Goal: Book appointment/travel/reservation

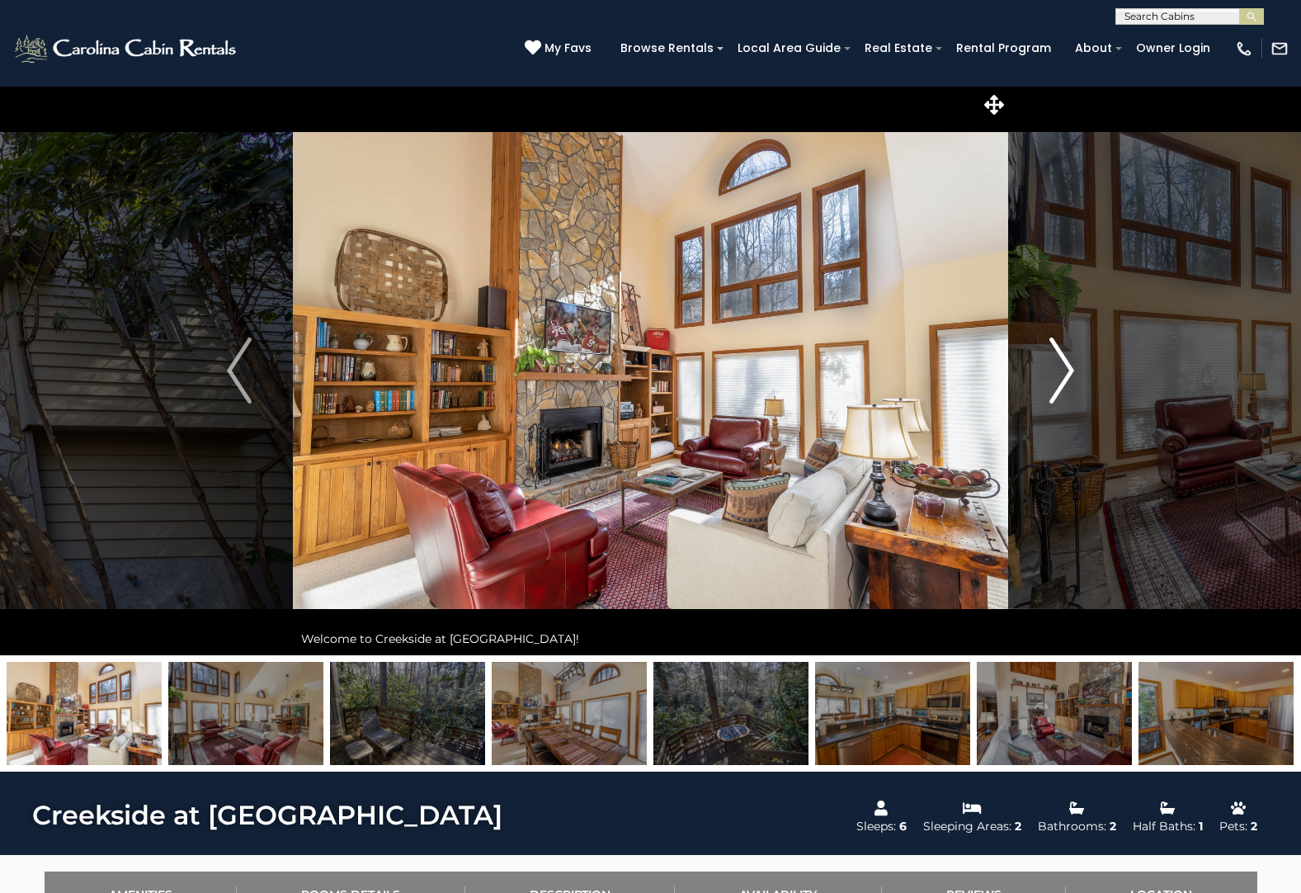
click at [1053, 375] on img "Next" at bounding box center [1061, 370] width 25 height 66
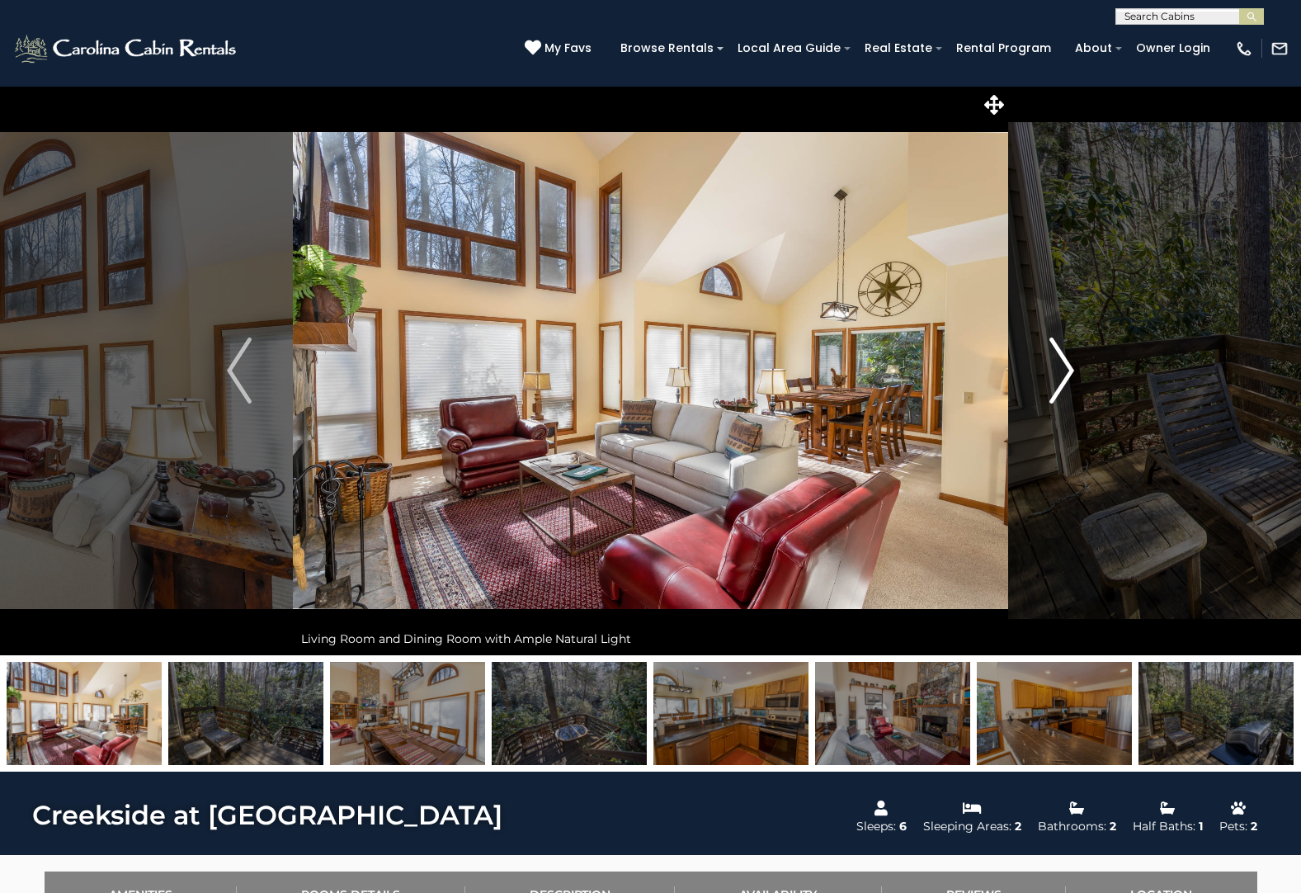
click at [1053, 375] on img "Next" at bounding box center [1061, 370] width 25 height 66
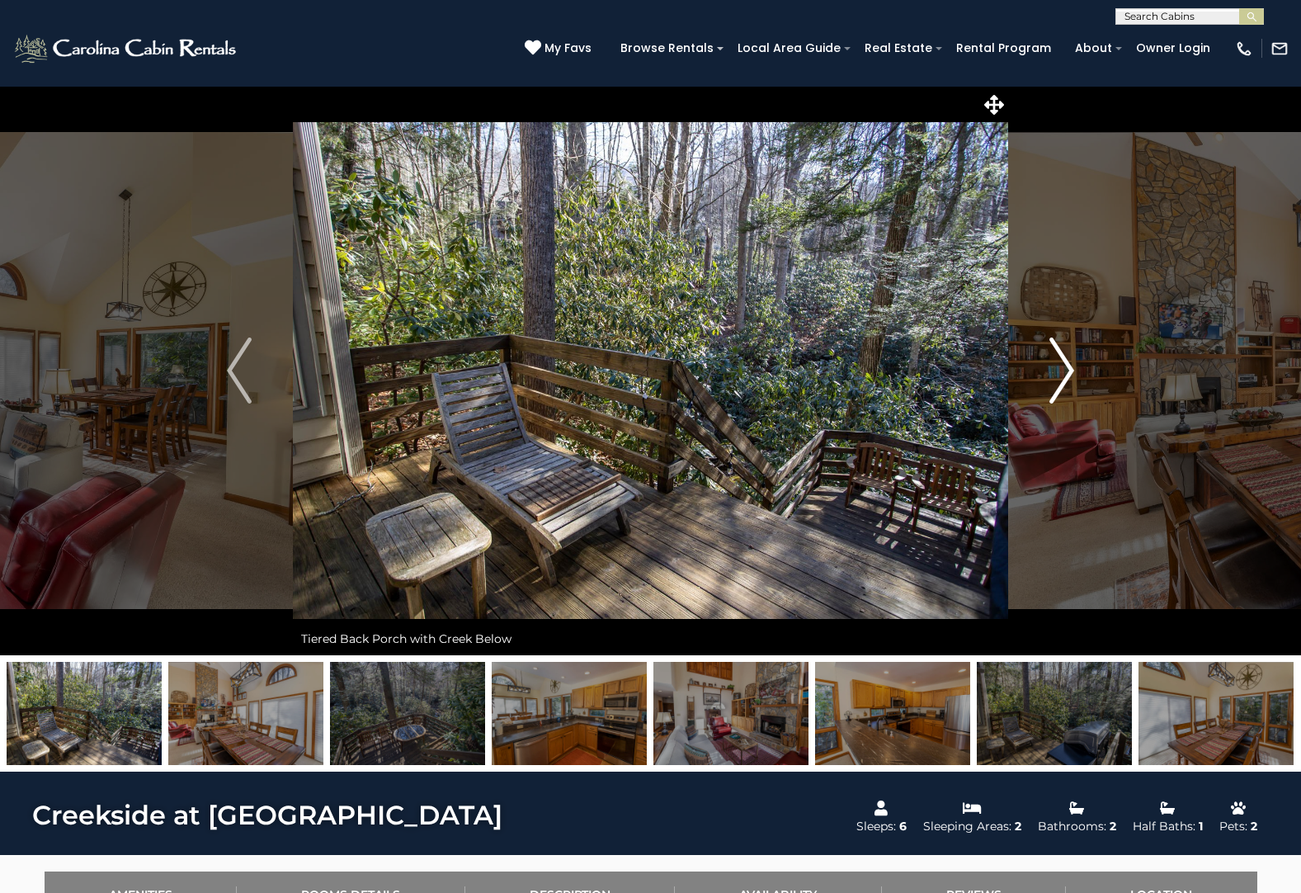
click at [1053, 375] on img "Next" at bounding box center [1061, 370] width 25 height 66
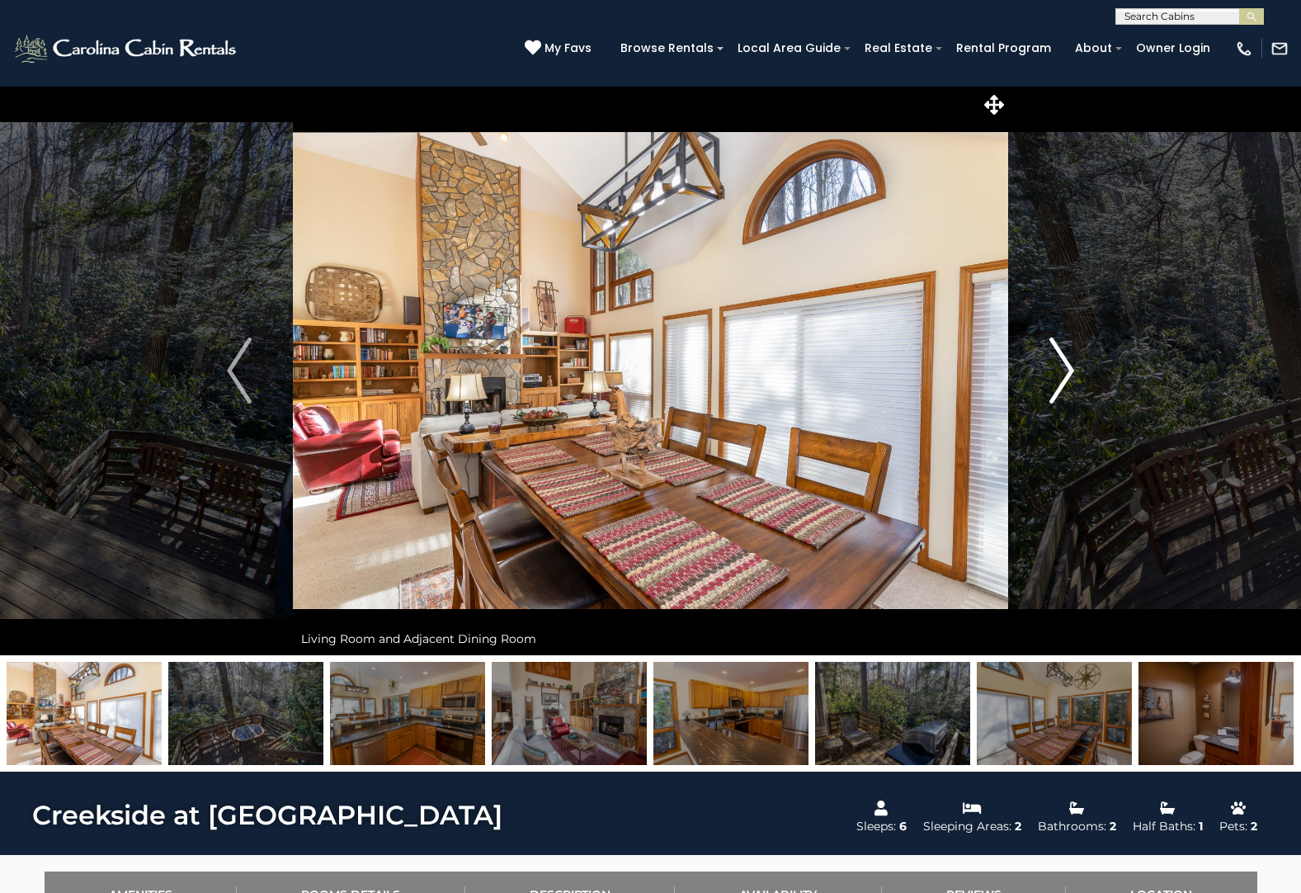
click at [1053, 375] on img "Next" at bounding box center [1061, 370] width 25 height 66
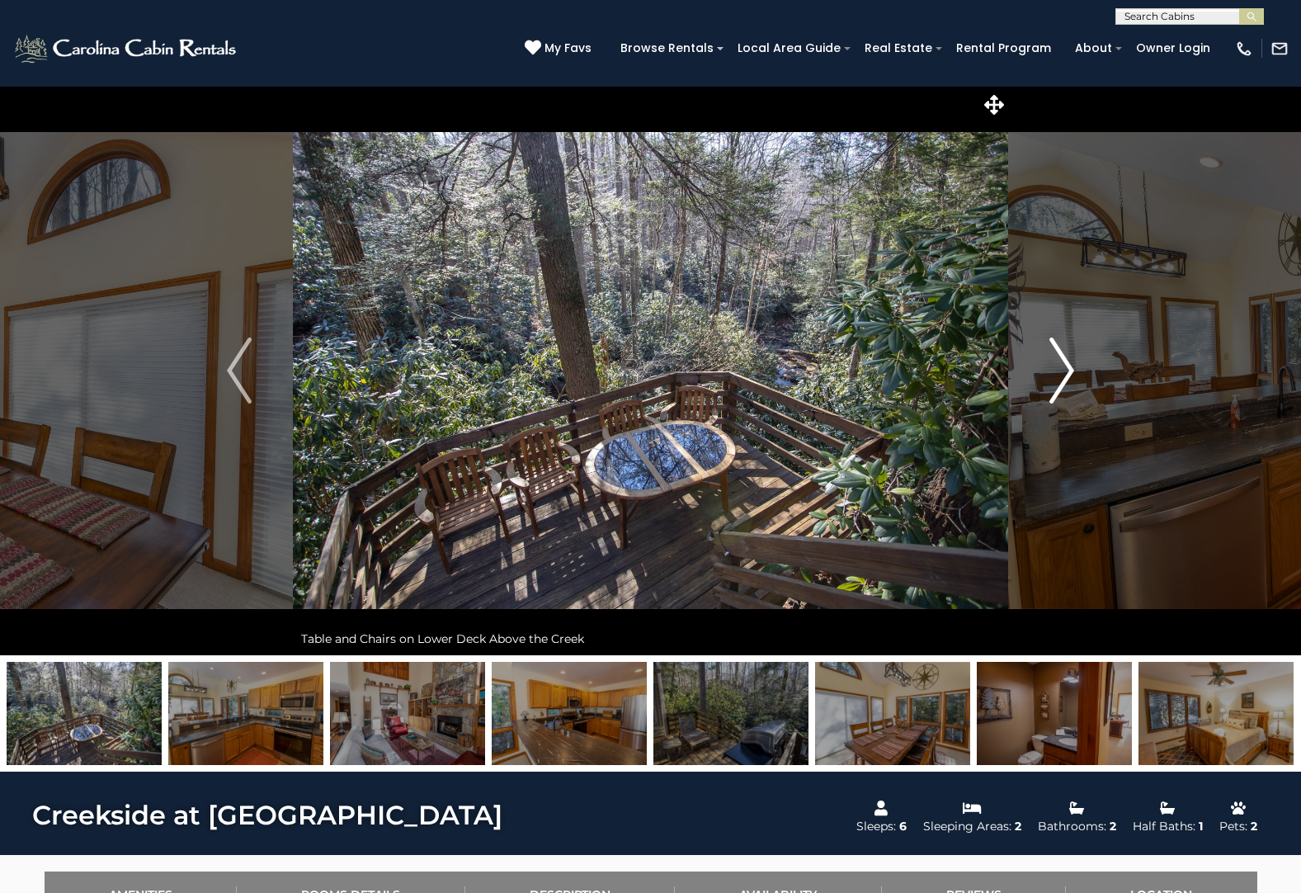
click at [1053, 375] on img "Next" at bounding box center [1061, 370] width 25 height 66
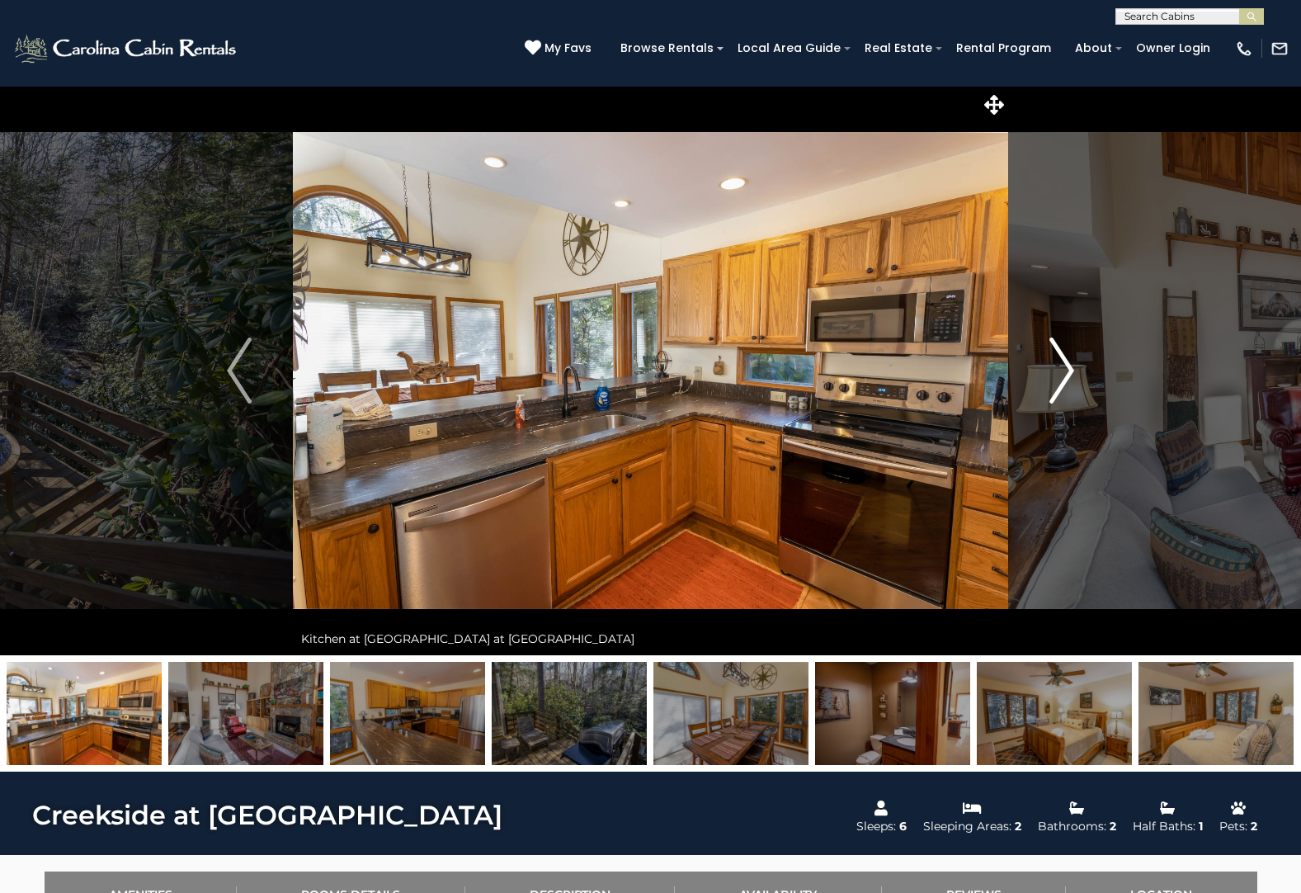
click at [1053, 375] on img "Next" at bounding box center [1061, 370] width 25 height 66
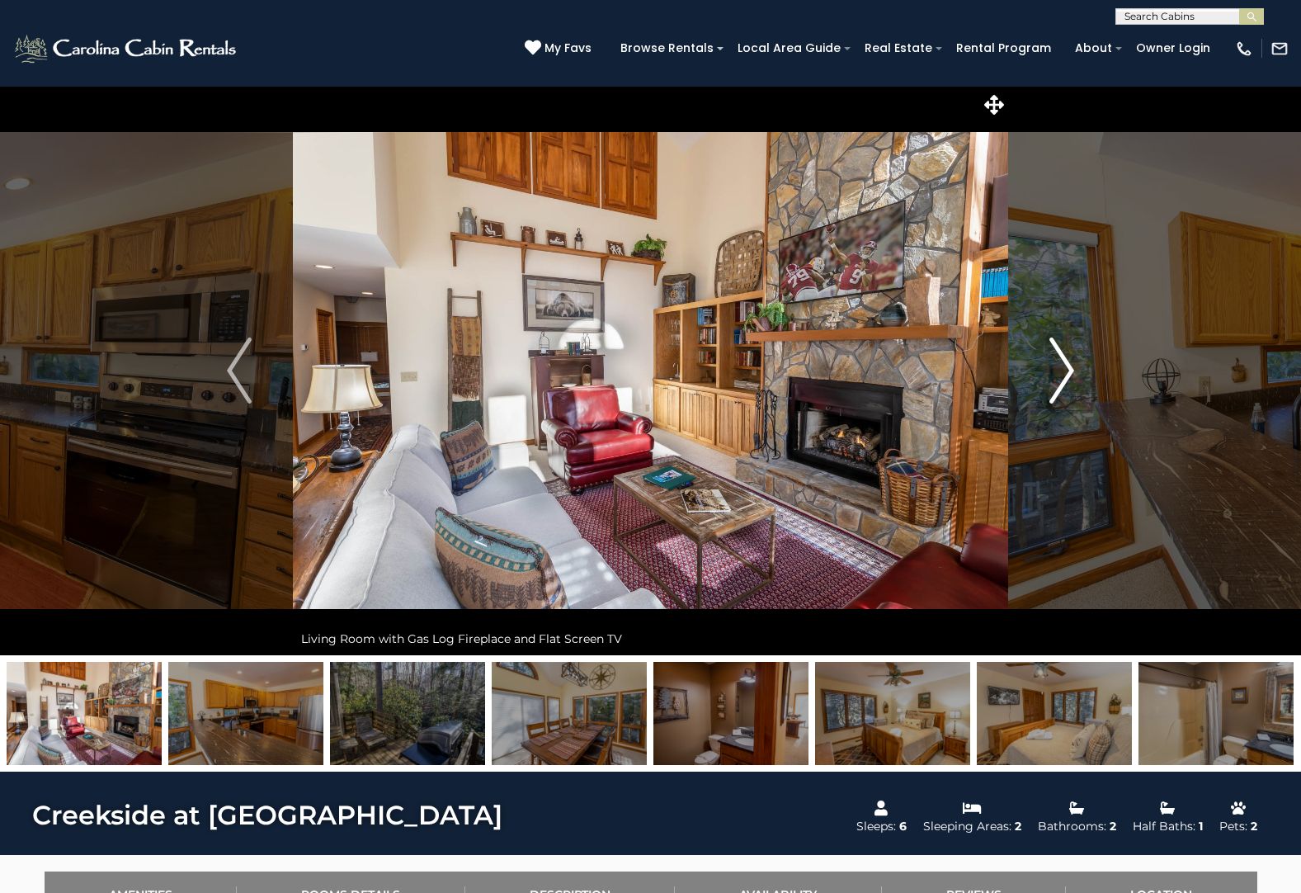
click at [1053, 375] on img "Next" at bounding box center [1061, 370] width 25 height 66
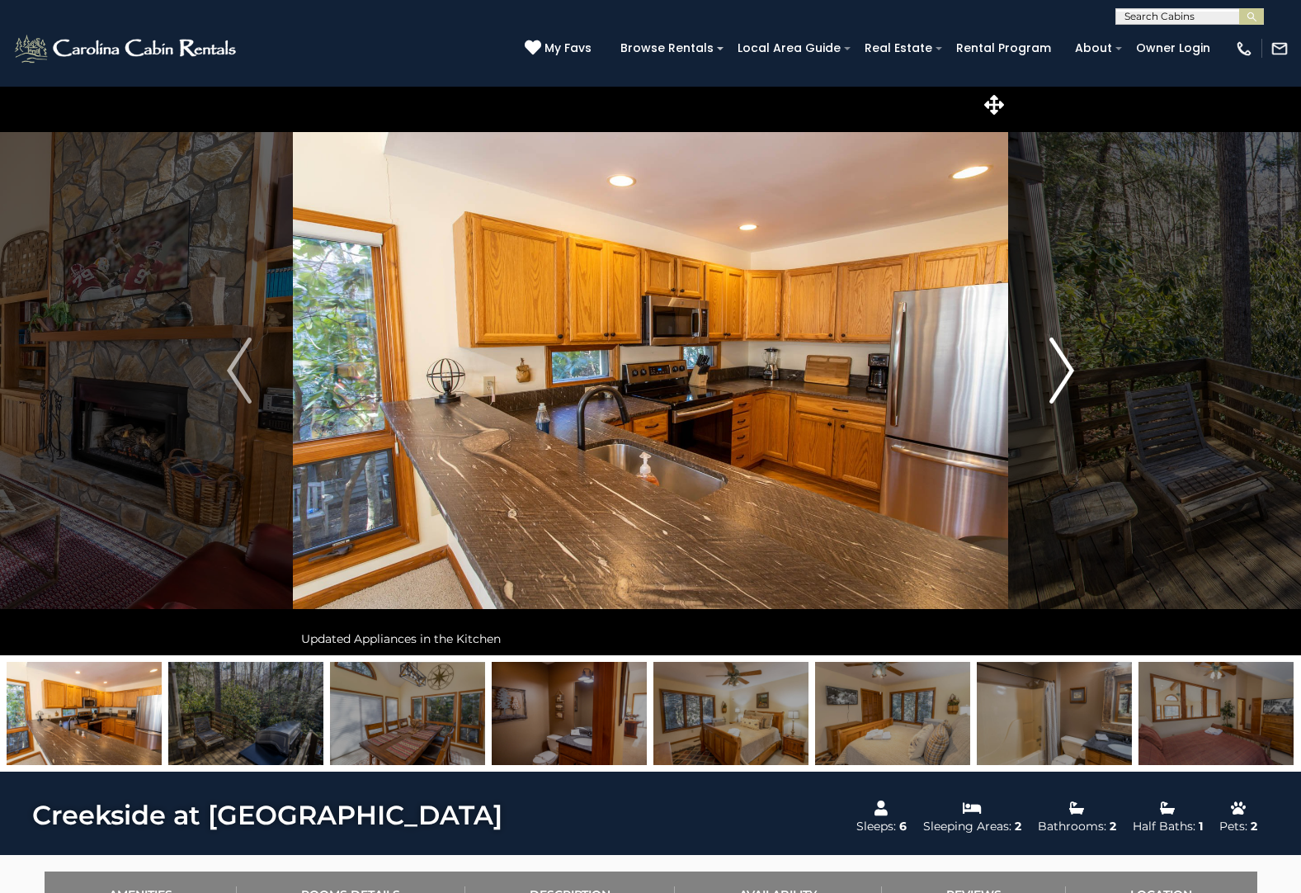
click at [1053, 375] on img "Next" at bounding box center [1061, 370] width 25 height 66
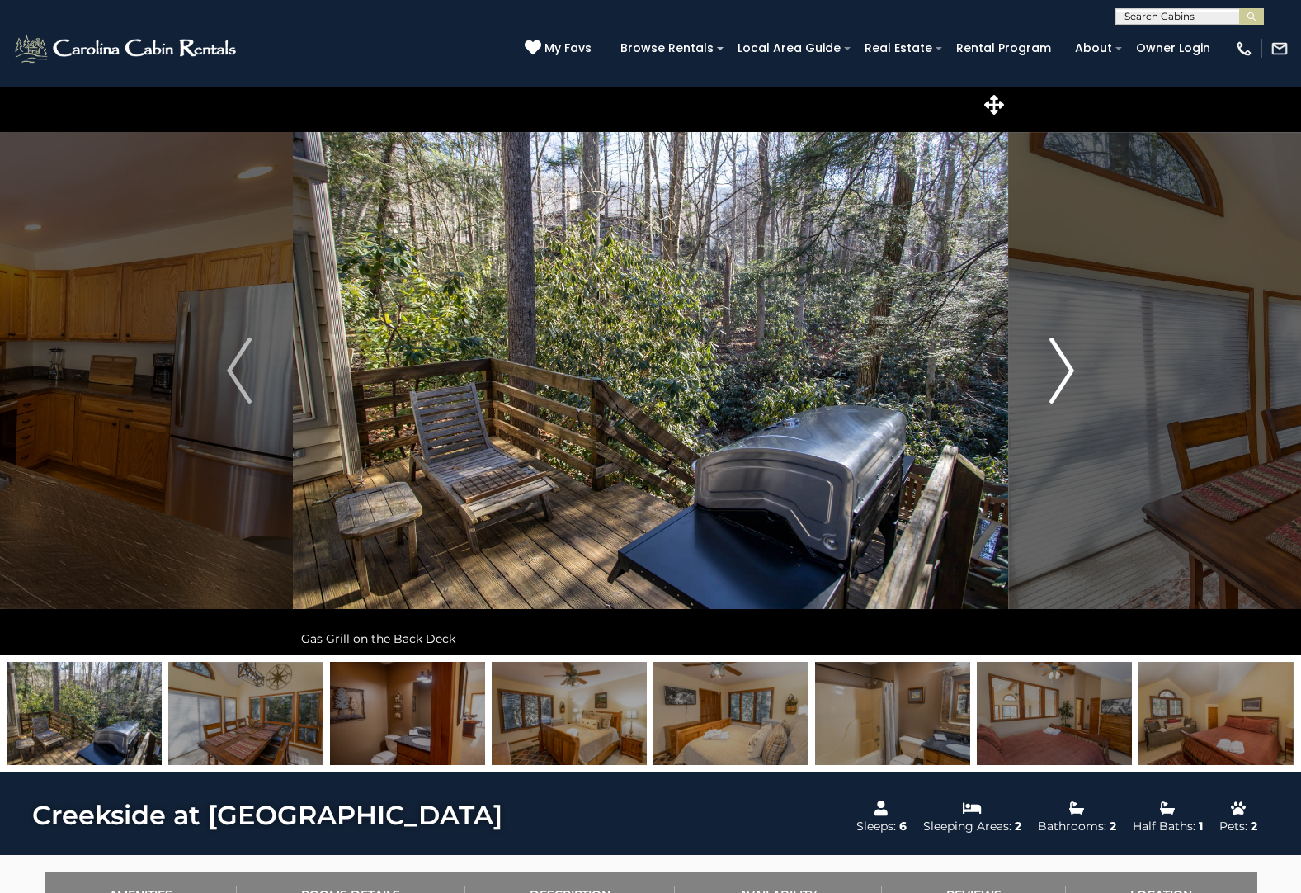
click at [1053, 375] on img "Next" at bounding box center [1061, 370] width 25 height 66
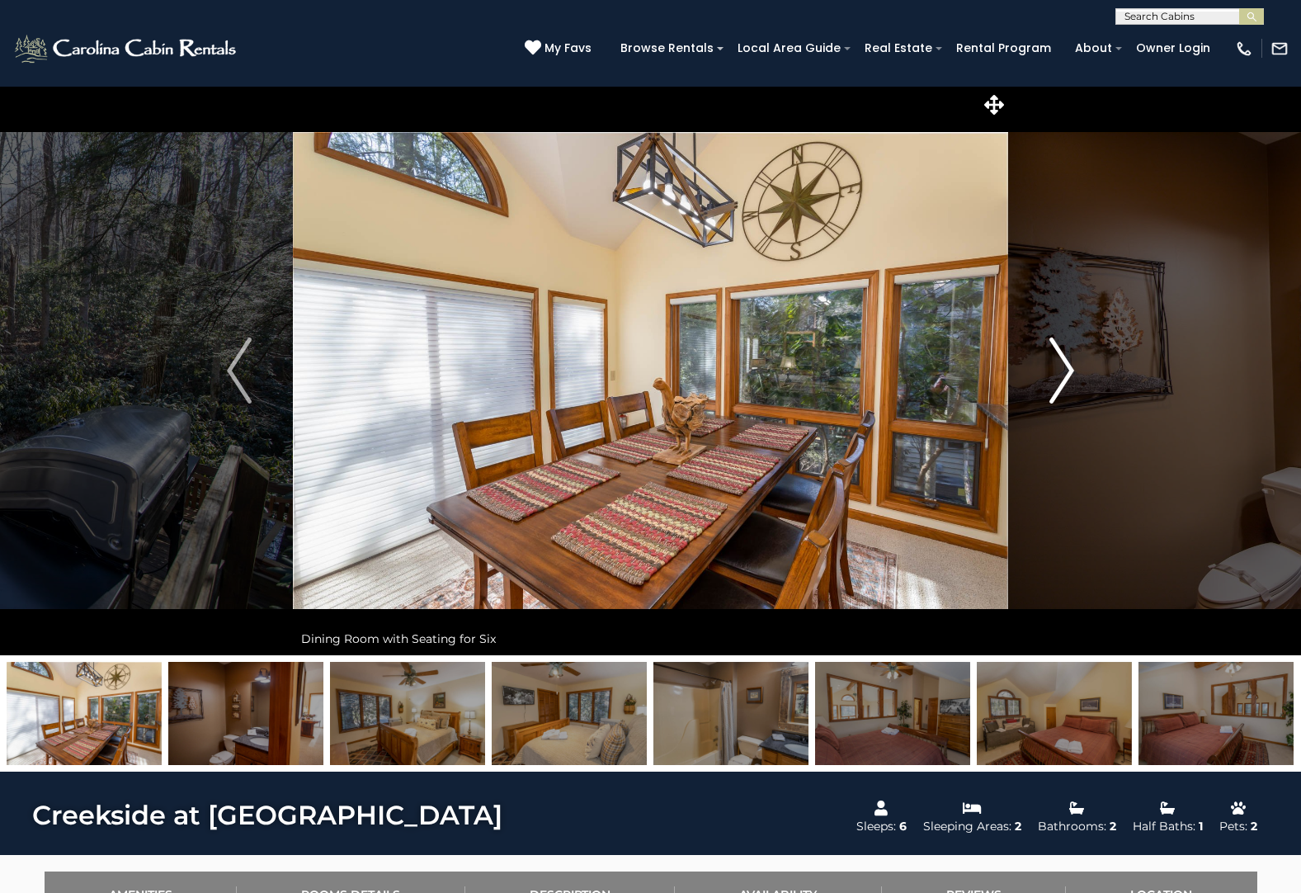
click at [1053, 375] on img "Next" at bounding box center [1061, 370] width 25 height 66
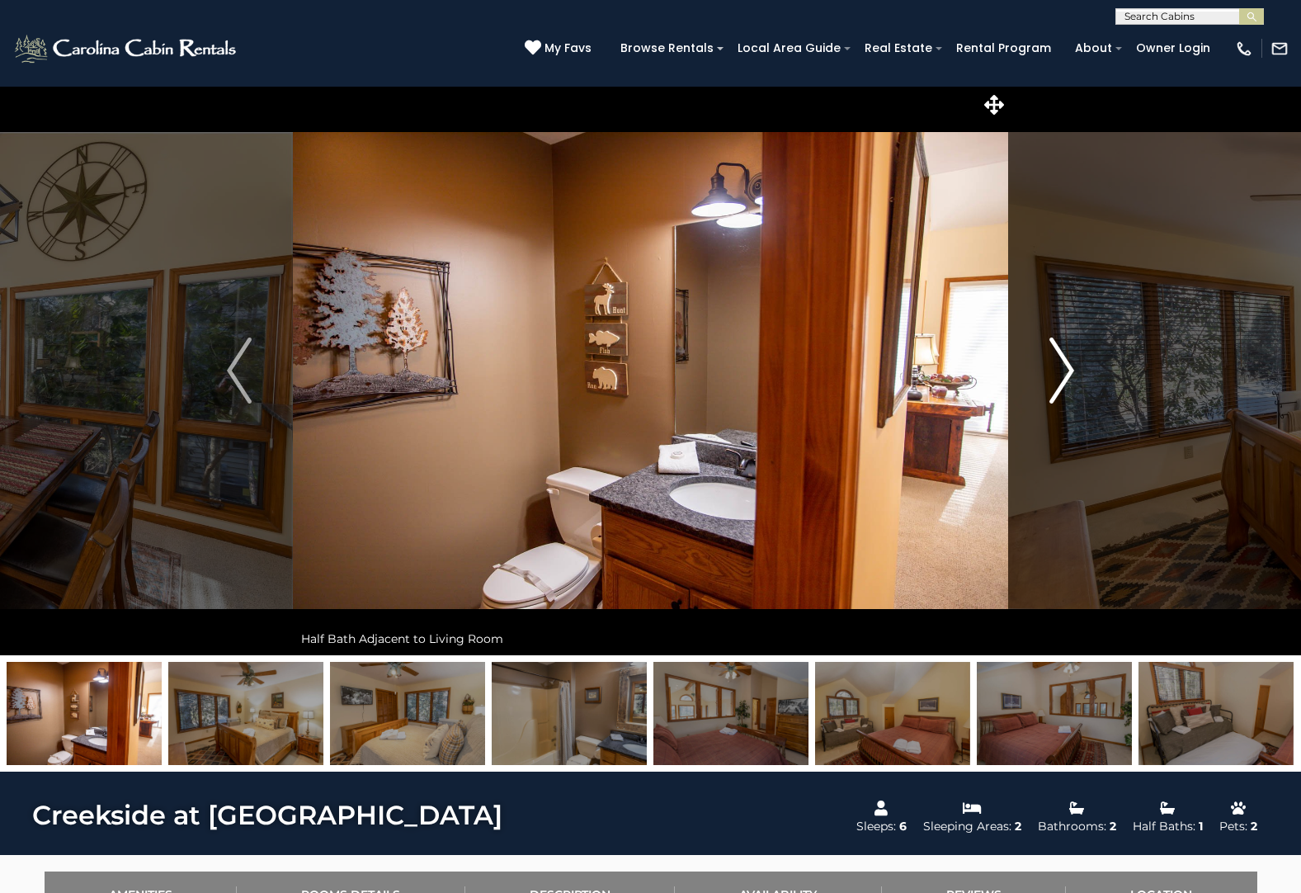
click at [1053, 375] on img "Next" at bounding box center [1061, 370] width 25 height 66
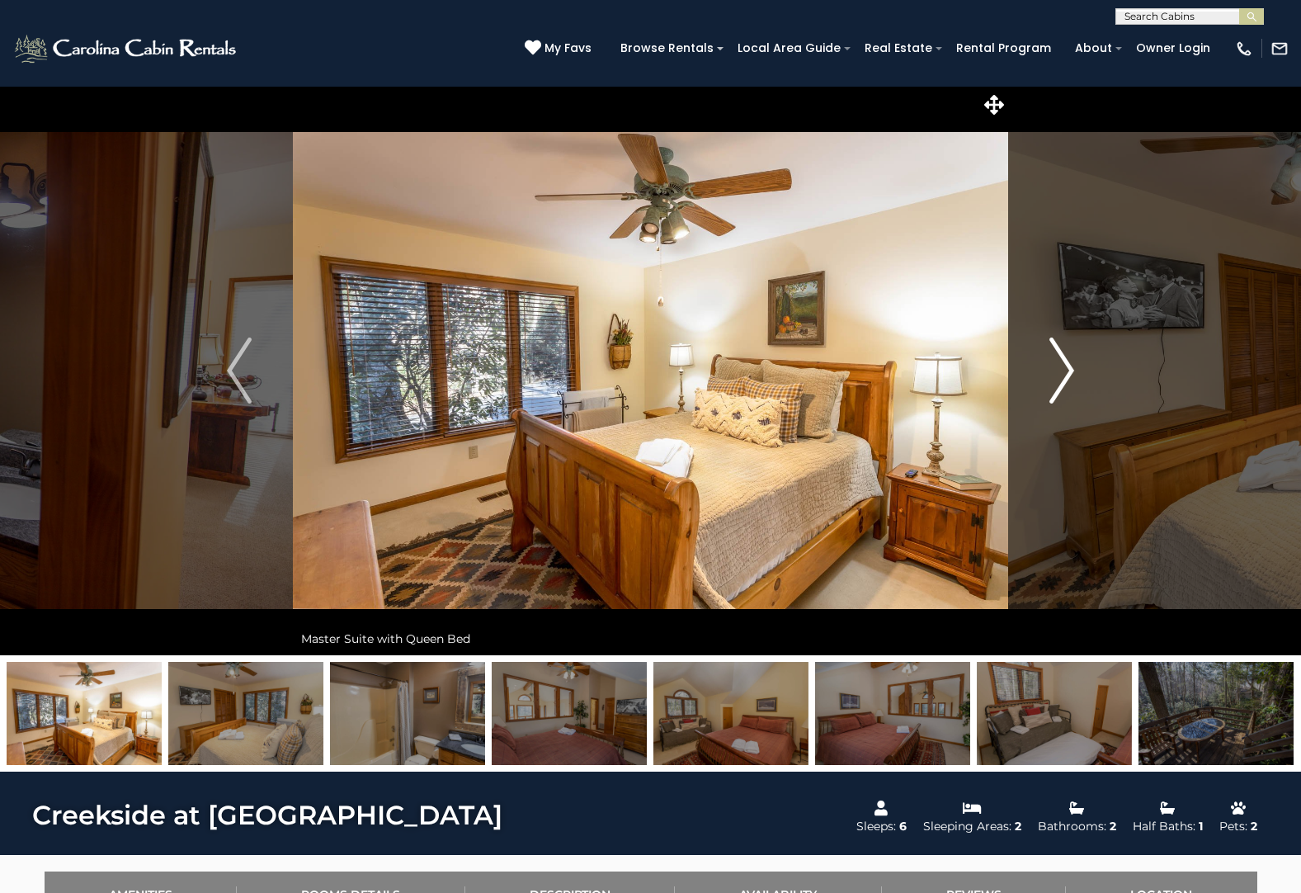
click at [1053, 376] on img "Next" at bounding box center [1061, 370] width 25 height 66
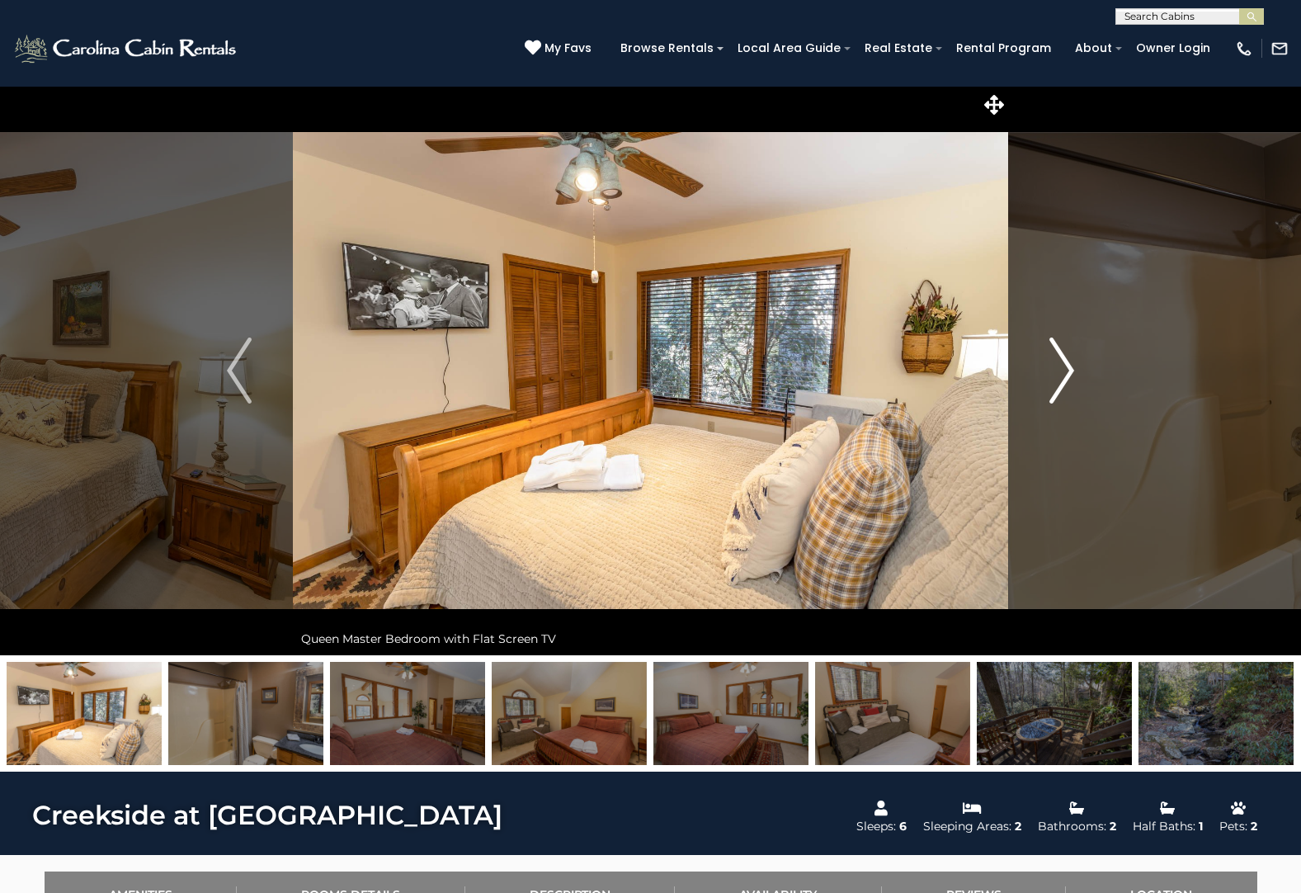
click at [1053, 376] on img "Next" at bounding box center [1061, 370] width 25 height 66
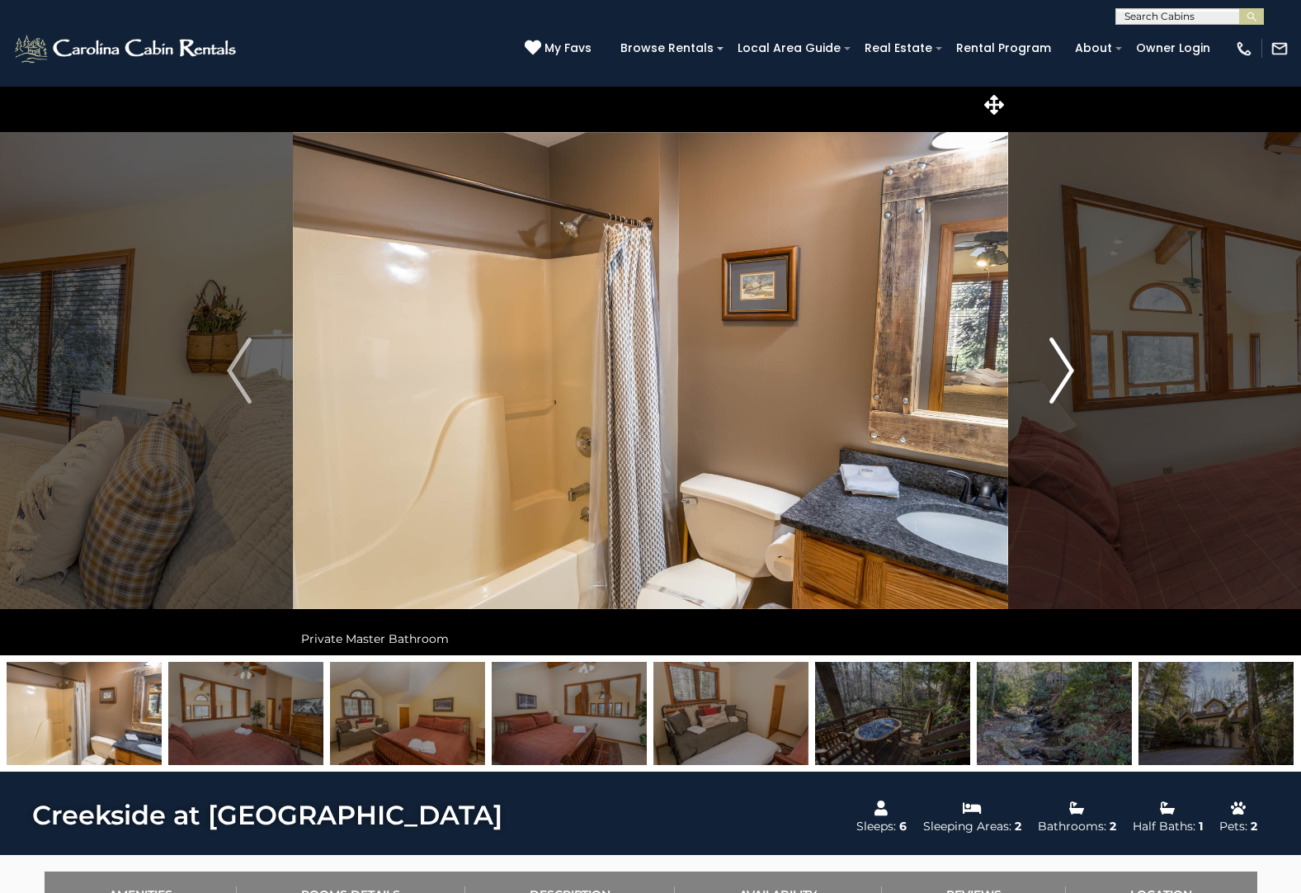
click at [1053, 376] on img "Next" at bounding box center [1061, 370] width 25 height 66
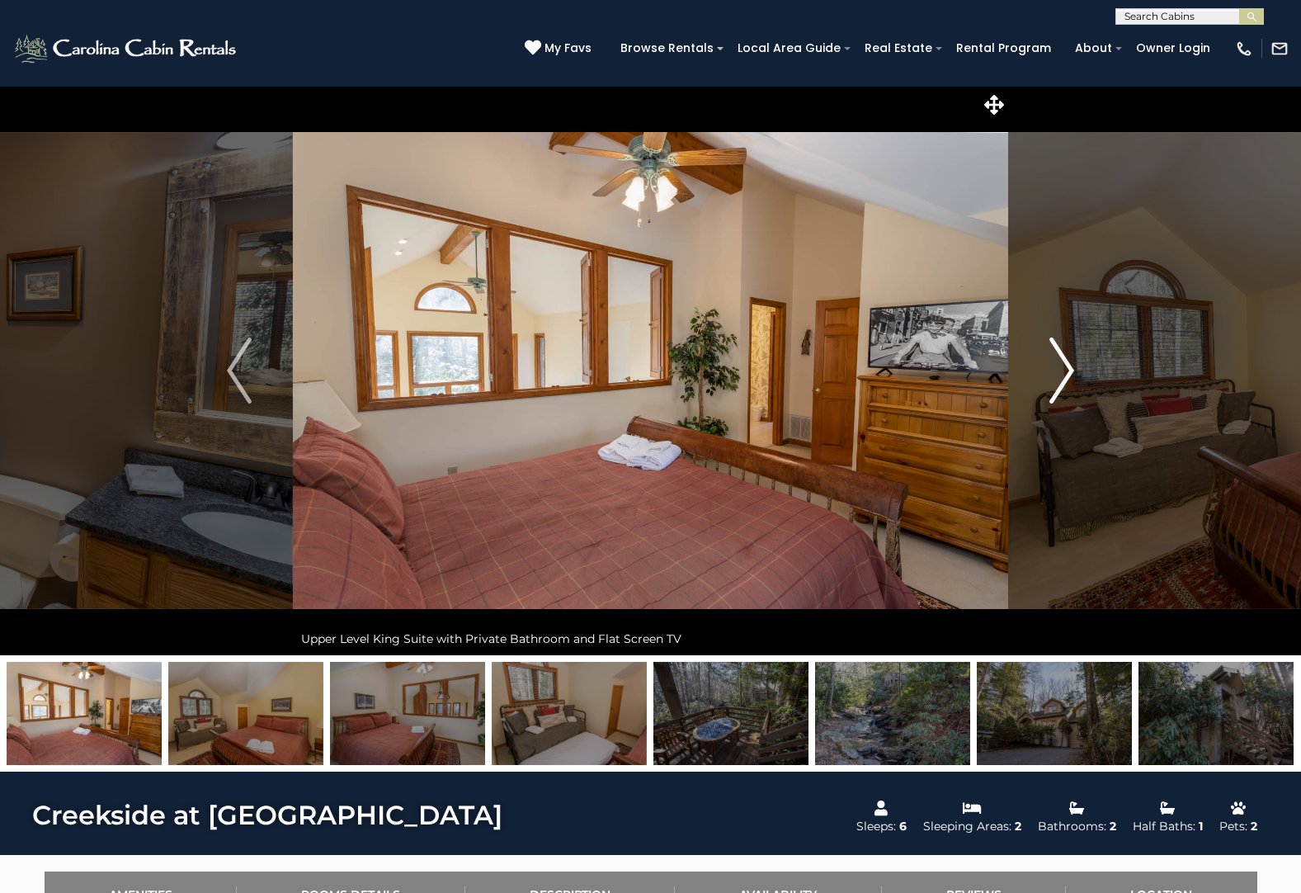
click at [1053, 376] on img "Next" at bounding box center [1061, 370] width 25 height 66
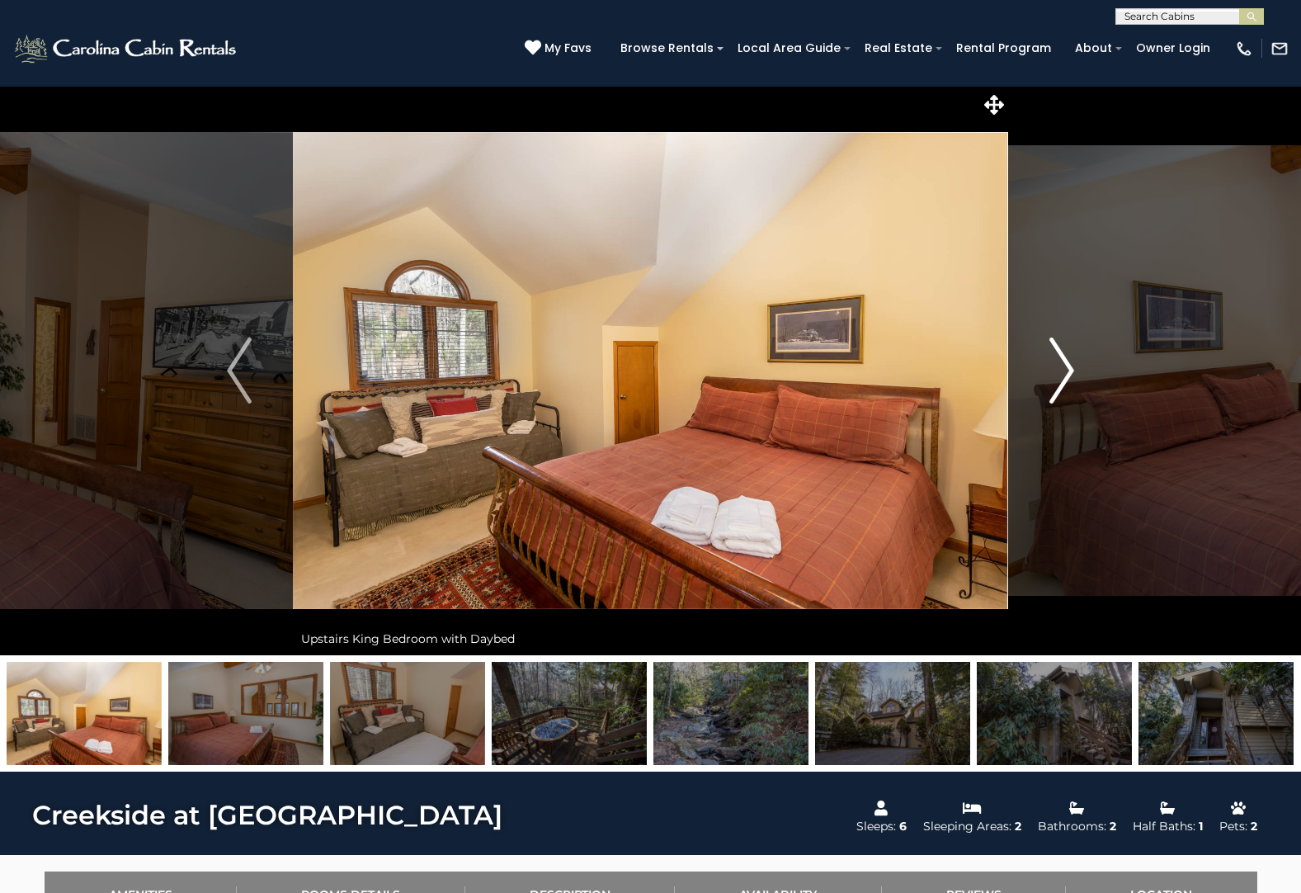
click at [1065, 377] on img "Next" at bounding box center [1061, 370] width 25 height 66
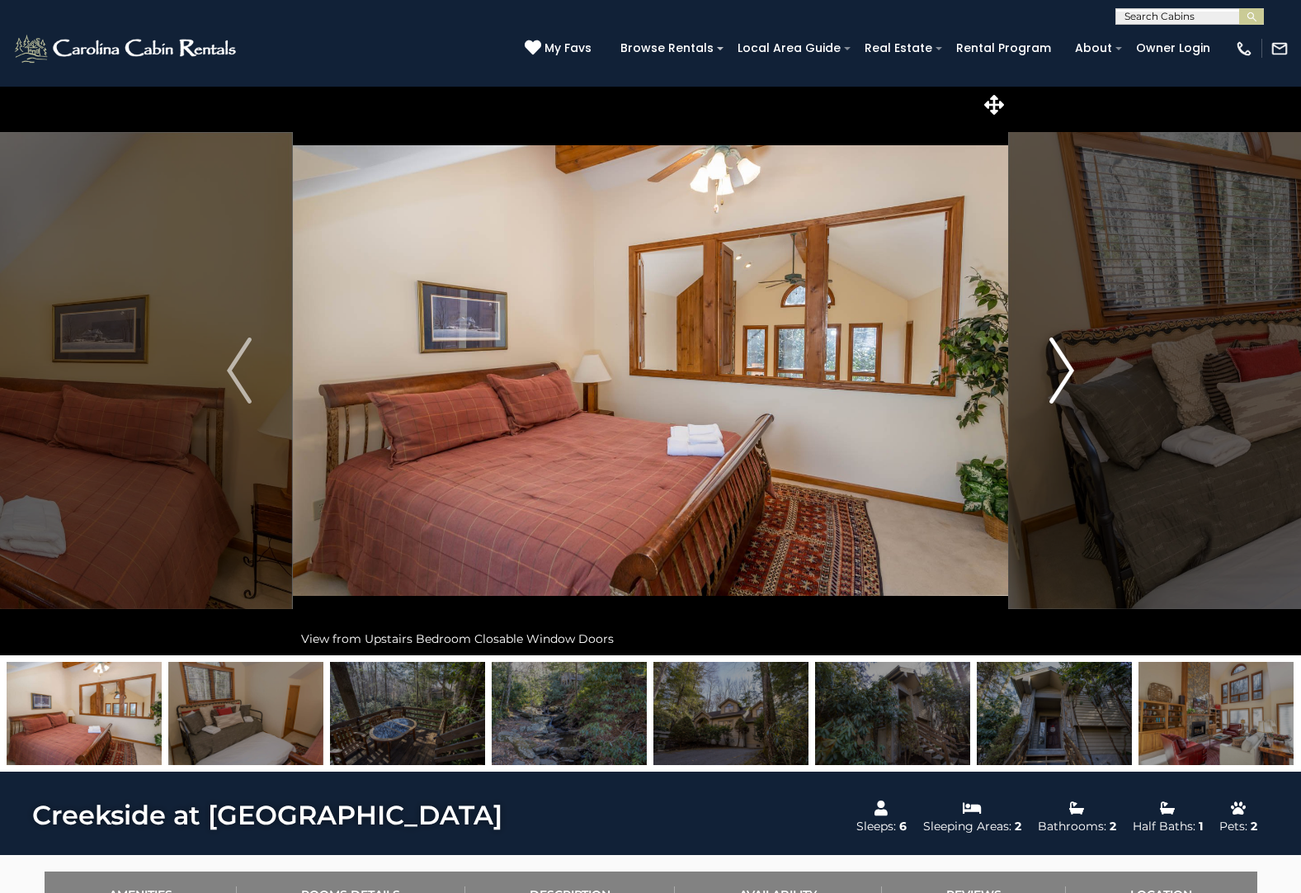
click at [1065, 377] on img "Next" at bounding box center [1061, 370] width 25 height 66
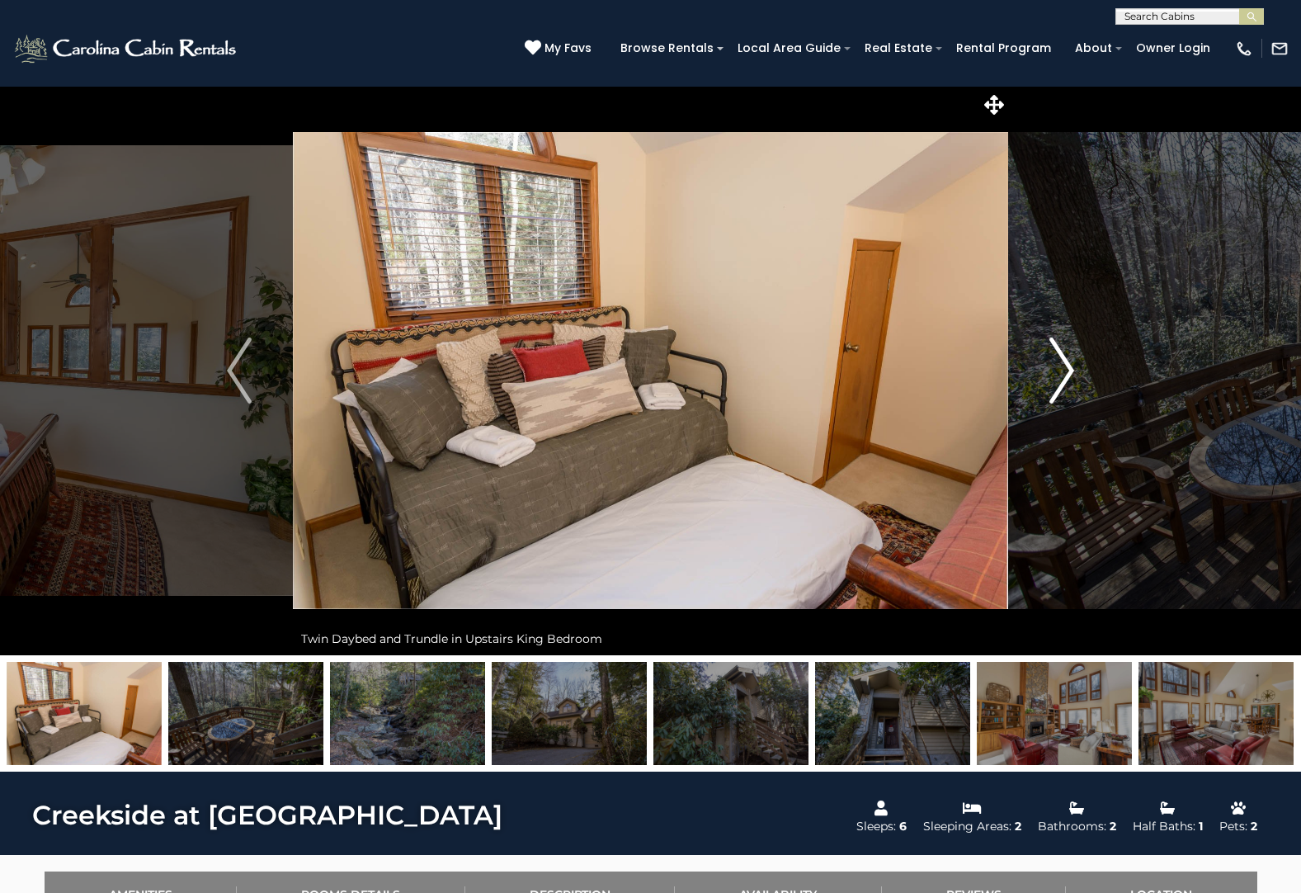
click at [1065, 377] on img "Next" at bounding box center [1061, 370] width 25 height 66
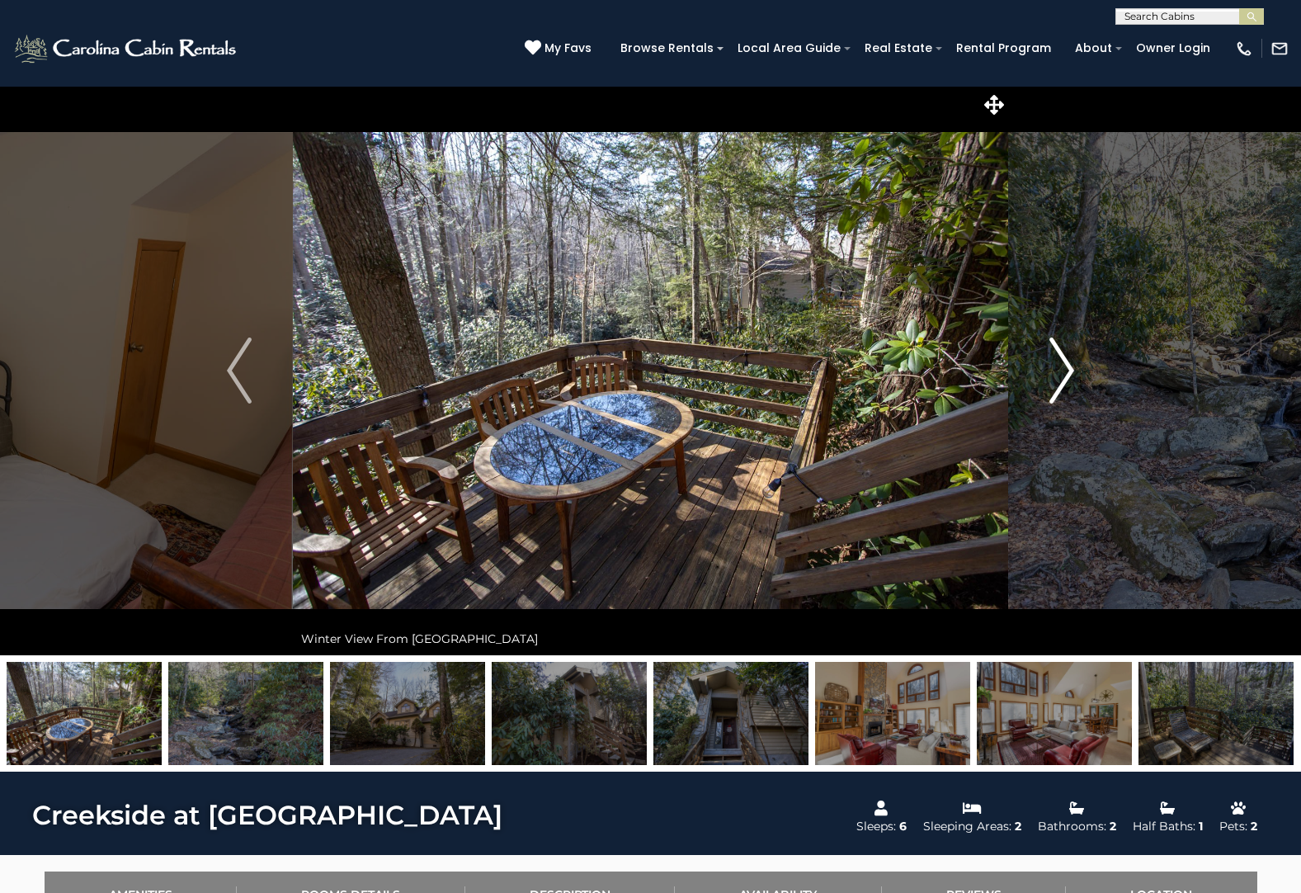
click at [1065, 377] on img "Next" at bounding box center [1061, 370] width 25 height 66
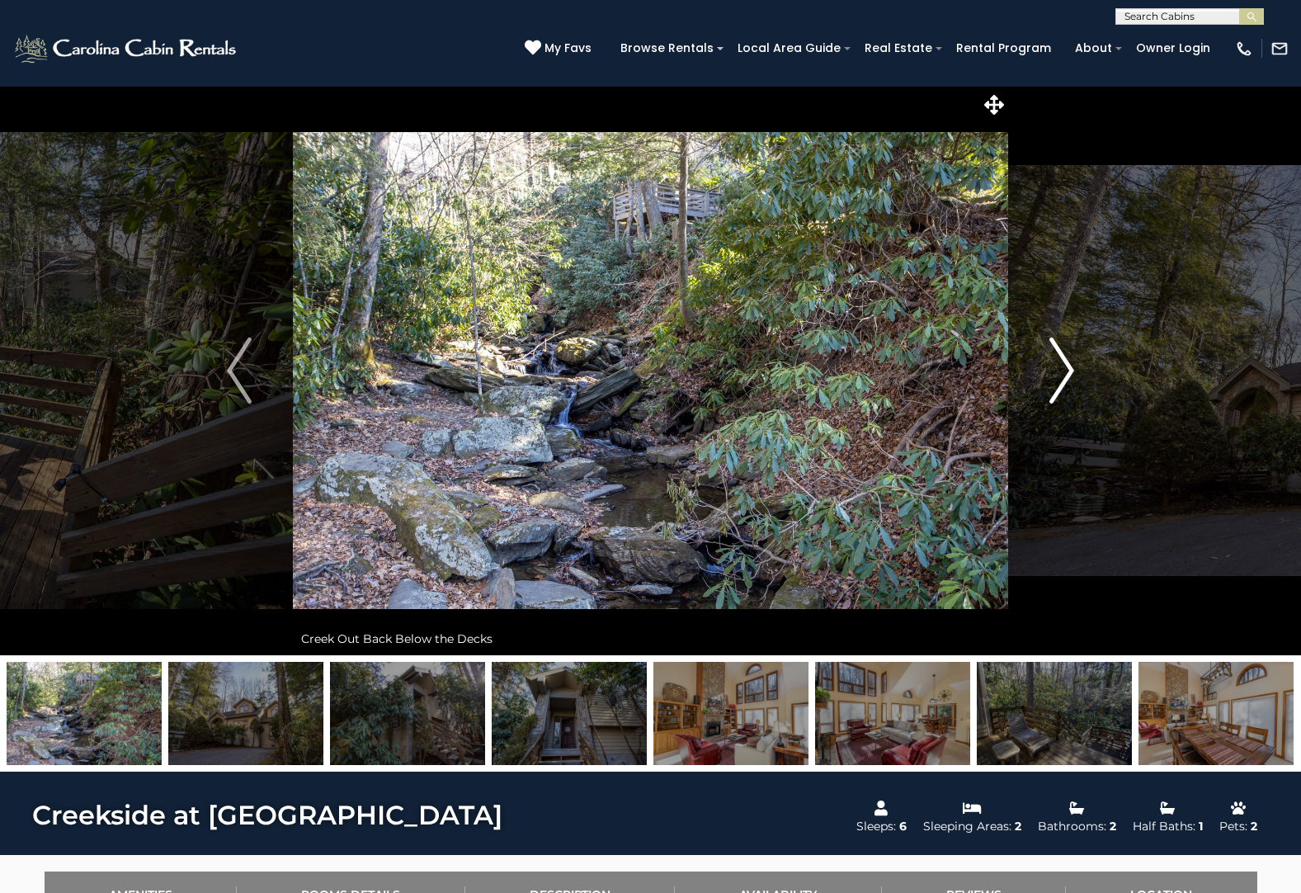
click at [1065, 377] on img "Next" at bounding box center [1061, 370] width 25 height 66
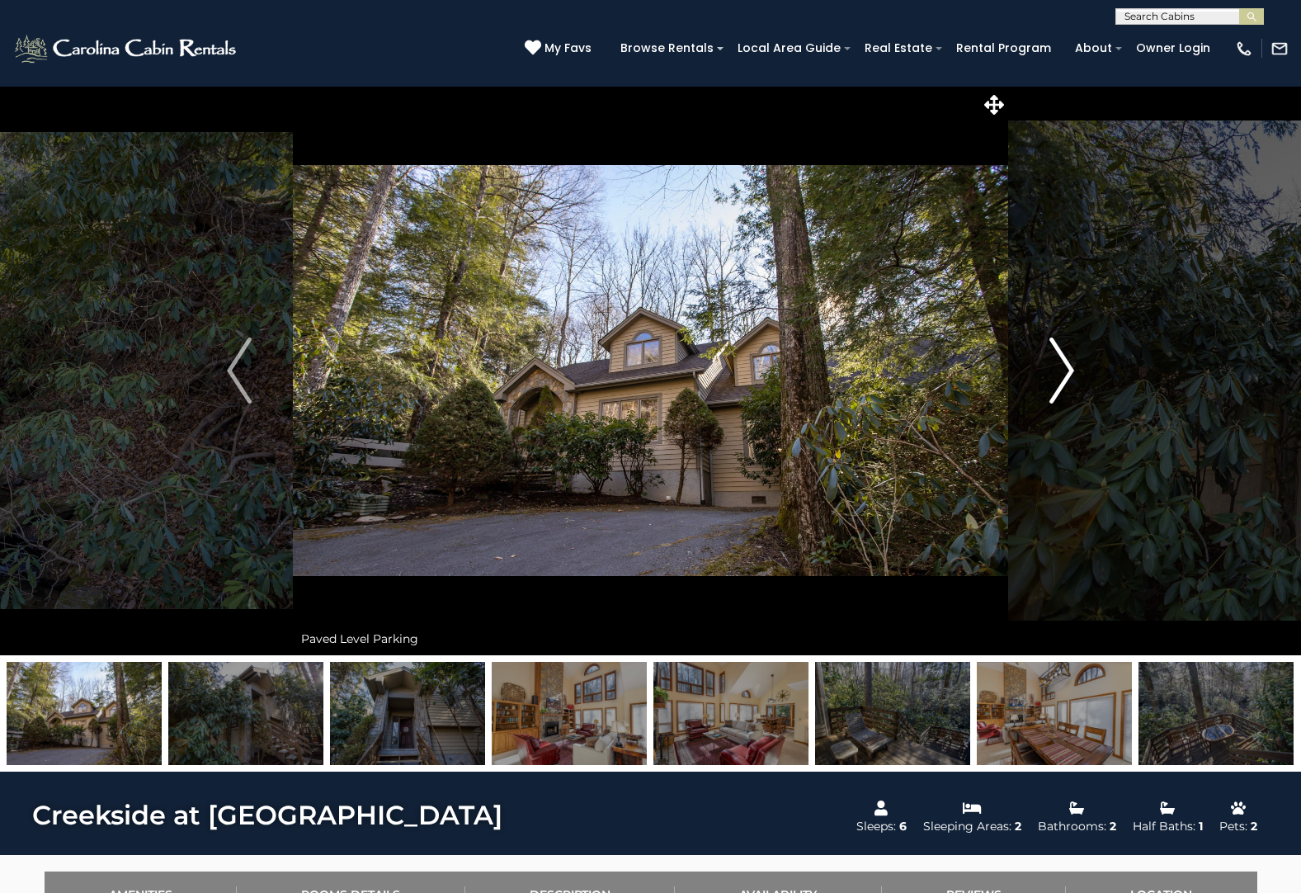
click at [1065, 377] on img "Next" at bounding box center [1061, 370] width 25 height 66
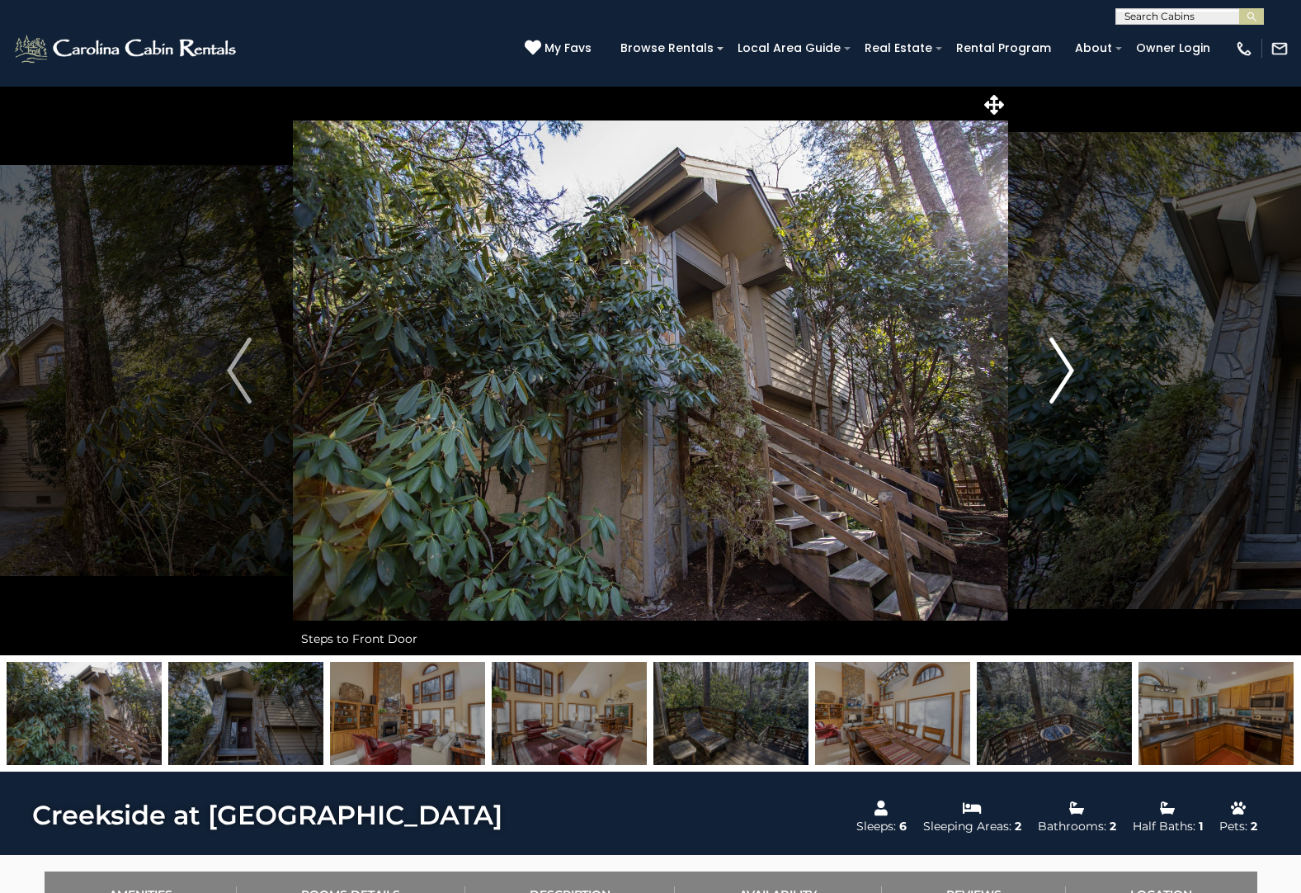
click at [1065, 377] on img "Next" at bounding box center [1061, 370] width 25 height 66
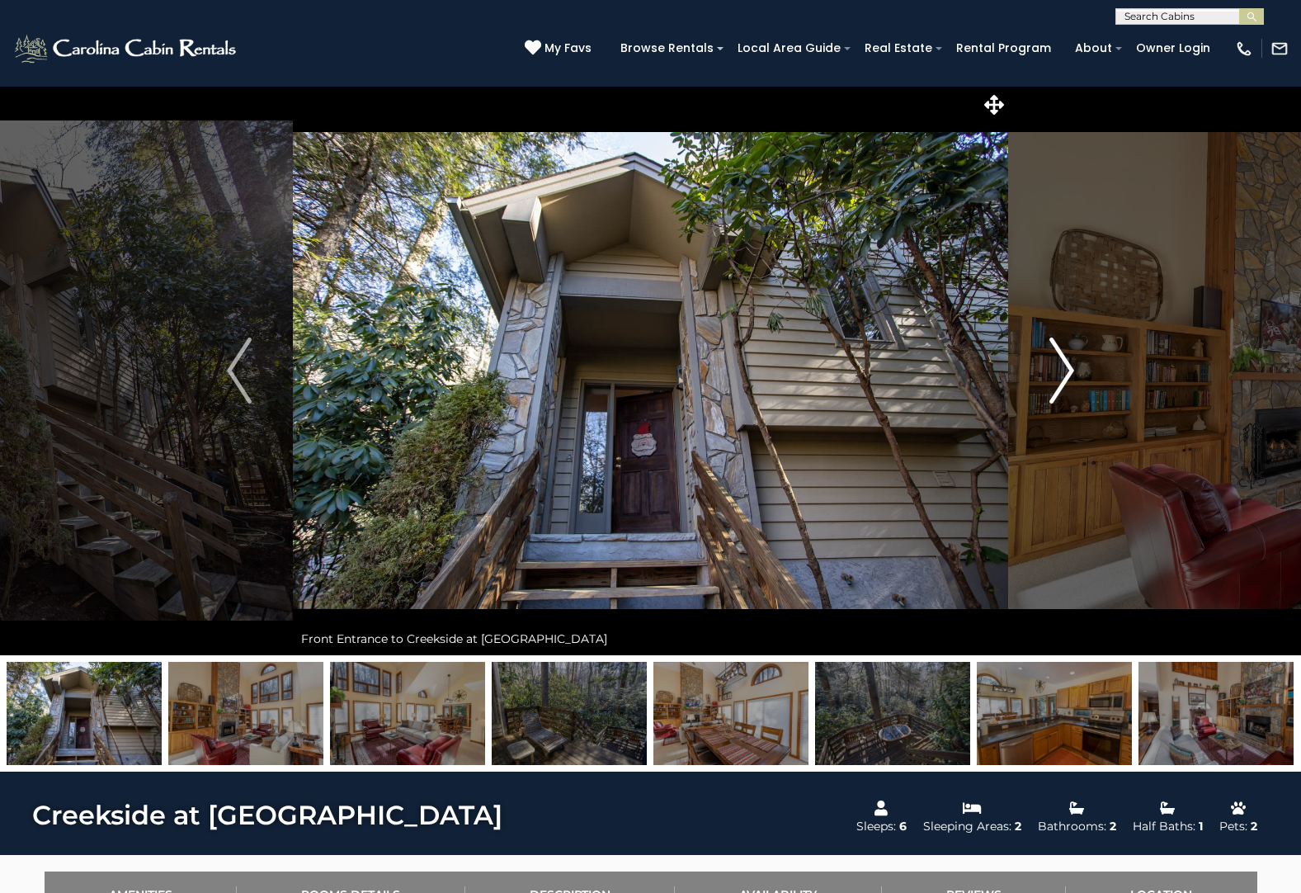
click at [1065, 377] on img "Next" at bounding box center [1061, 370] width 25 height 66
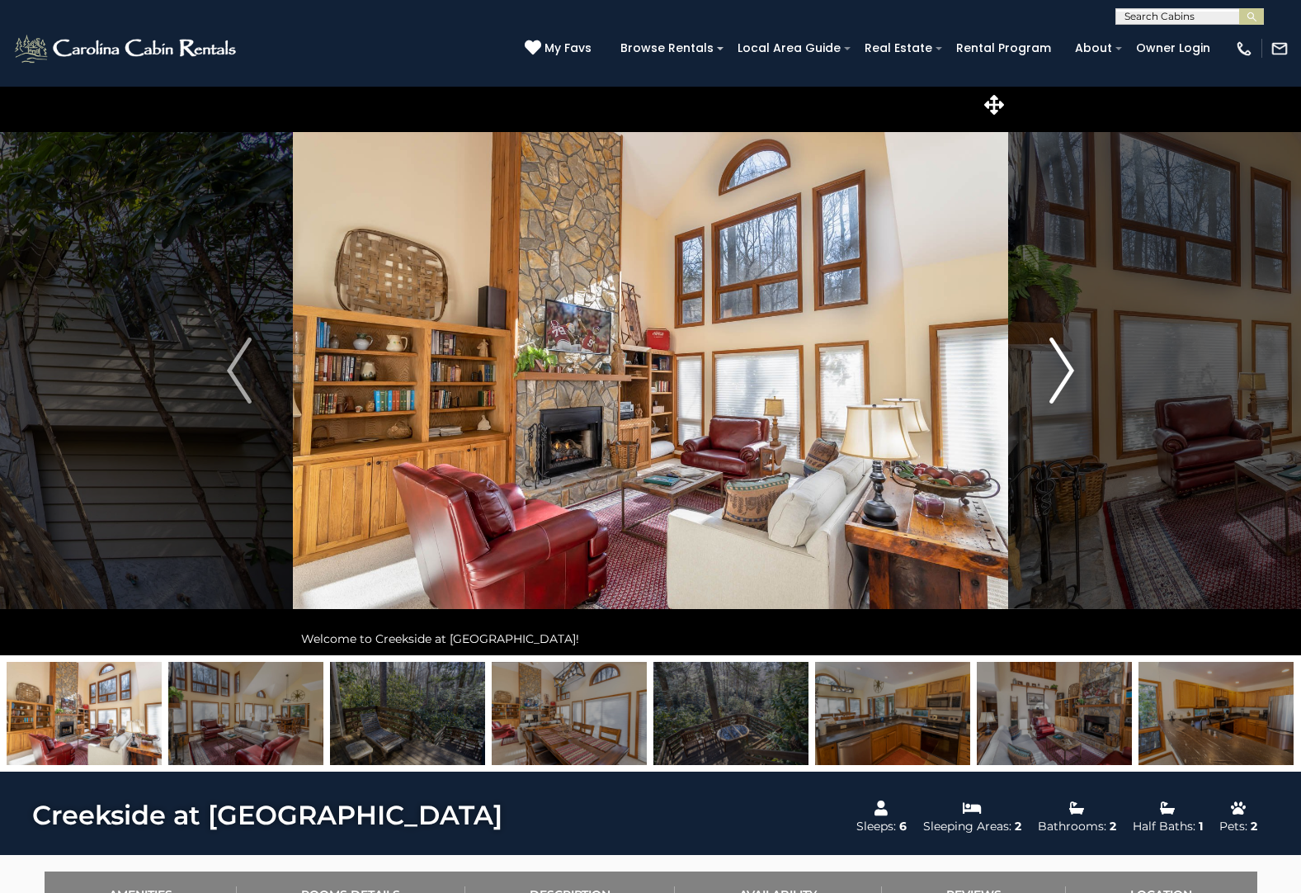
click at [1065, 377] on img "Next" at bounding box center [1061, 370] width 25 height 66
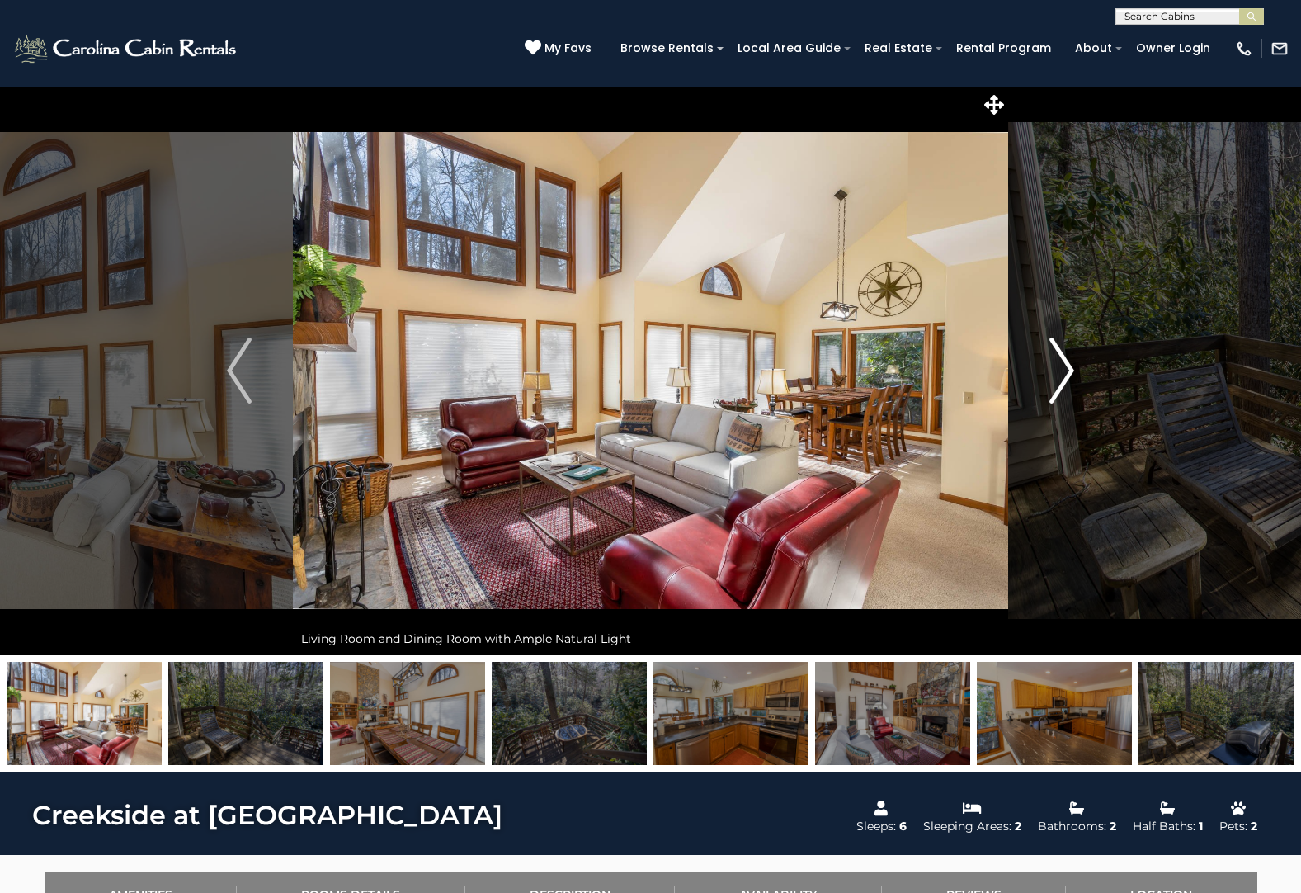
click at [1065, 377] on img "Next" at bounding box center [1061, 370] width 25 height 66
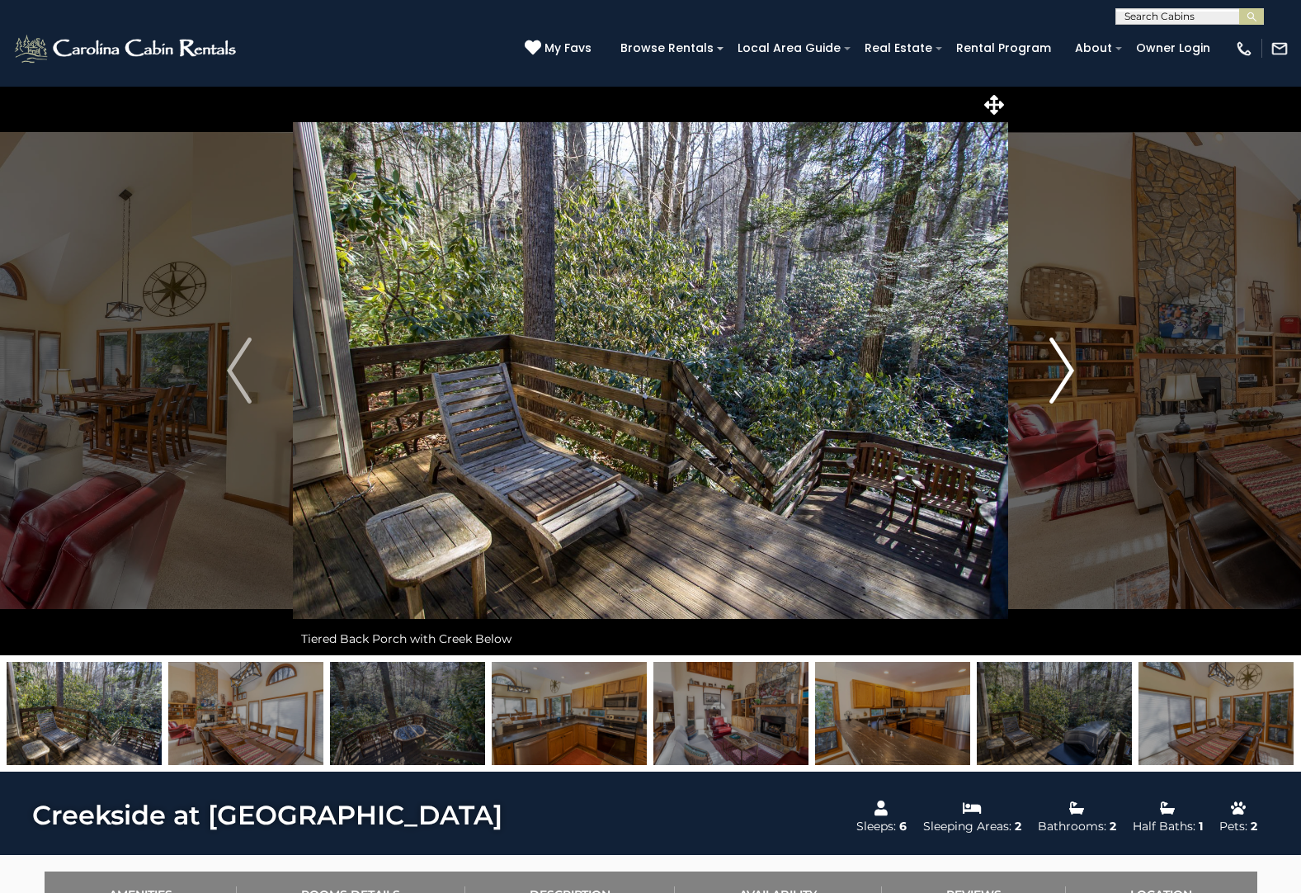
click at [1065, 377] on img "Next" at bounding box center [1061, 370] width 25 height 66
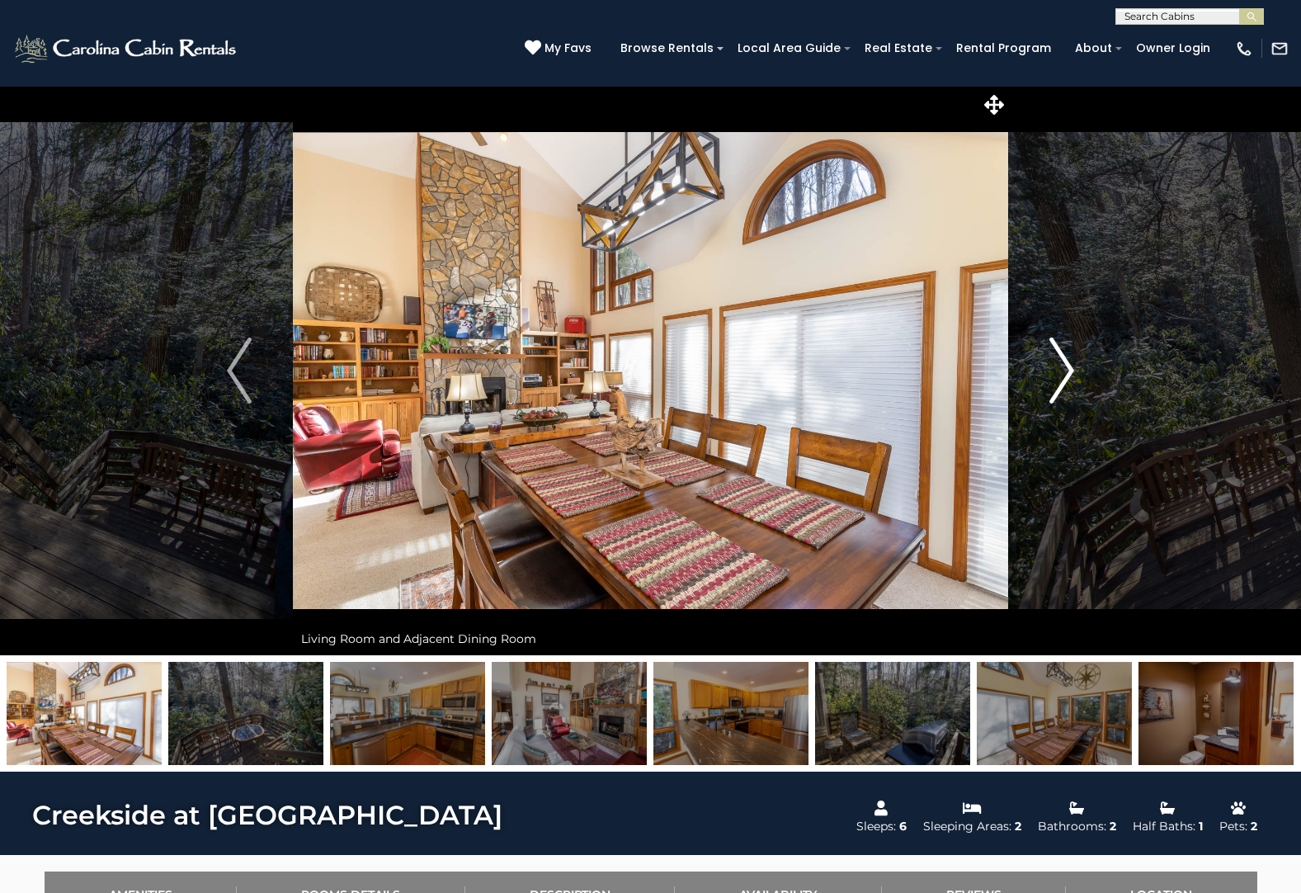
click at [1065, 377] on img "Next" at bounding box center [1061, 370] width 25 height 66
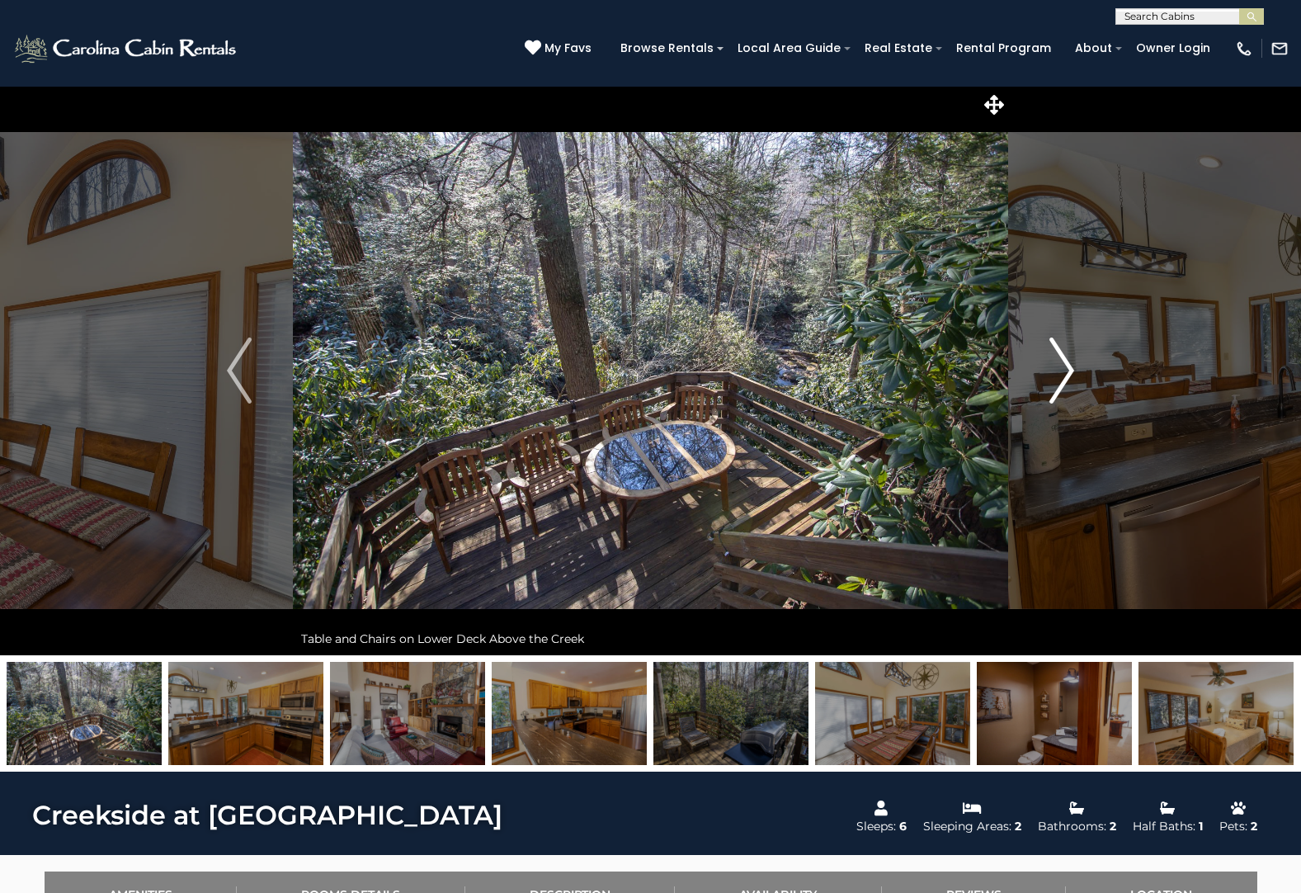
click at [1065, 377] on img "Next" at bounding box center [1061, 370] width 25 height 66
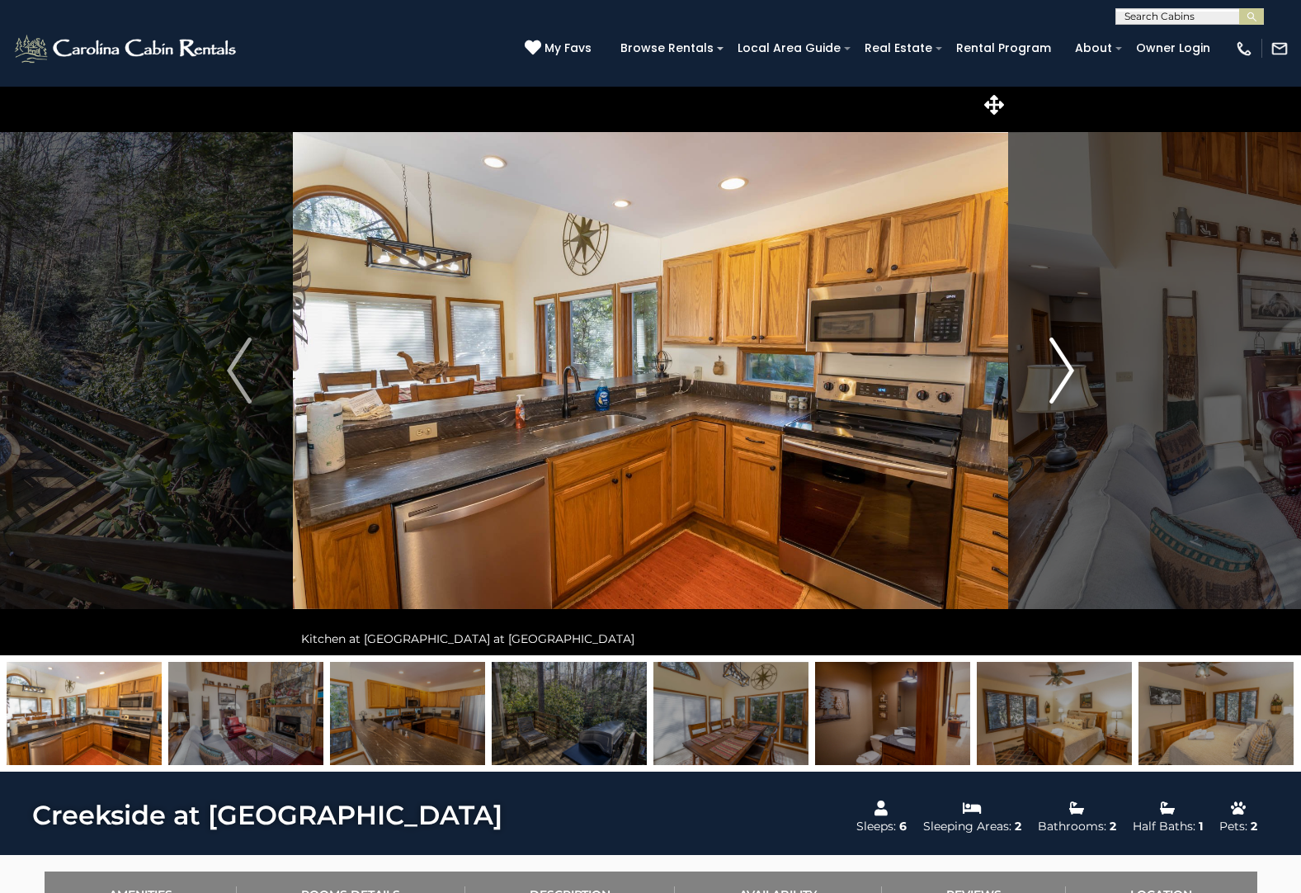
click at [1065, 377] on img "Next" at bounding box center [1061, 370] width 25 height 66
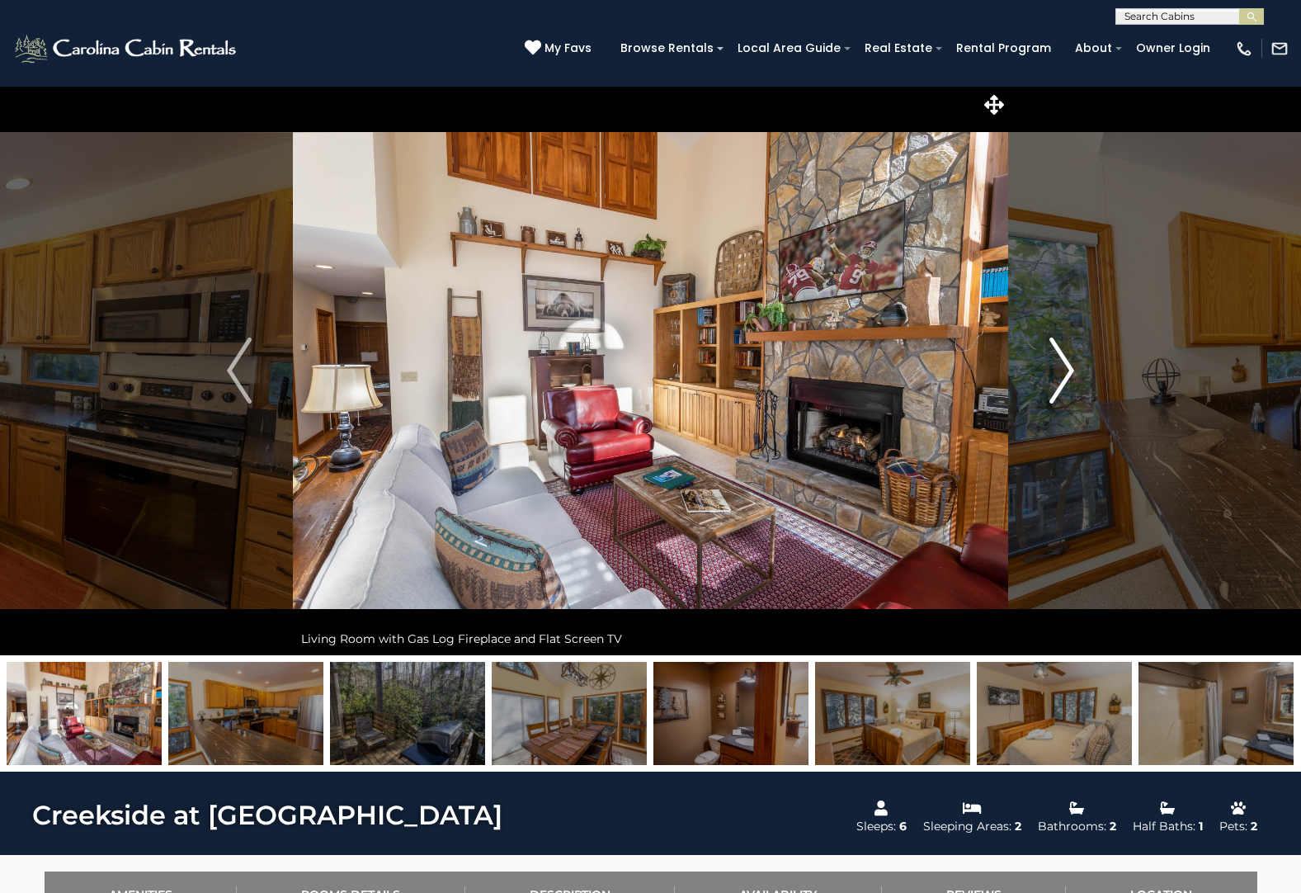
click at [1056, 384] on img "Next" at bounding box center [1061, 370] width 25 height 66
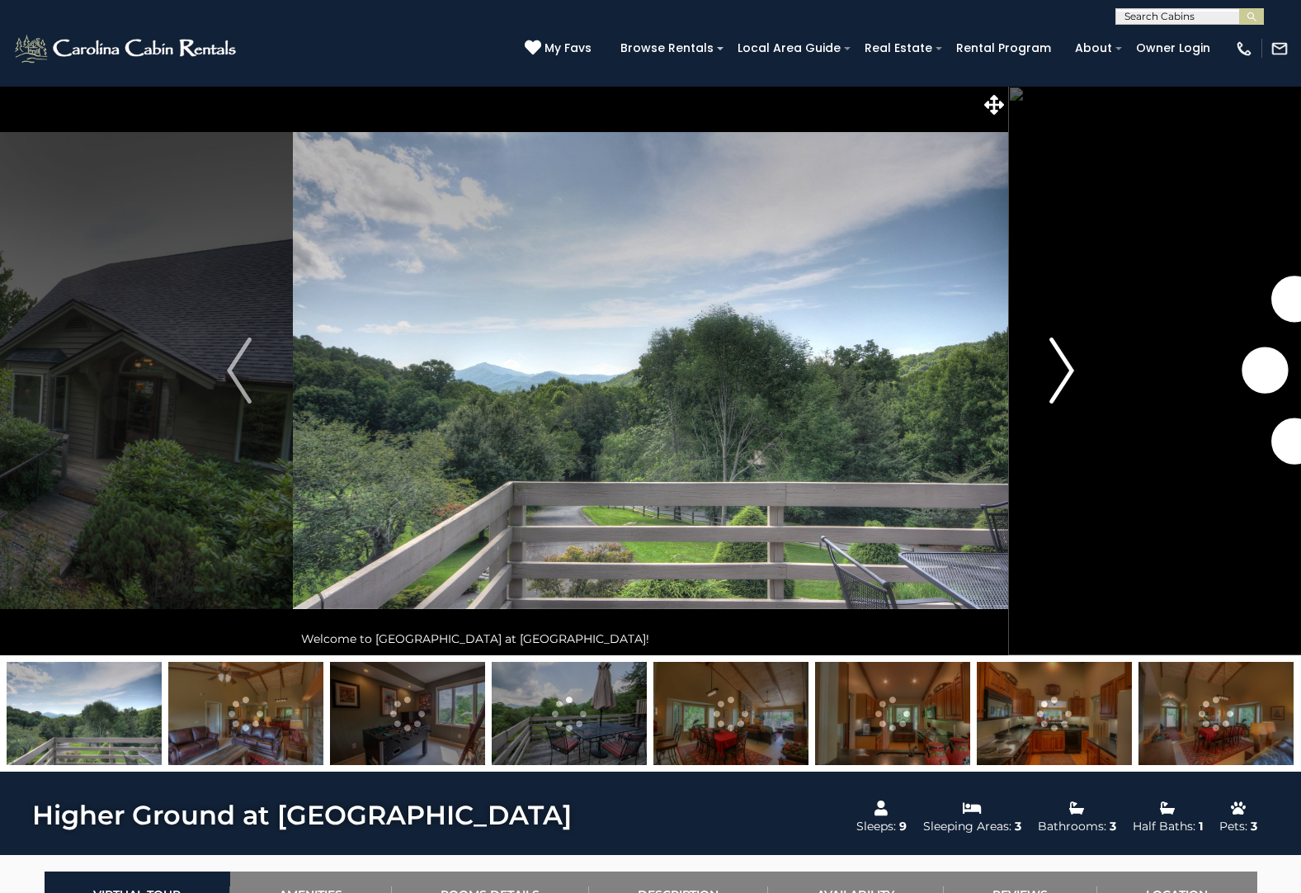
click at [1058, 375] on img "Next" at bounding box center [1061, 370] width 25 height 66
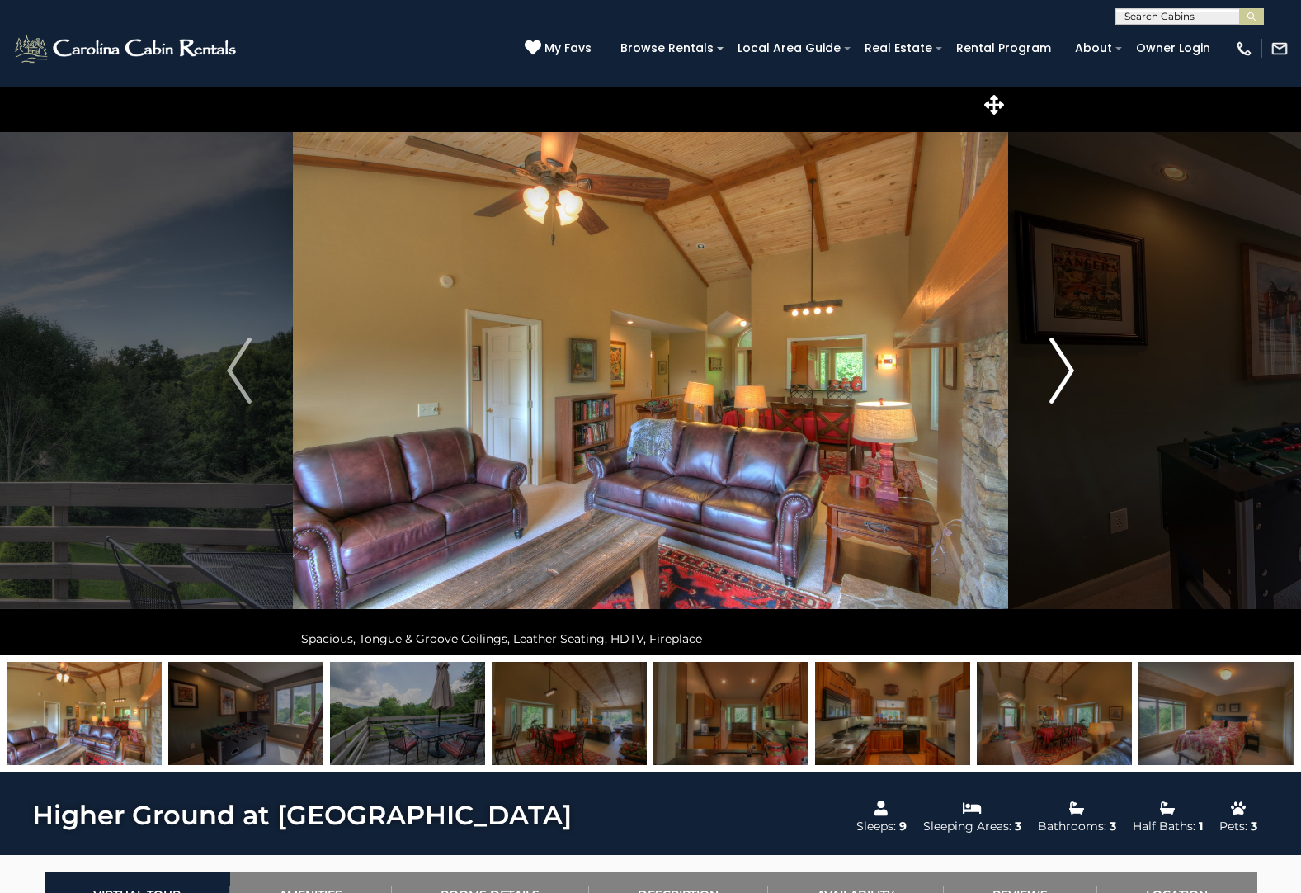
click at [1058, 375] on img "Next" at bounding box center [1061, 370] width 25 height 66
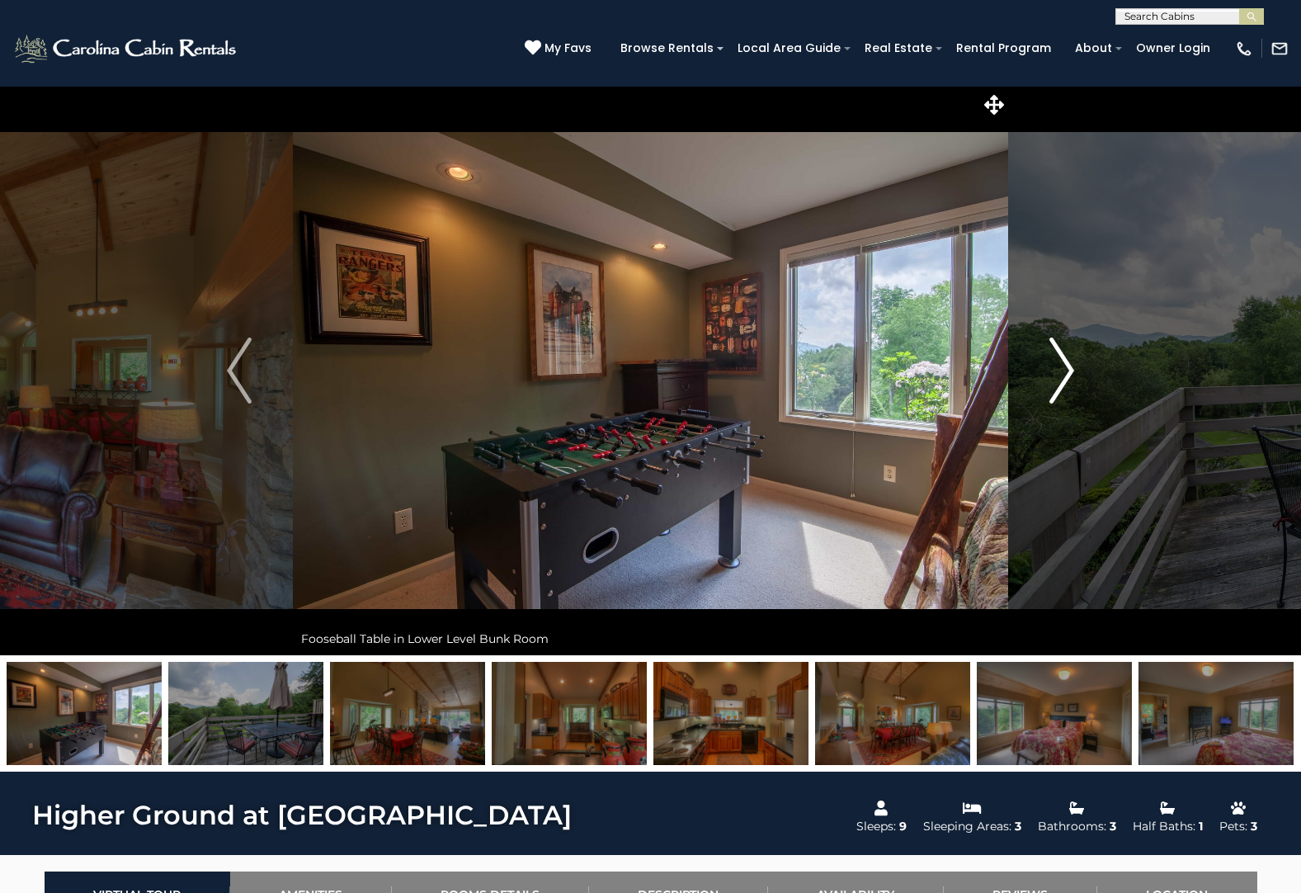
click at [1058, 375] on img "Next" at bounding box center [1061, 370] width 25 height 66
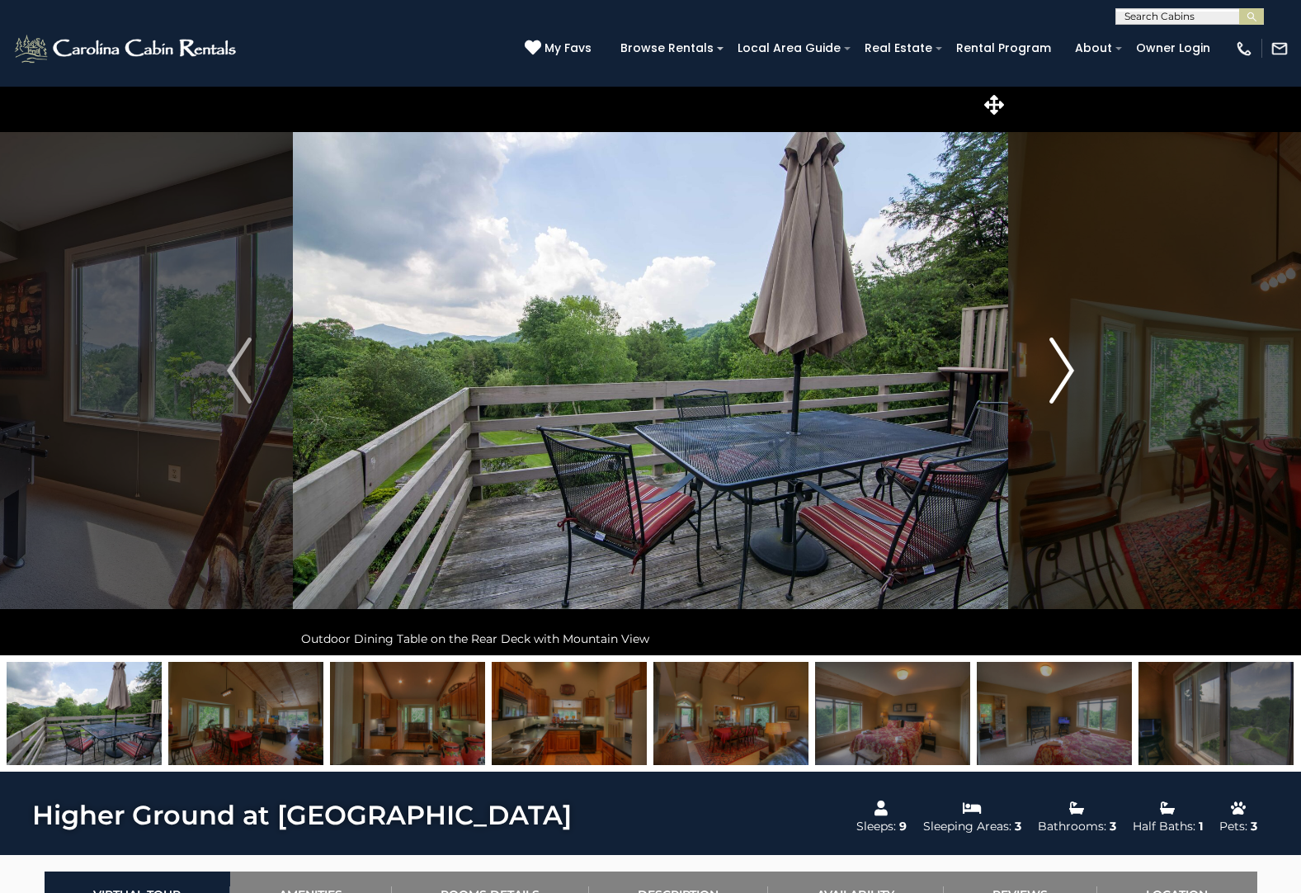
click at [1058, 375] on img "Next" at bounding box center [1061, 370] width 25 height 66
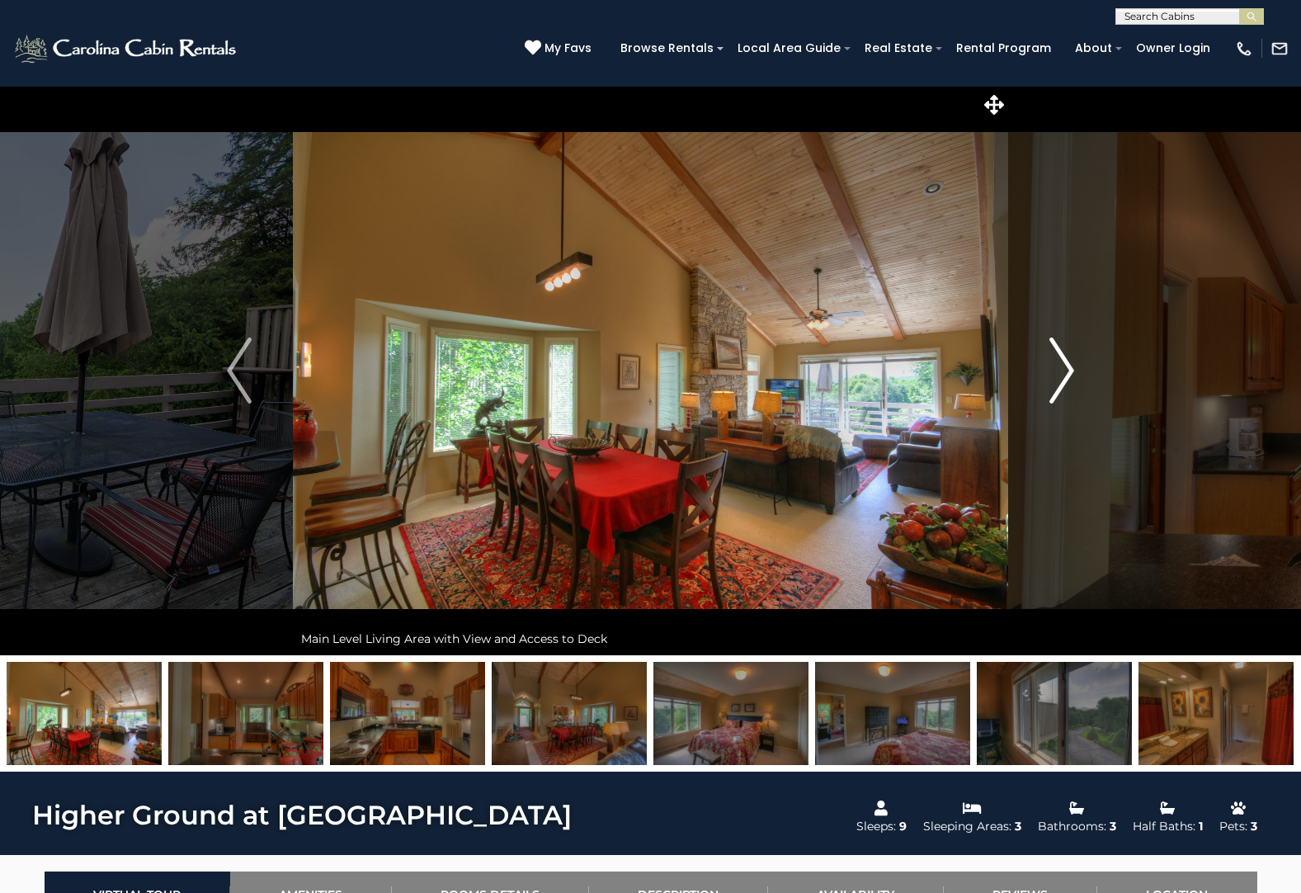
click at [1058, 375] on img "Next" at bounding box center [1061, 370] width 25 height 66
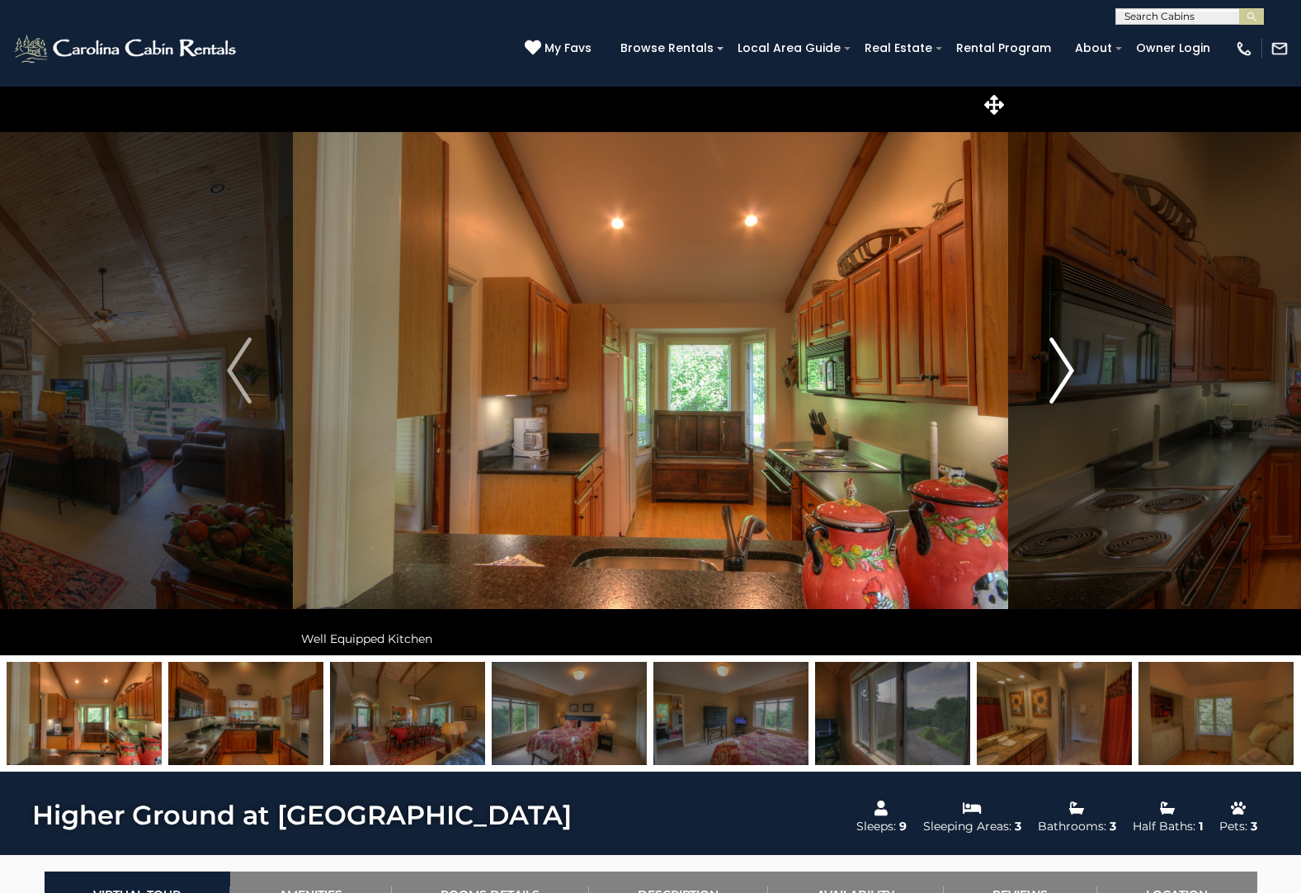
click at [1058, 375] on img "Next" at bounding box center [1061, 370] width 25 height 66
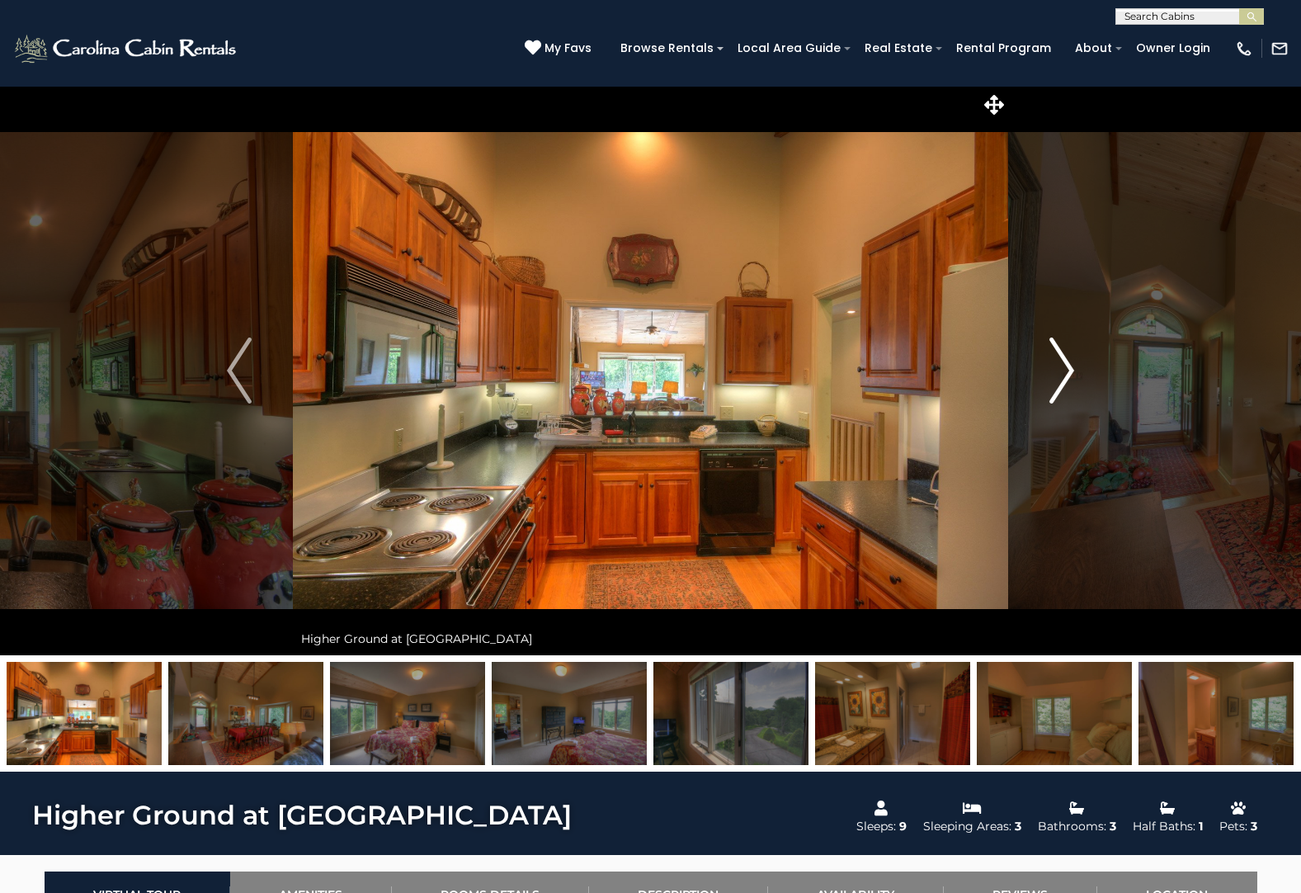
click at [1058, 375] on img "Next" at bounding box center [1061, 370] width 25 height 66
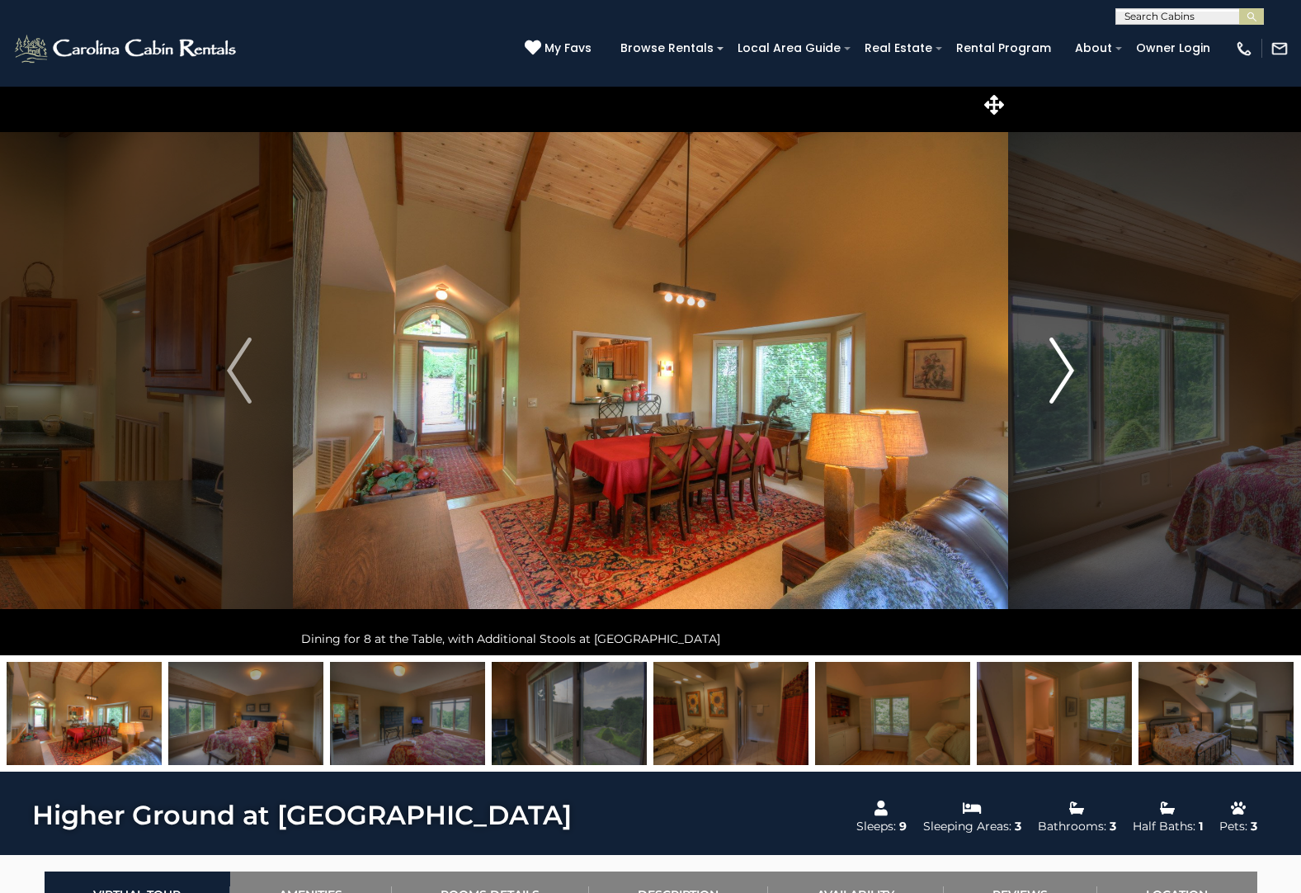
click at [1058, 375] on img "Next" at bounding box center [1061, 370] width 25 height 66
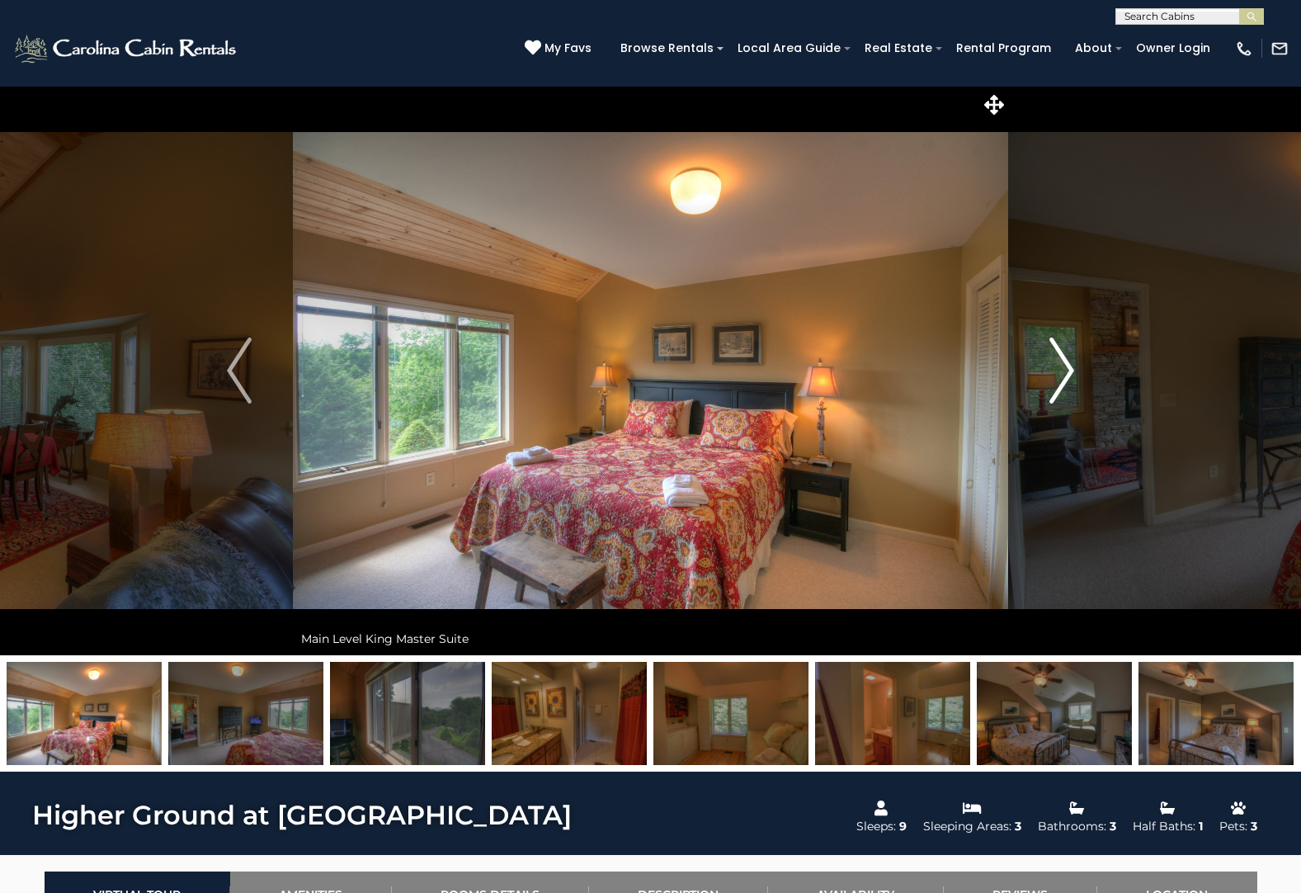
click at [1058, 375] on img "Next" at bounding box center [1061, 370] width 25 height 66
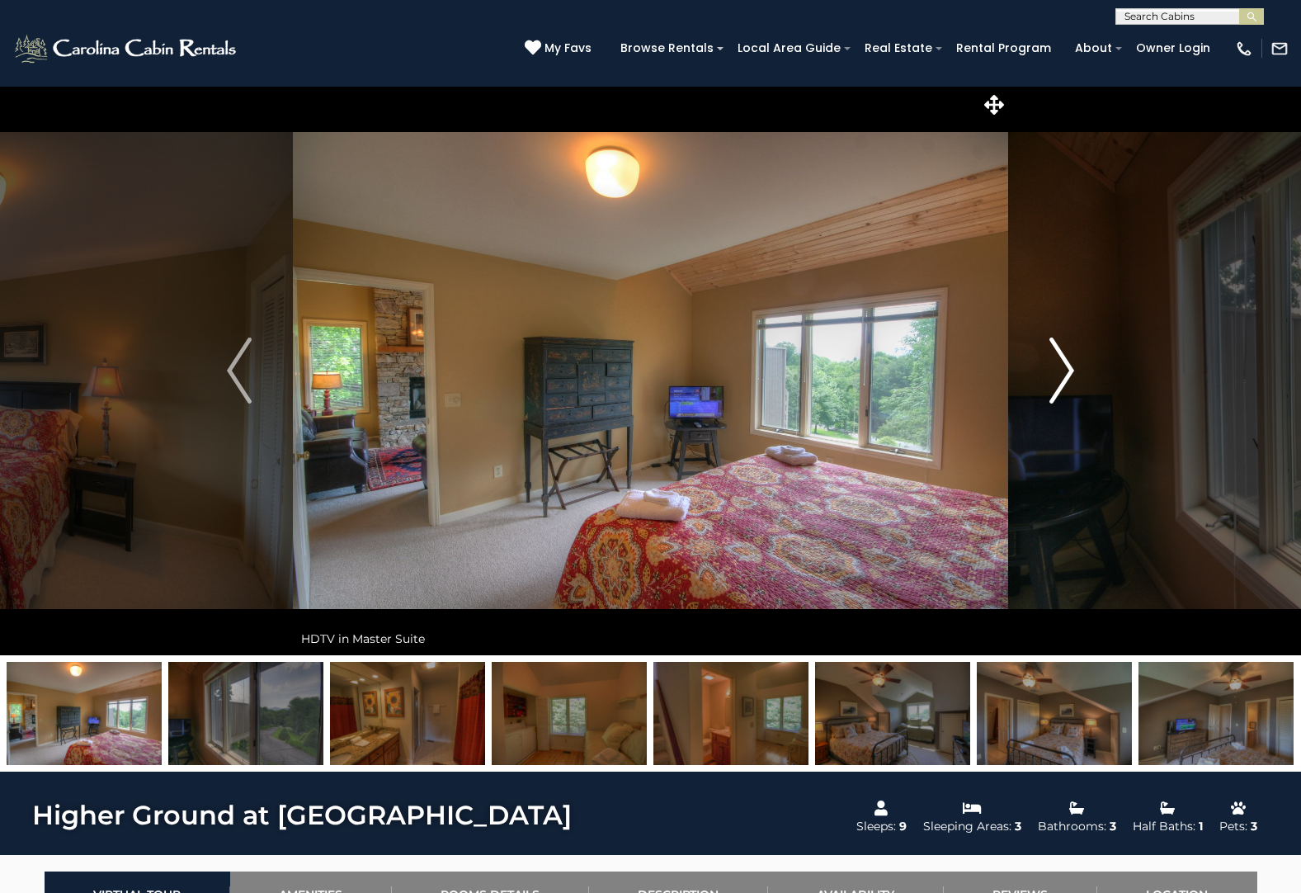
click at [1058, 375] on img "Next" at bounding box center [1061, 370] width 25 height 66
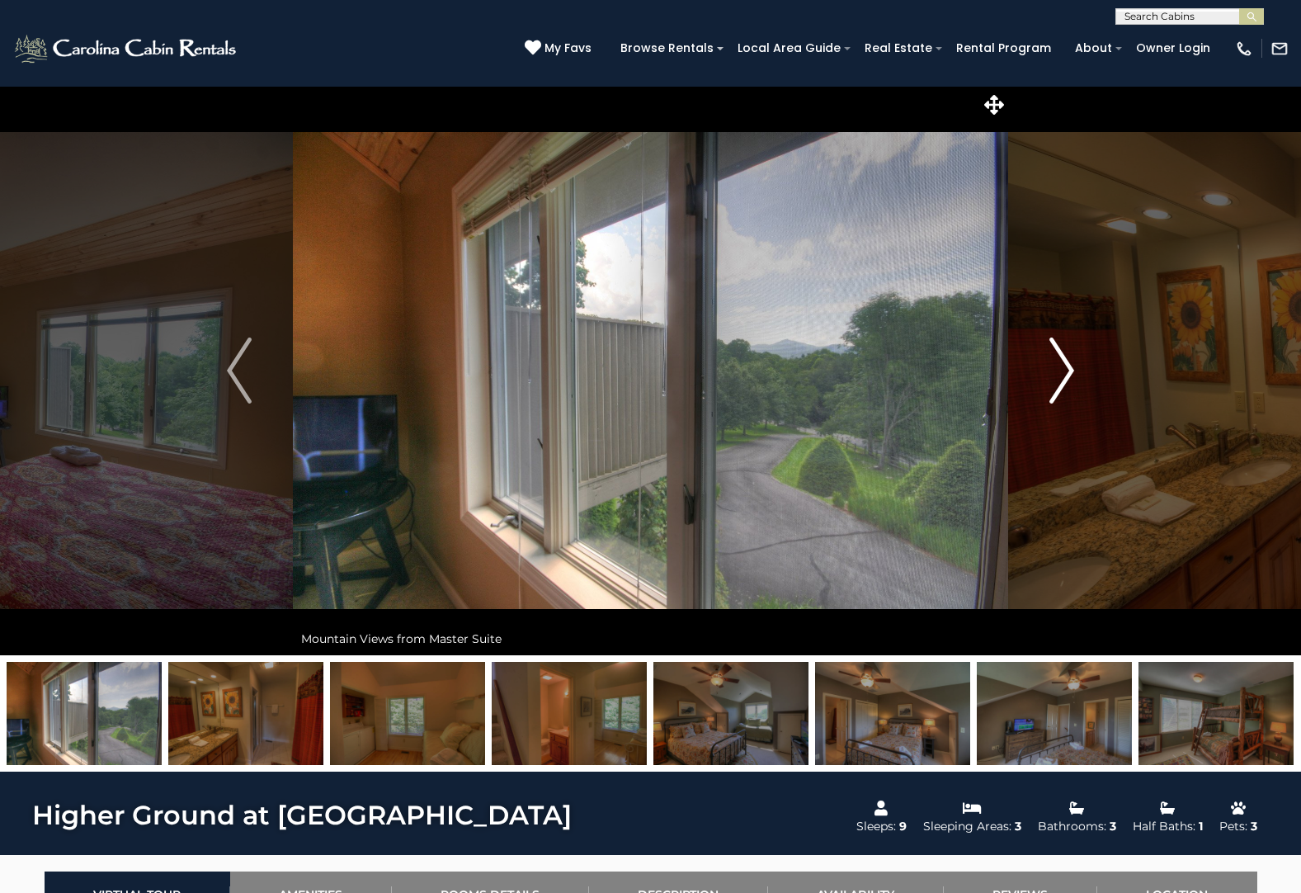
click at [1058, 375] on img "Next" at bounding box center [1061, 370] width 25 height 66
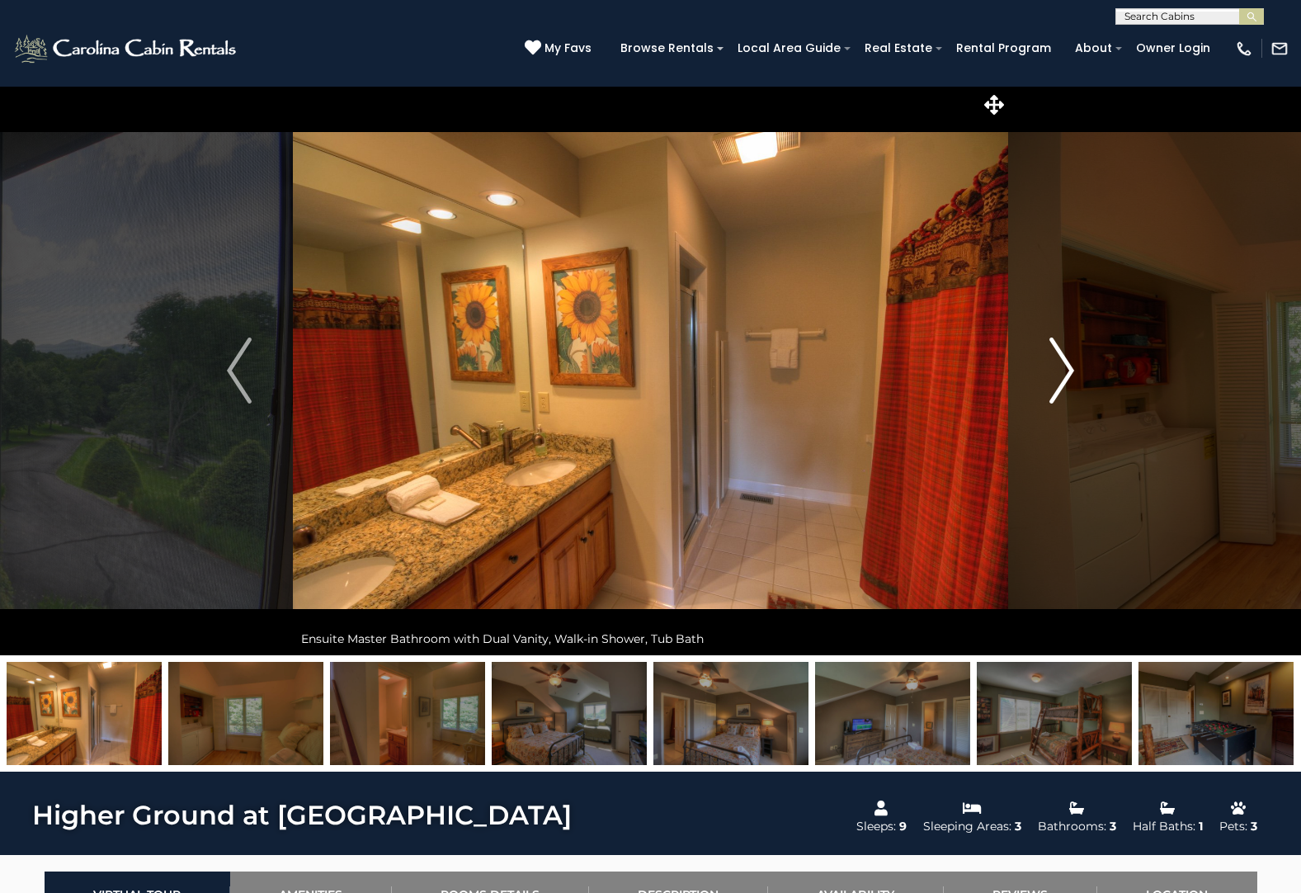
click at [1058, 375] on img "Next" at bounding box center [1061, 370] width 25 height 66
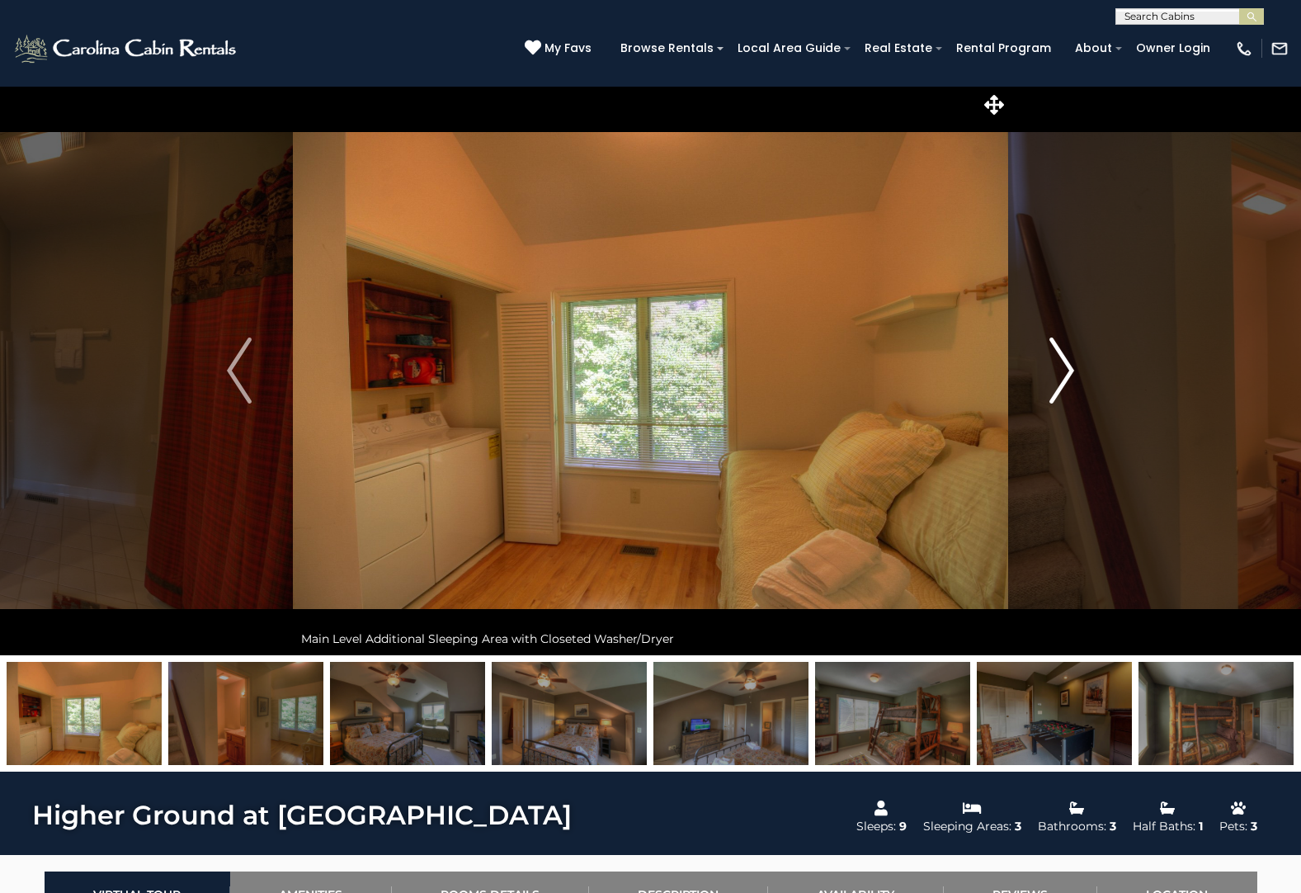
click at [1058, 375] on img "Next" at bounding box center [1061, 370] width 25 height 66
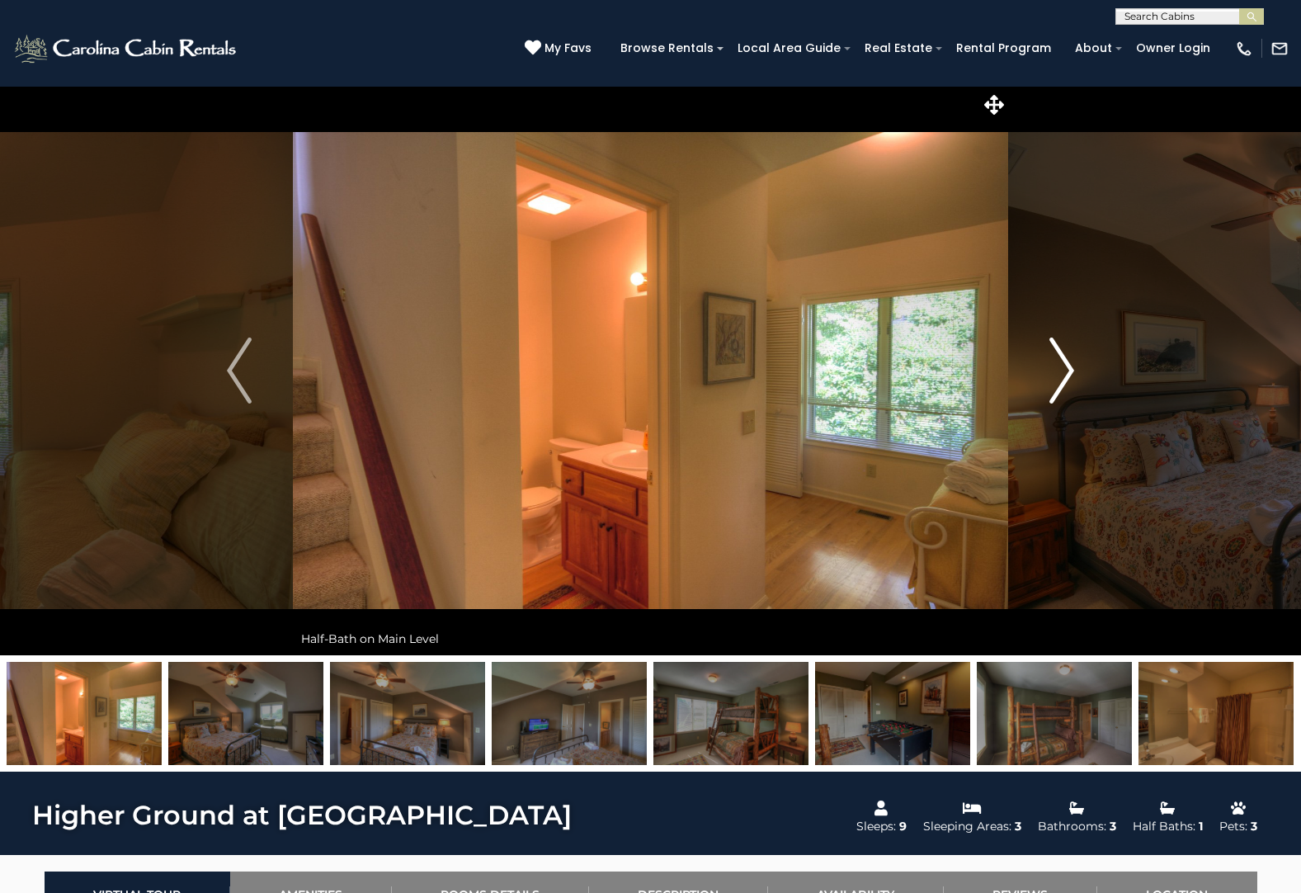
click at [1058, 375] on img "Next" at bounding box center [1061, 370] width 25 height 66
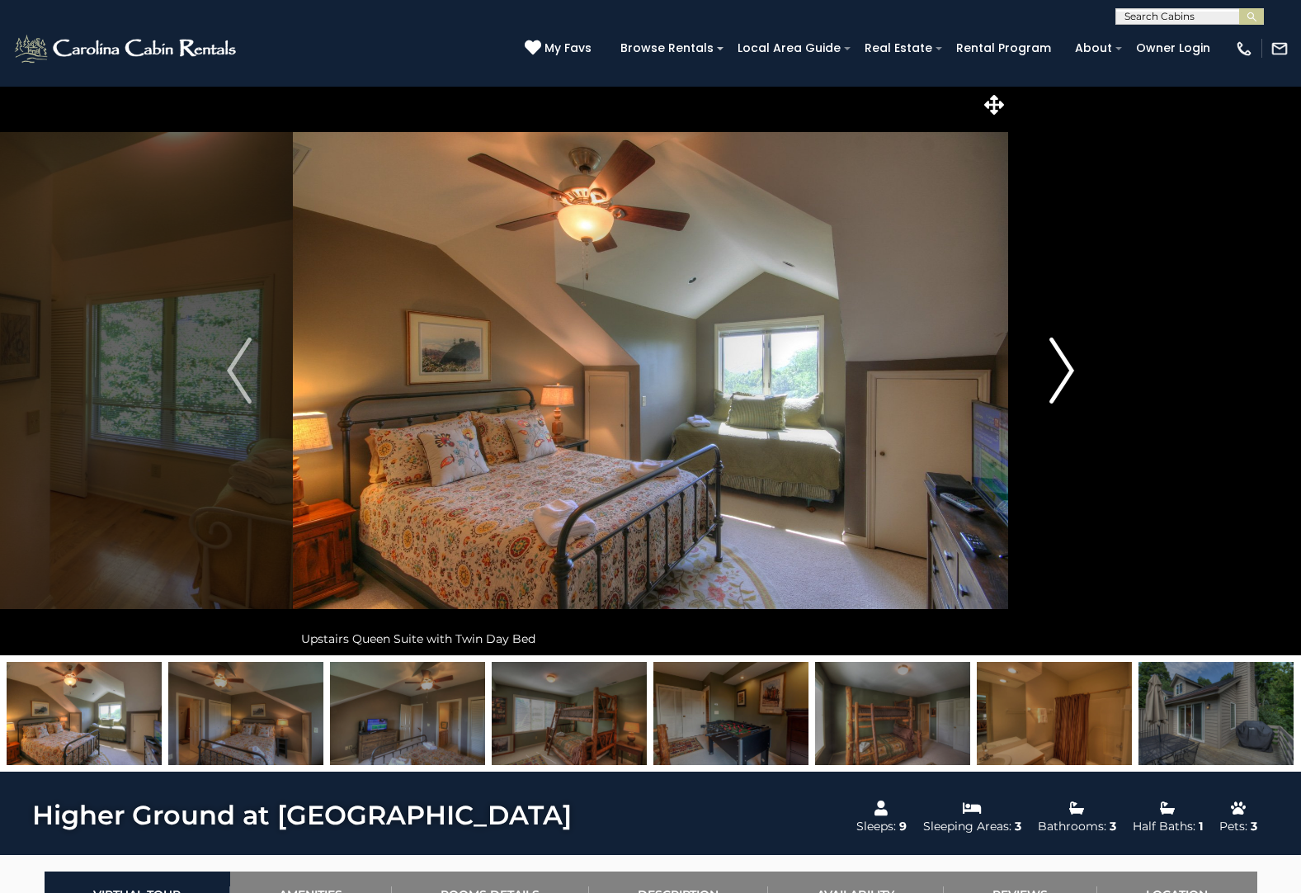
click at [1058, 375] on img "Next" at bounding box center [1061, 370] width 25 height 66
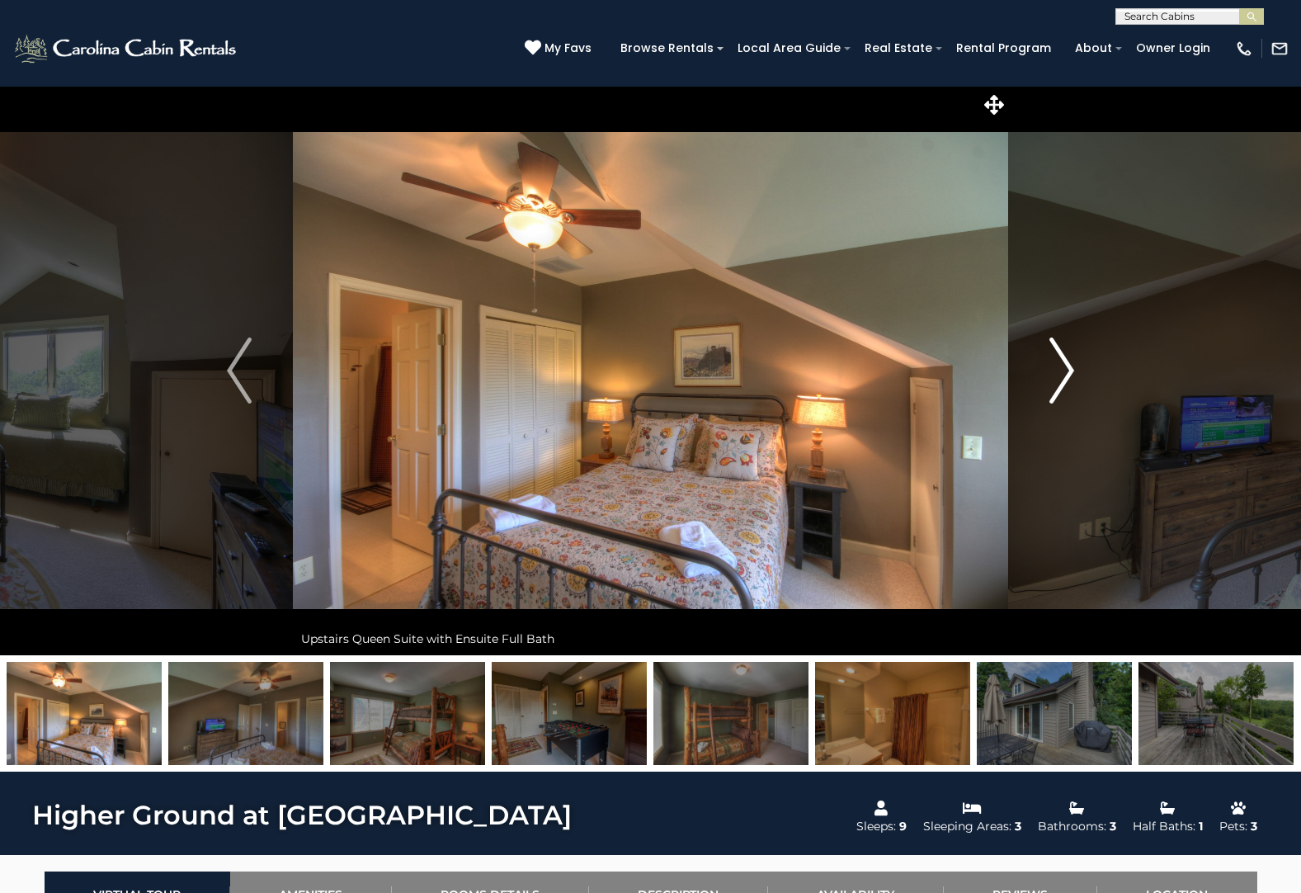
click at [1058, 375] on img "Next" at bounding box center [1061, 370] width 25 height 66
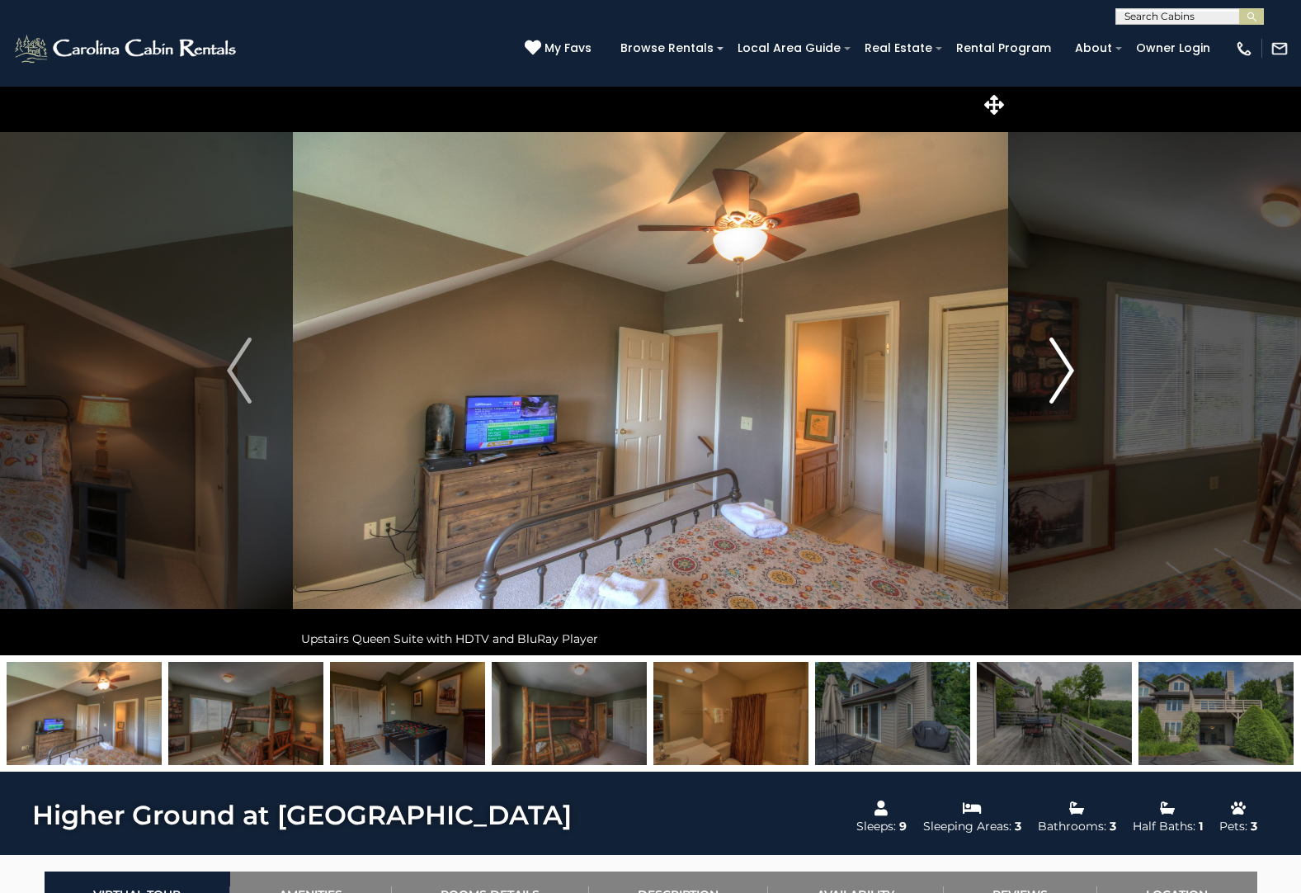
click at [1058, 375] on img "Next" at bounding box center [1061, 370] width 25 height 66
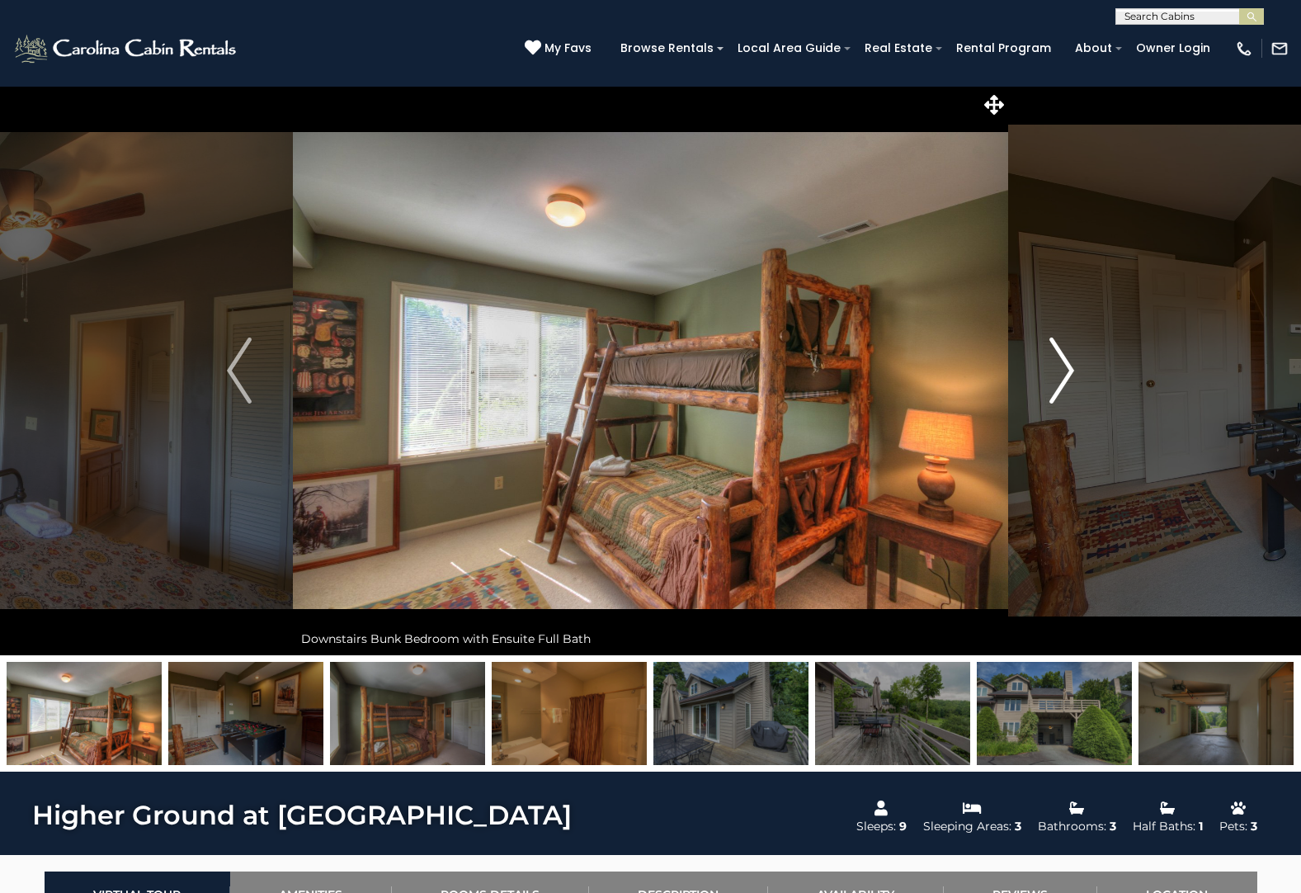
click at [1058, 375] on img "Next" at bounding box center [1061, 370] width 25 height 66
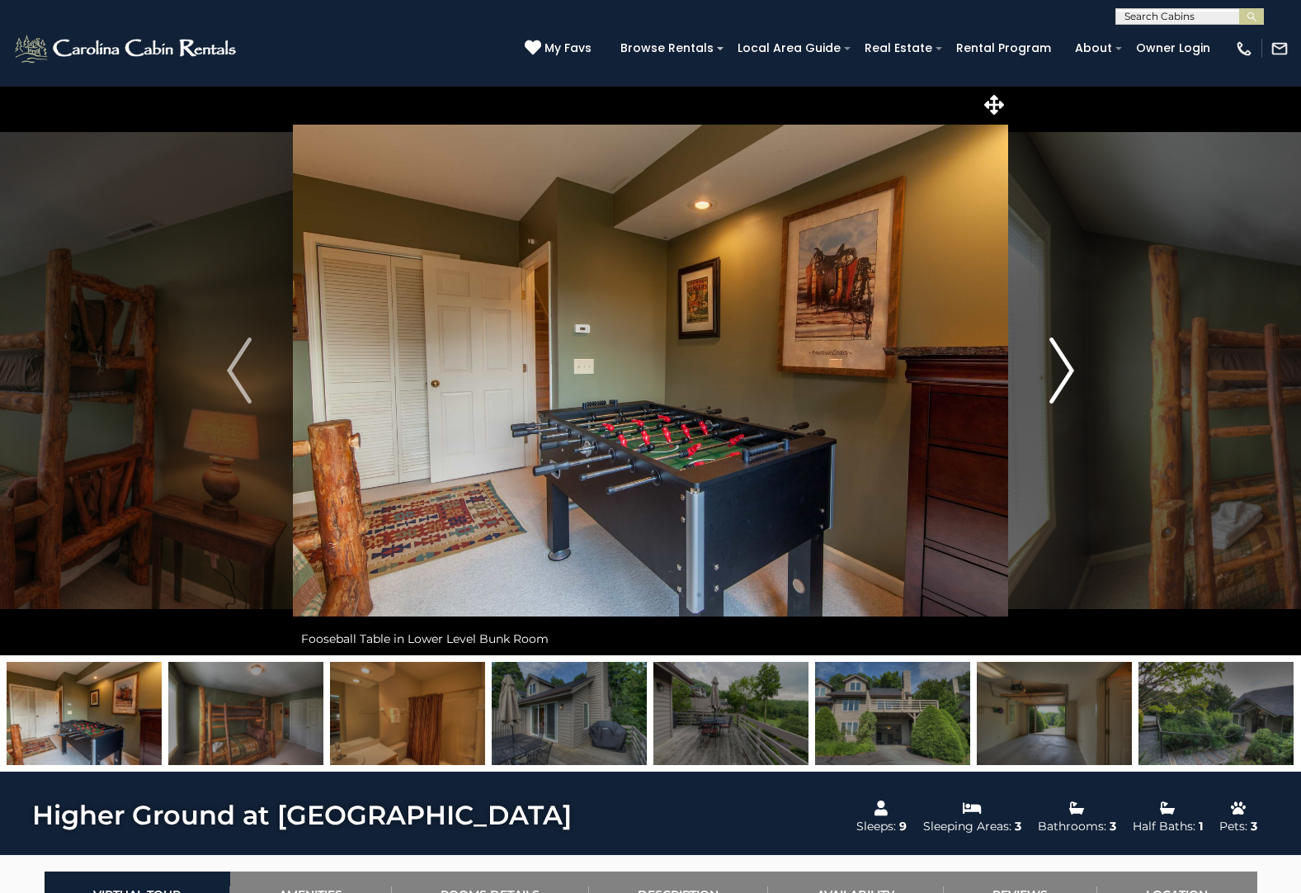
click at [1058, 375] on img "Next" at bounding box center [1061, 370] width 25 height 66
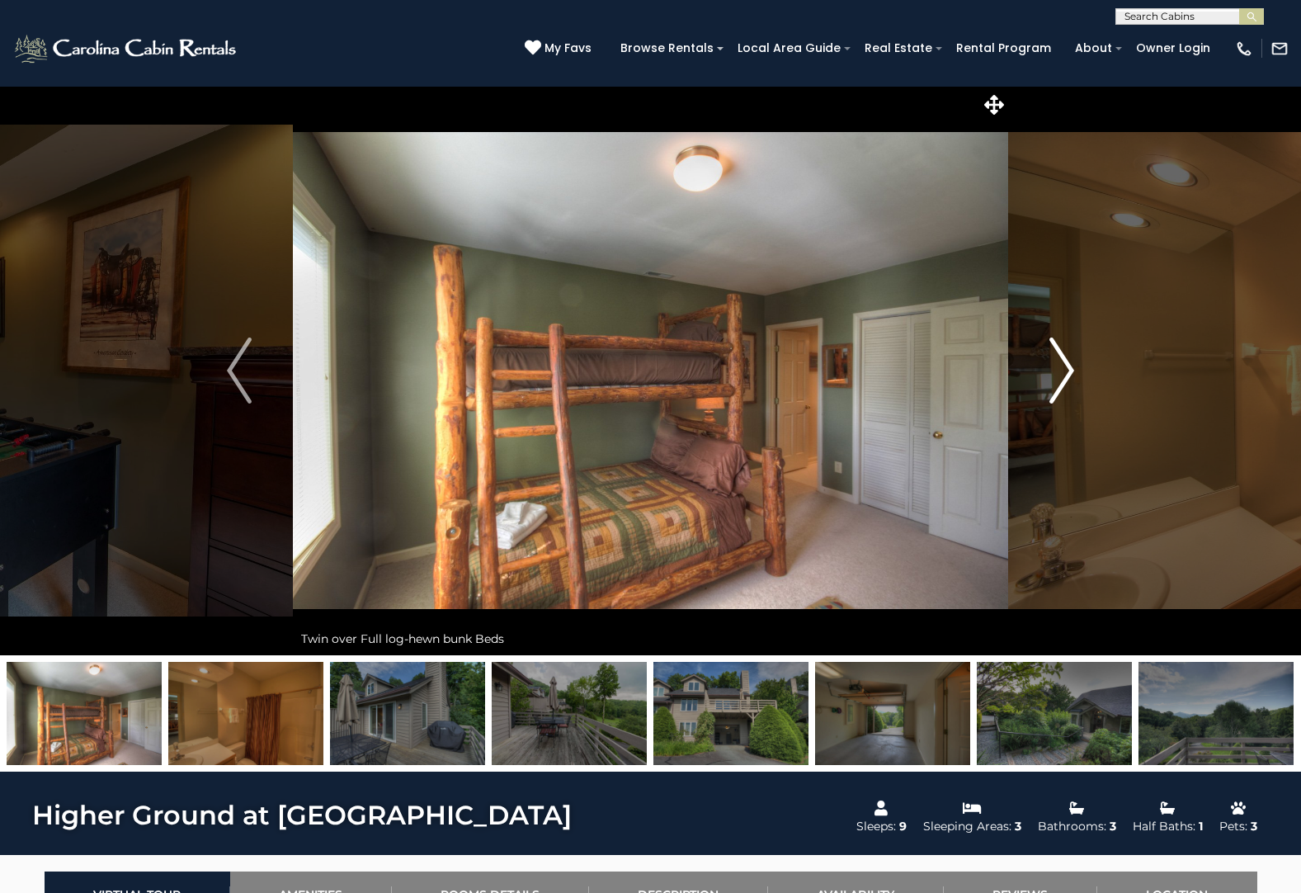
click at [1058, 375] on img "Next" at bounding box center [1061, 370] width 25 height 66
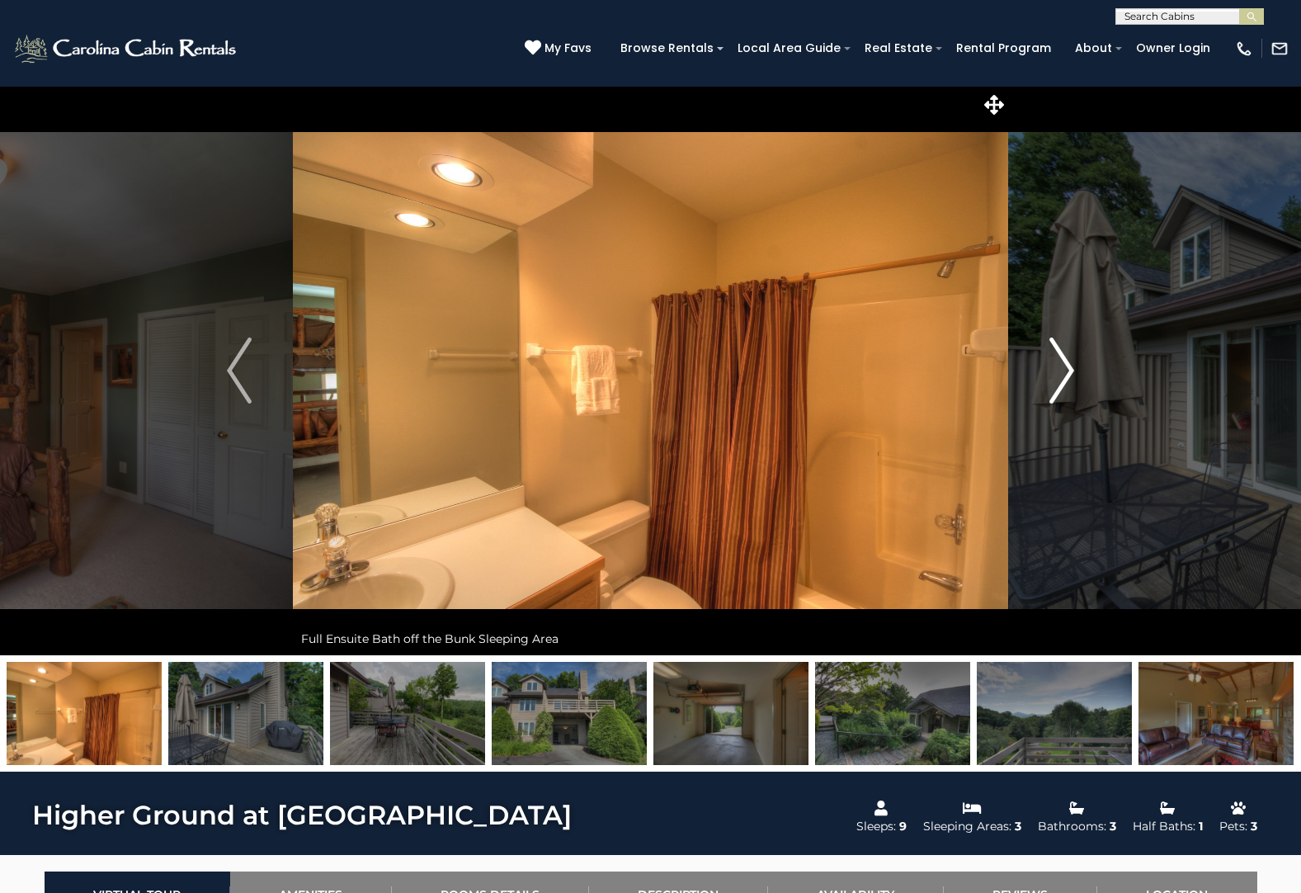
click at [1058, 375] on img "Next" at bounding box center [1061, 370] width 25 height 66
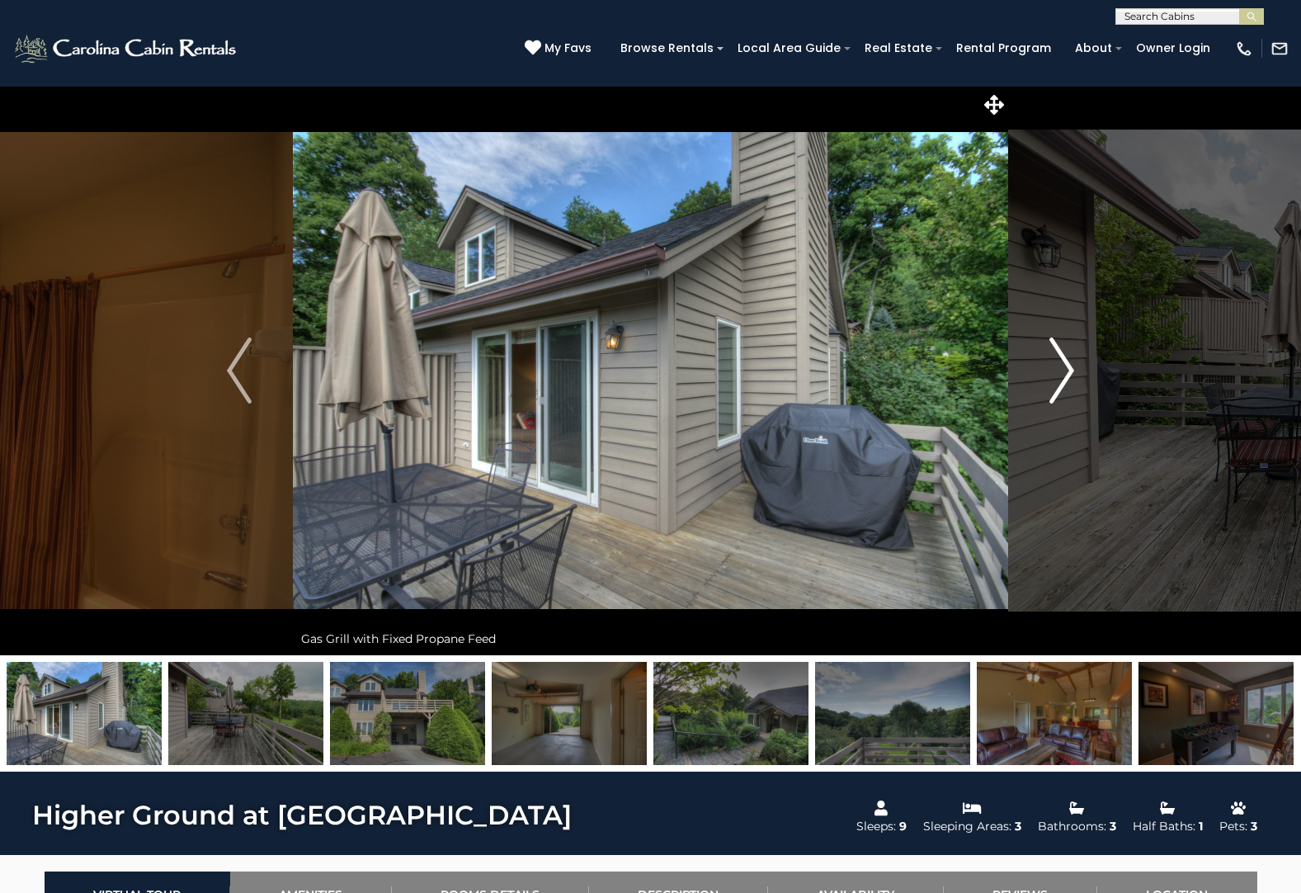
click at [1058, 375] on img "Next" at bounding box center [1061, 370] width 25 height 66
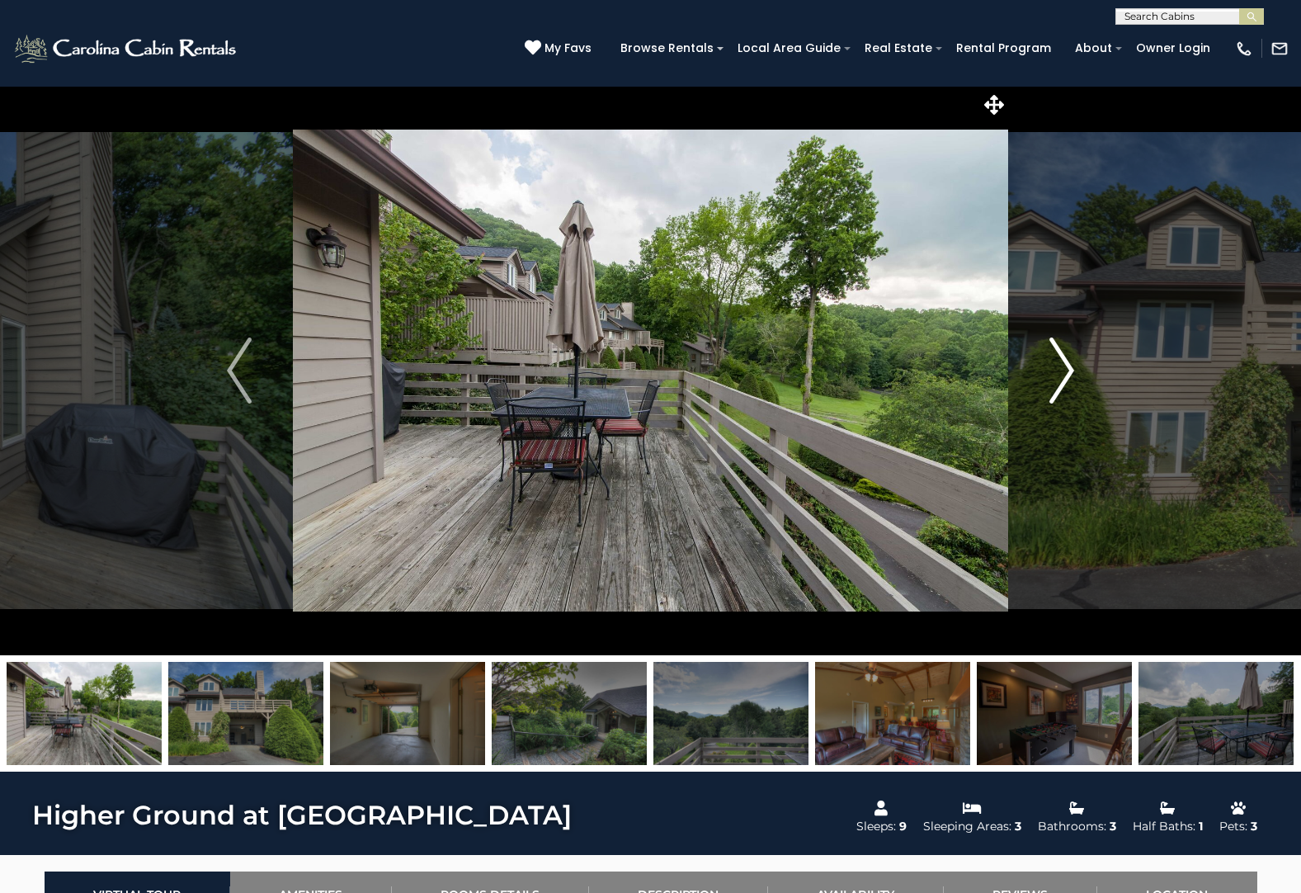
click at [1058, 375] on img "Next" at bounding box center [1061, 370] width 25 height 66
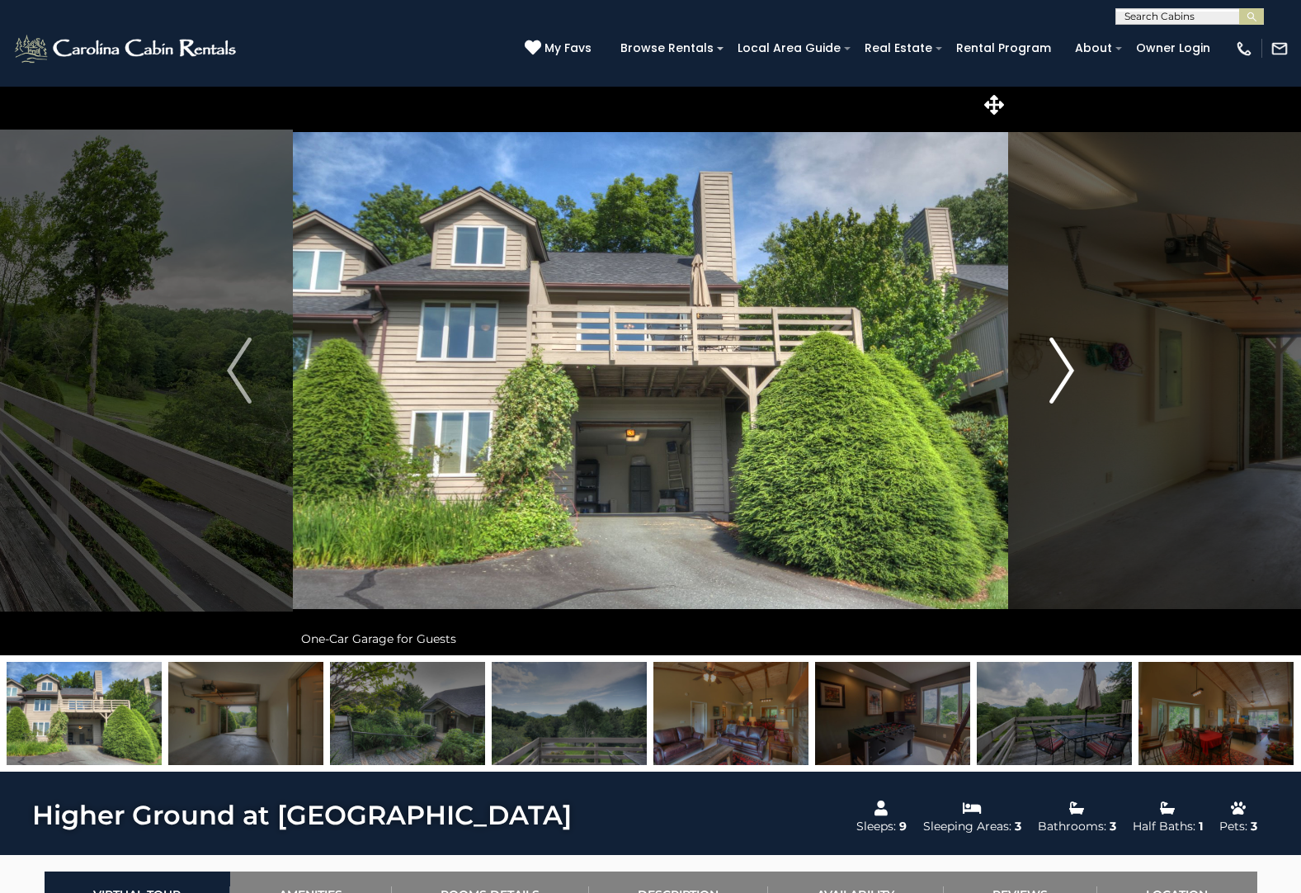
click at [1058, 375] on img "Next" at bounding box center [1061, 370] width 25 height 66
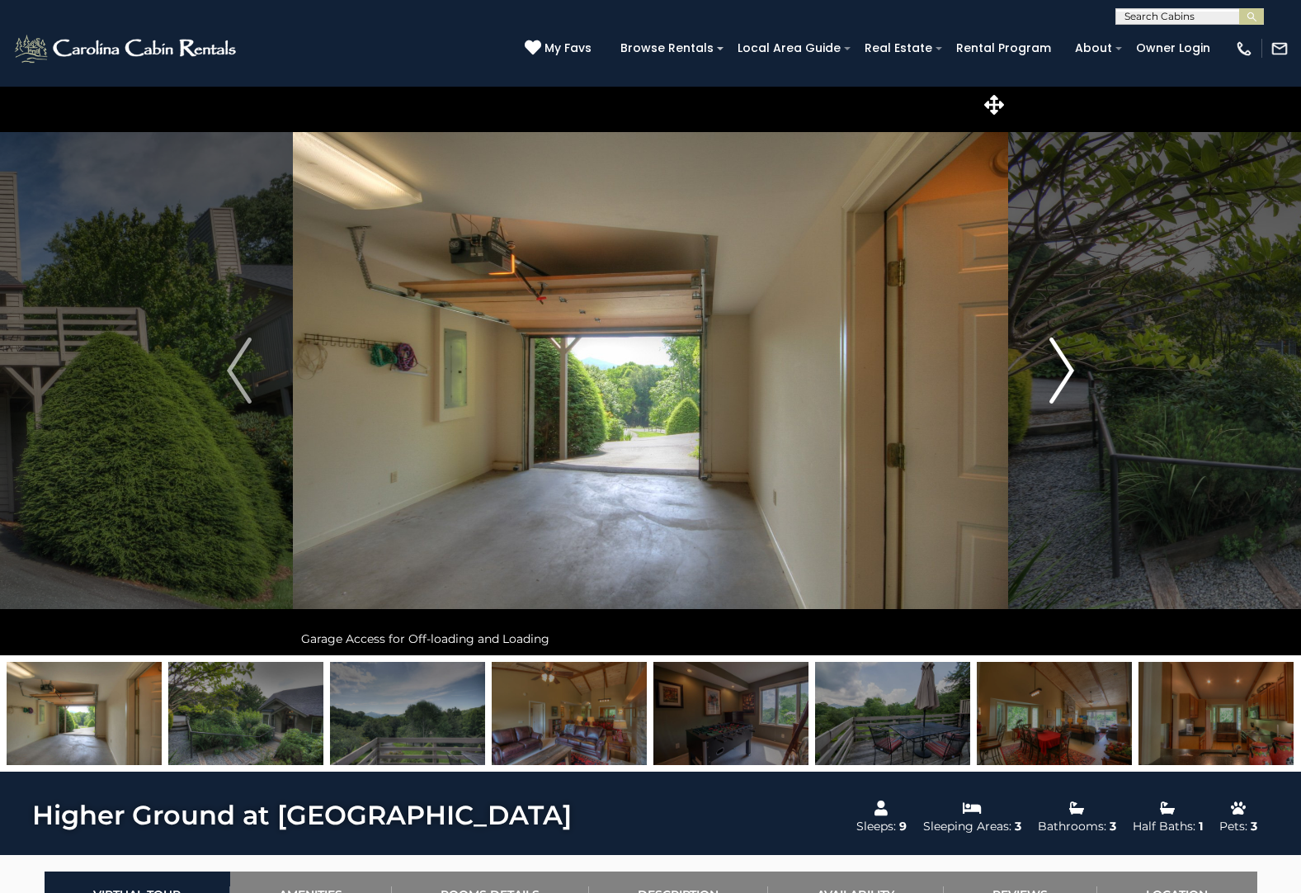
click at [1058, 375] on img "Next" at bounding box center [1061, 370] width 25 height 66
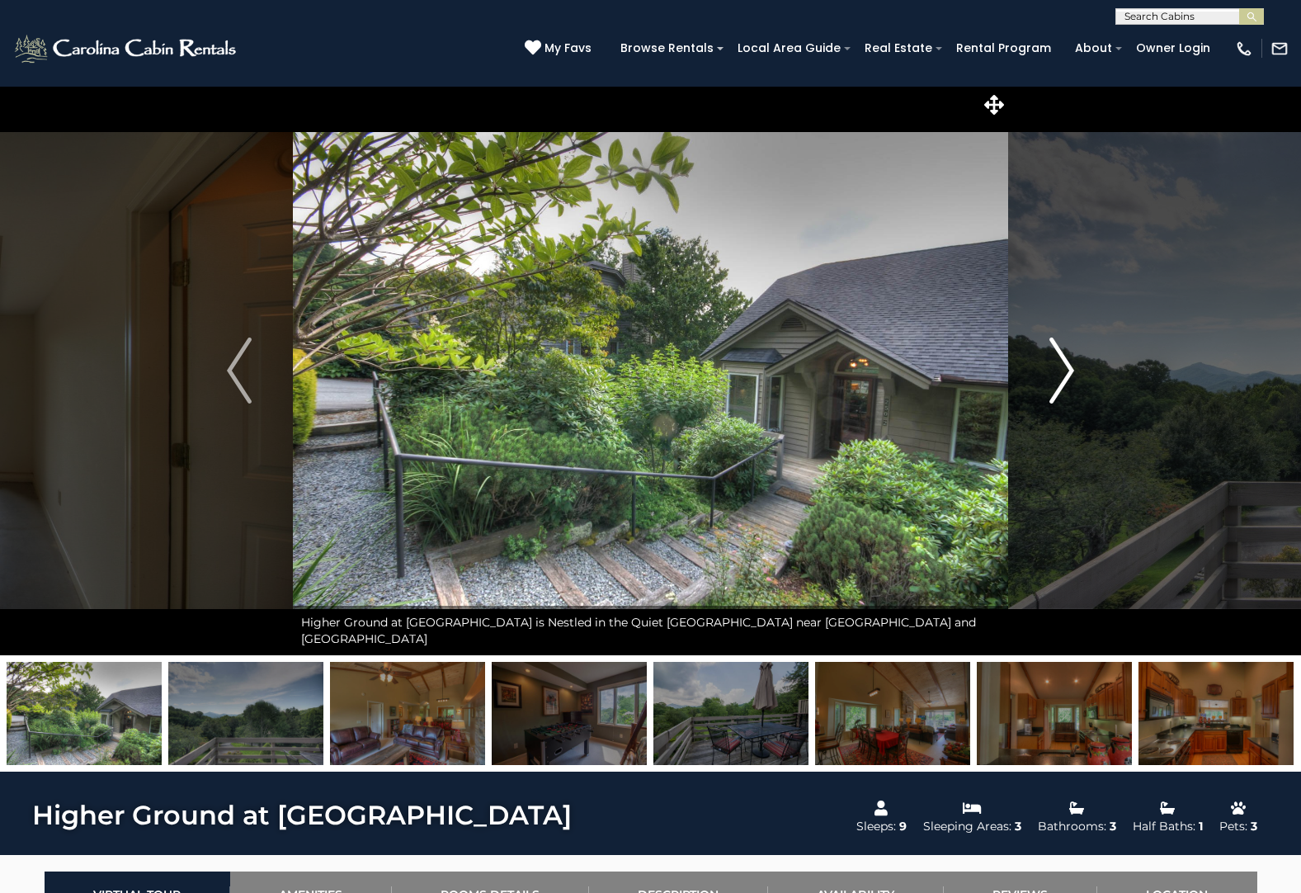
click at [1058, 375] on img "Next" at bounding box center [1061, 370] width 25 height 66
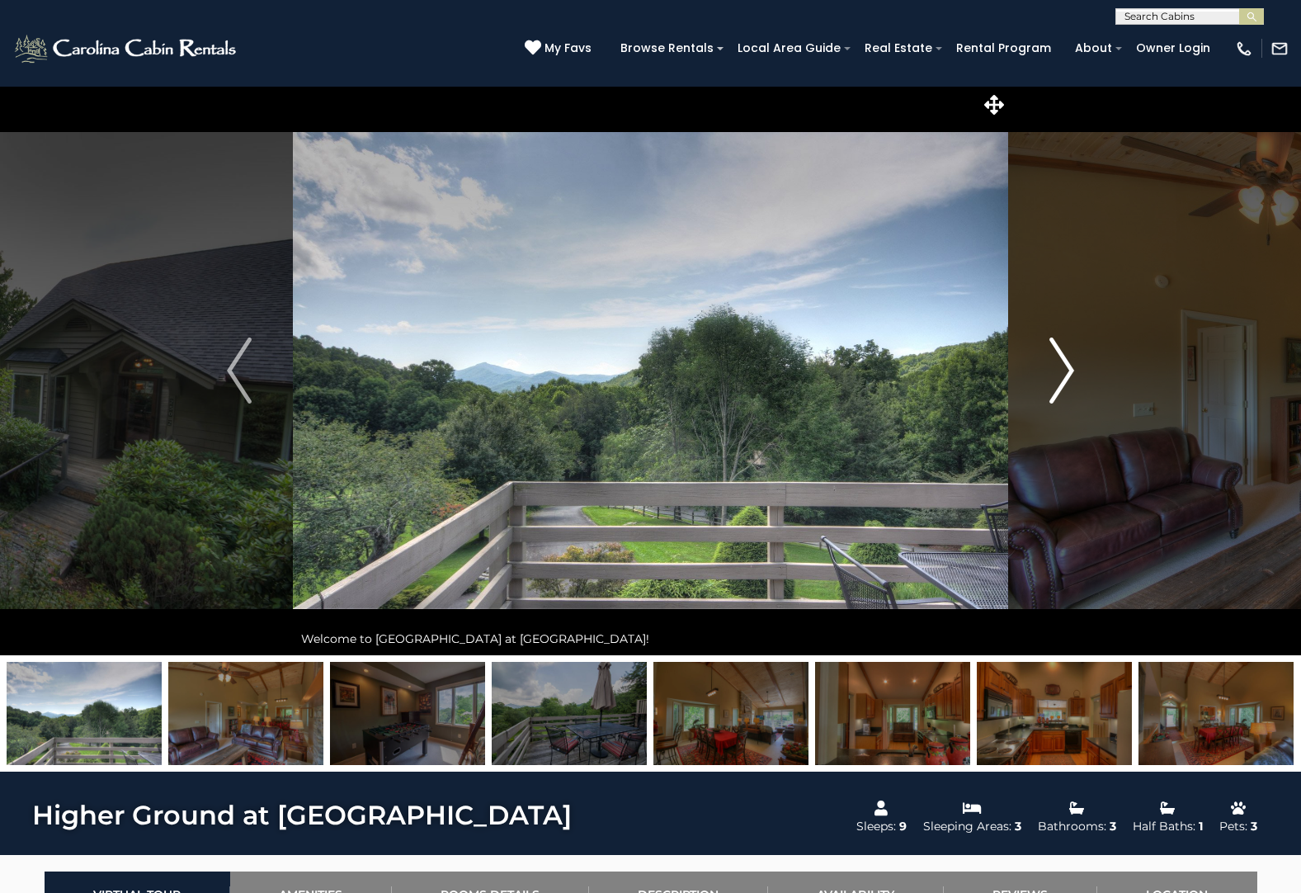
click at [1058, 375] on img "Next" at bounding box center [1061, 370] width 25 height 66
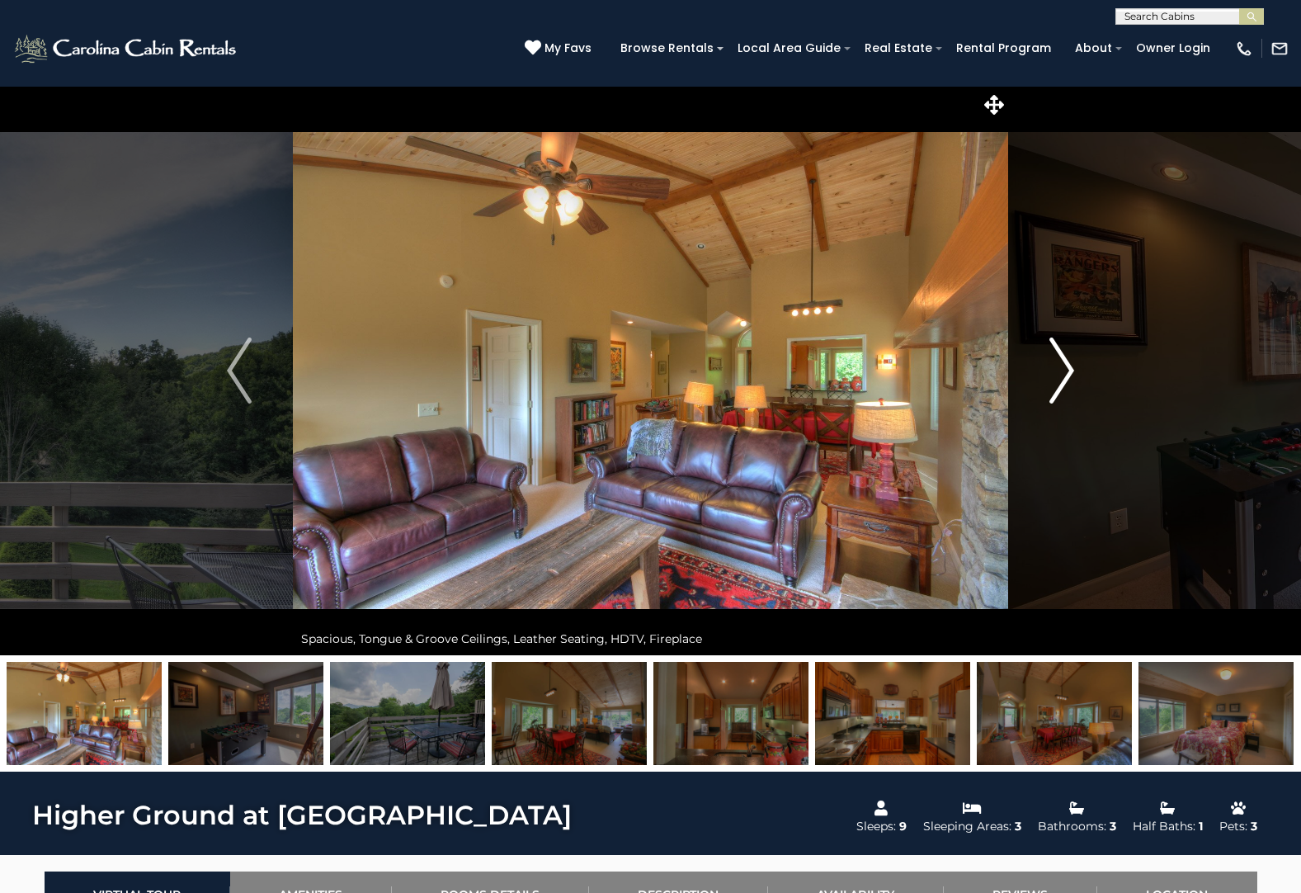
click at [1058, 375] on img "Next" at bounding box center [1061, 370] width 25 height 66
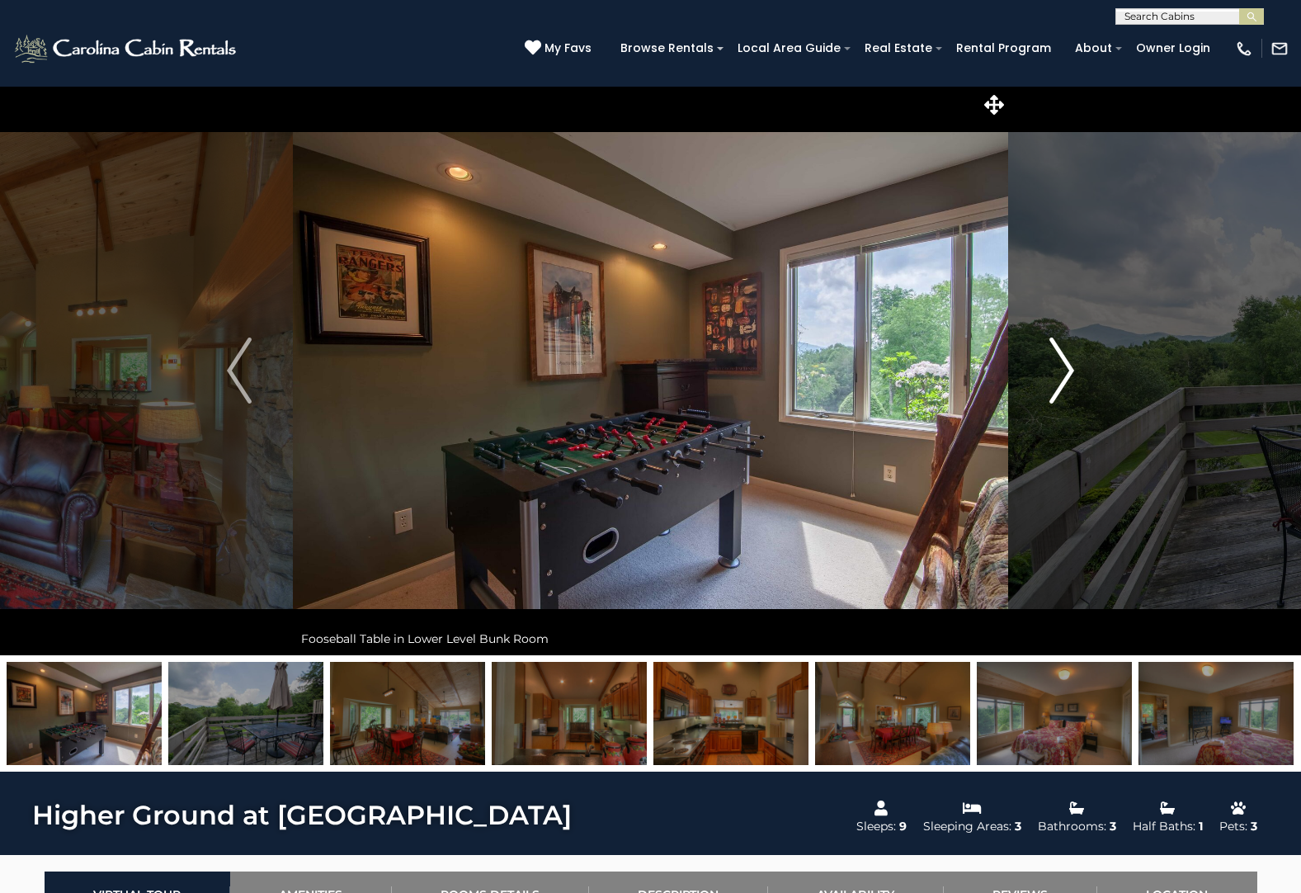
click at [1058, 375] on img "Next" at bounding box center [1061, 370] width 25 height 66
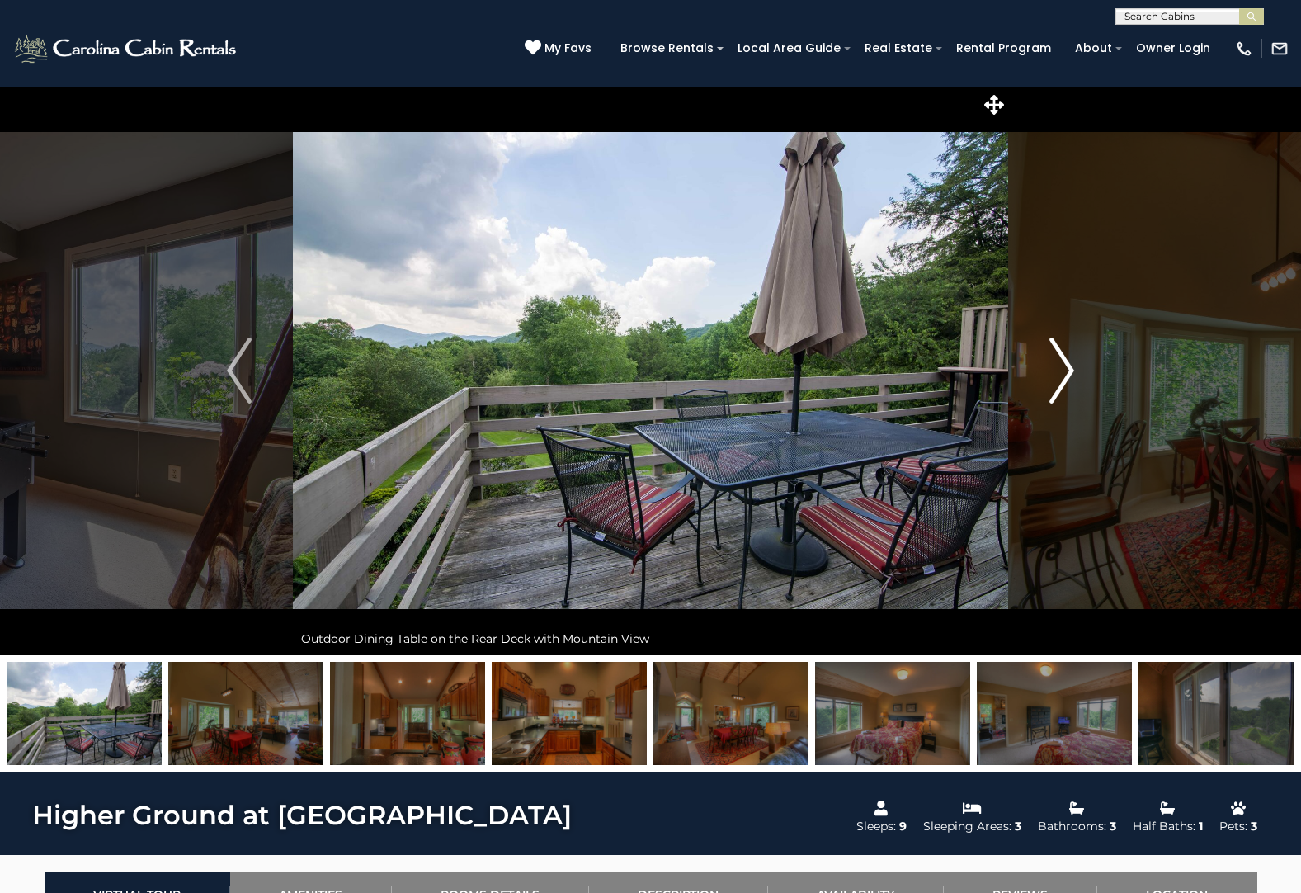
click at [1058, 375] on img "Next" at bounding box center [1061, 370] width 25 height 66
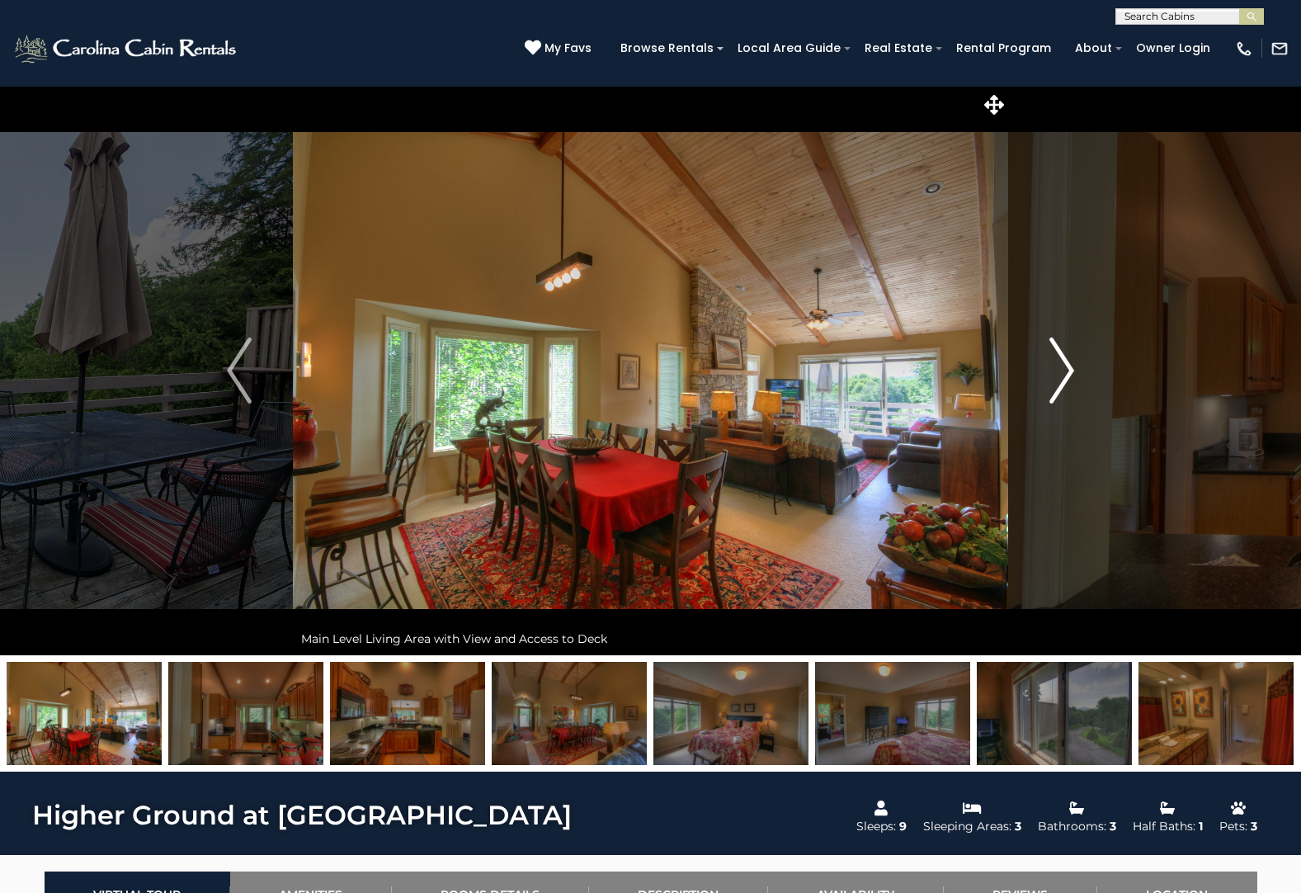
click at [1058, 375] on img "Next" at bounding box center [1061, 370] width 25 height 66
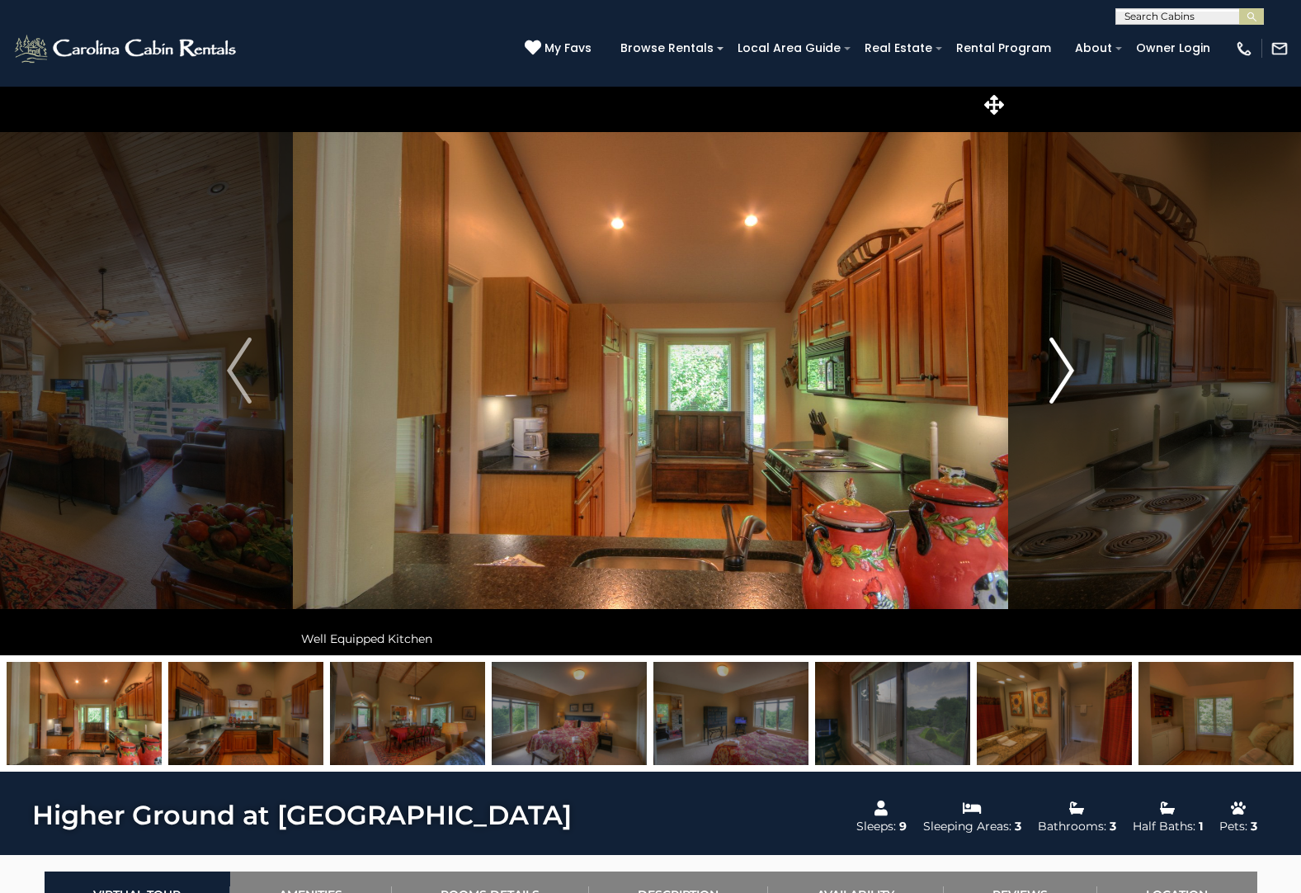
click at [1058, 375] on img "Next" at bounding box center [1061, 370] width 25 height 66
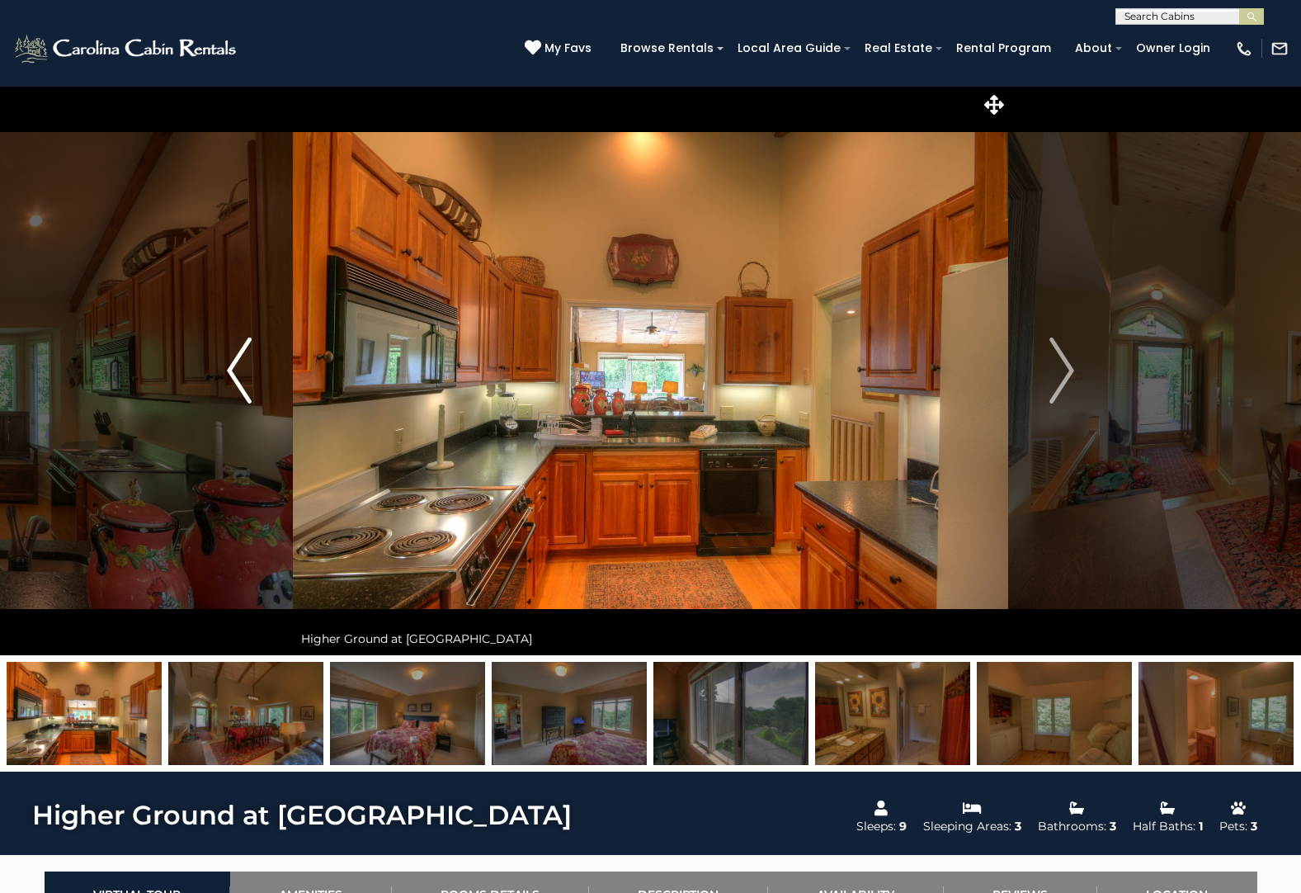
click at [241, 373] on img "Previous" at bounding box center [239, 370] width 25 height 66
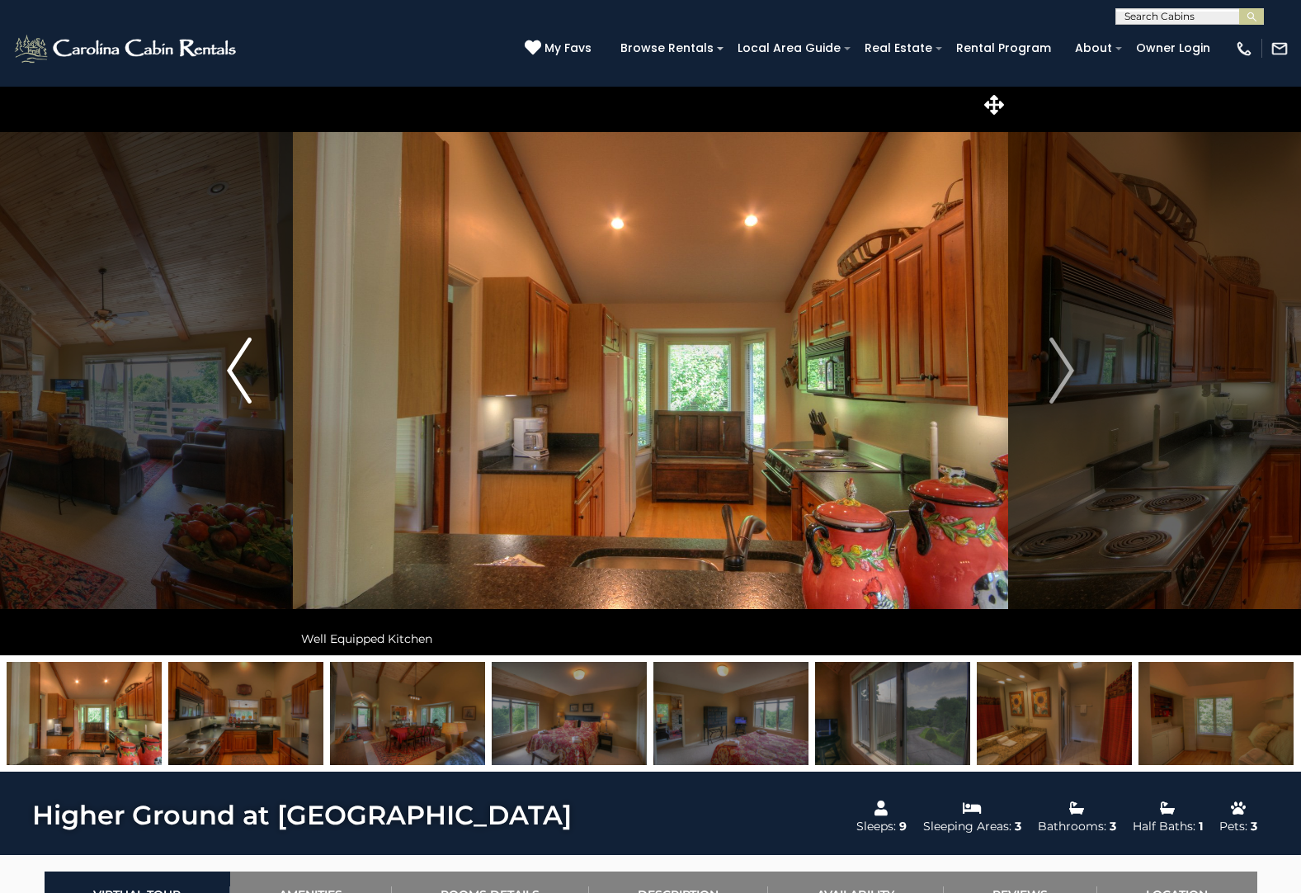
click at [241, 373] on img "Previous" at bounding box center [239, 370] width 25 height 66
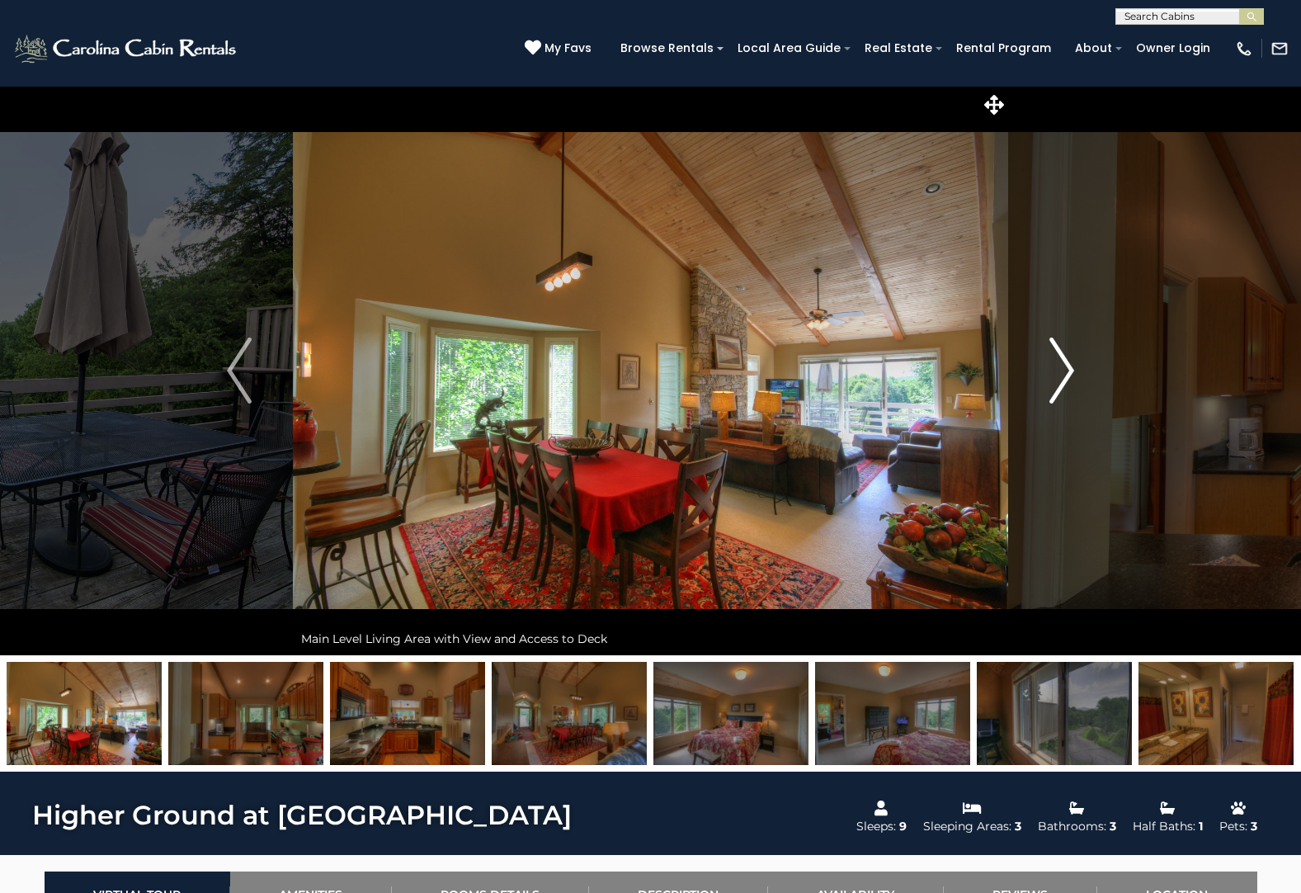
click at [1058, 372] on img "Next" at bounding box center [1061, 370] width 25 height 66
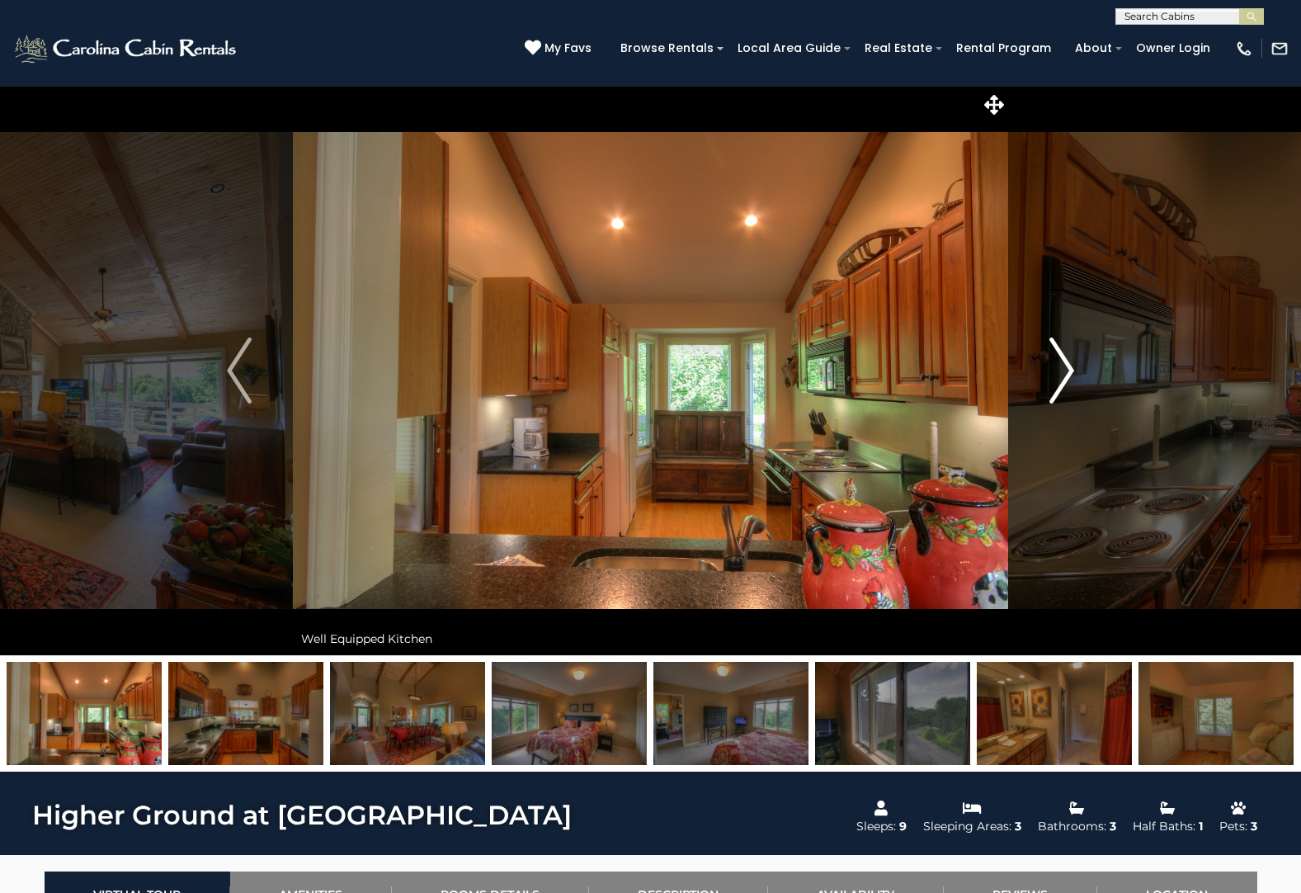
click at [1058, 372] on img "Next" at bounding box center [1061, 370] width 25 height 66
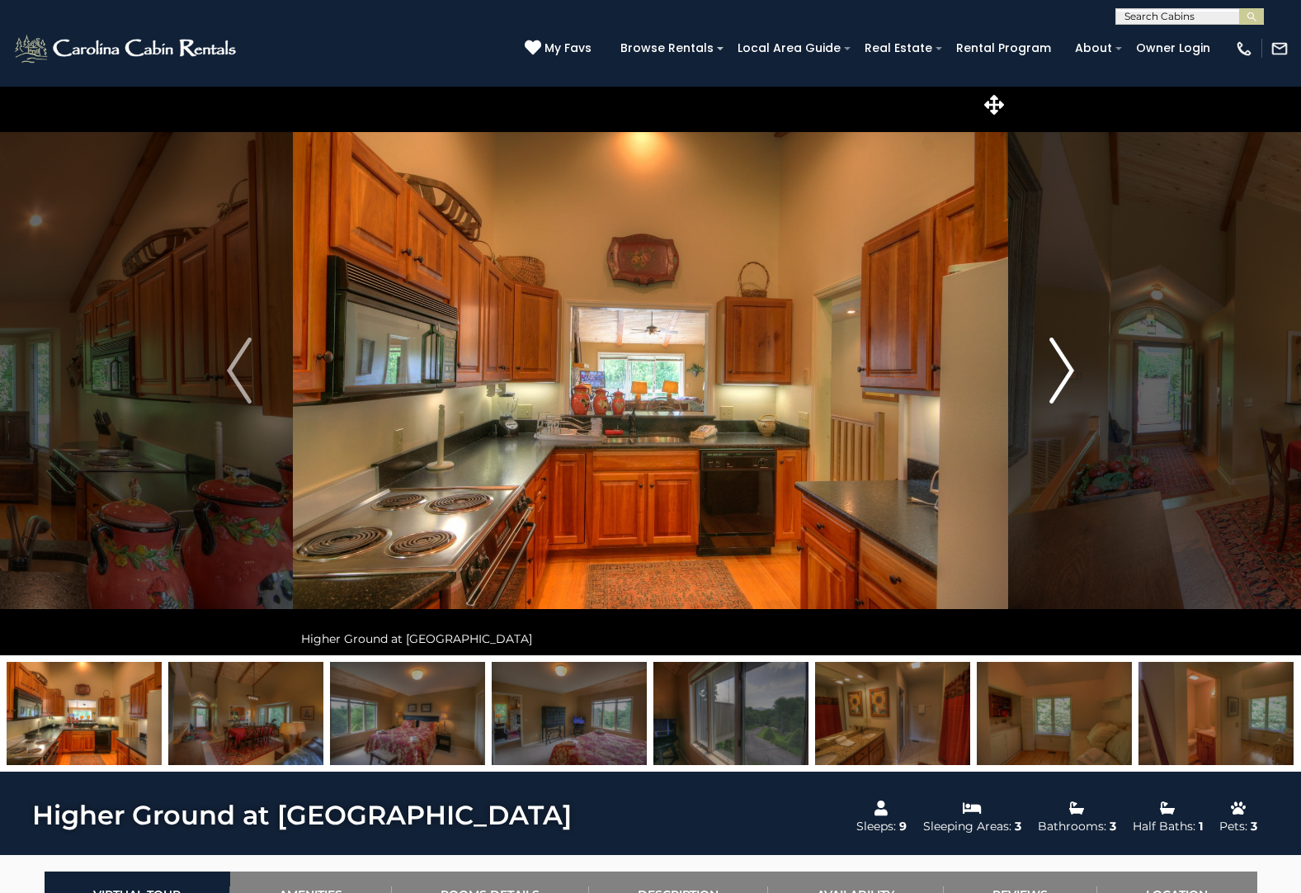
click at [1058, 372] on img "Next" at bounding box center [1061, 370] width 25 height 66
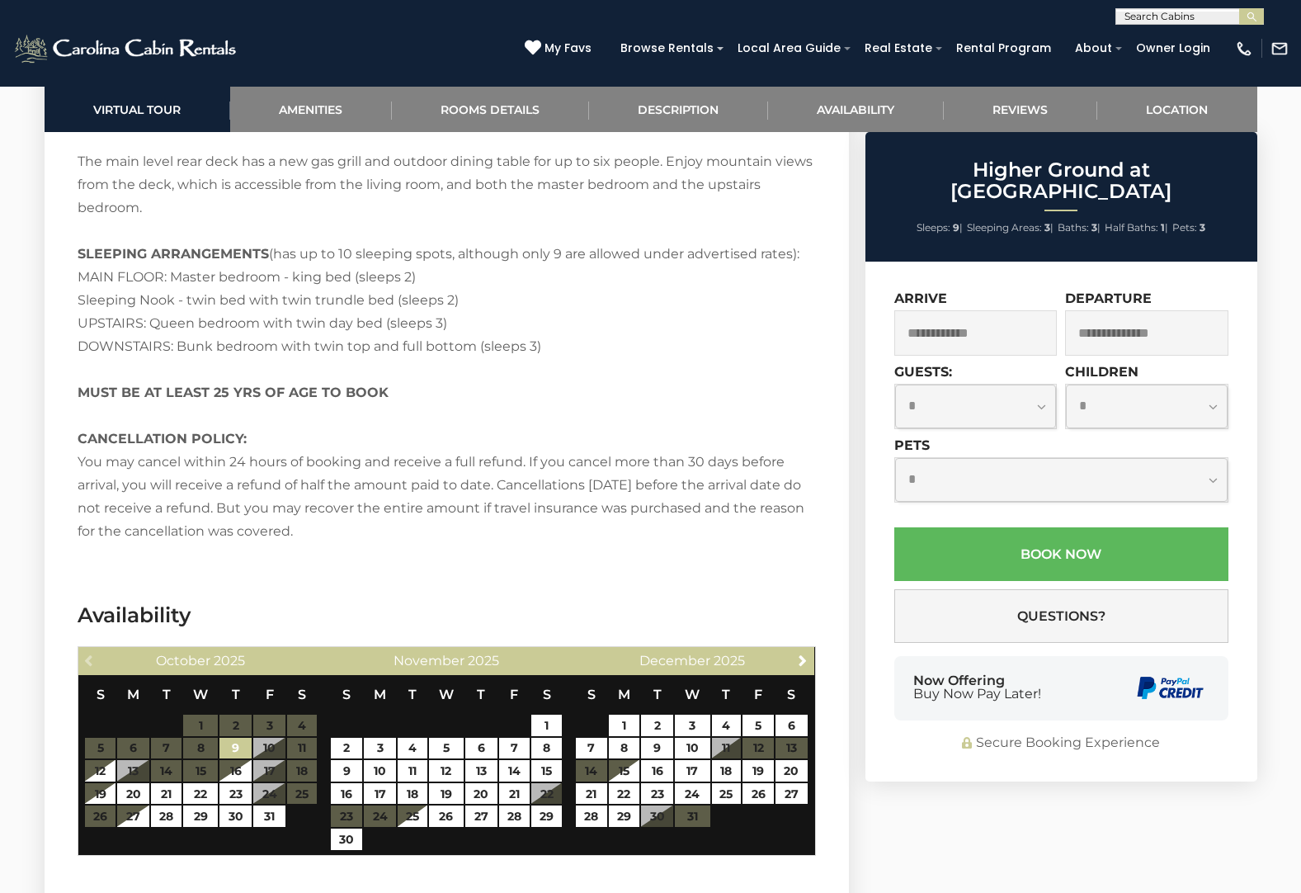
scroll to position [3207, 0]
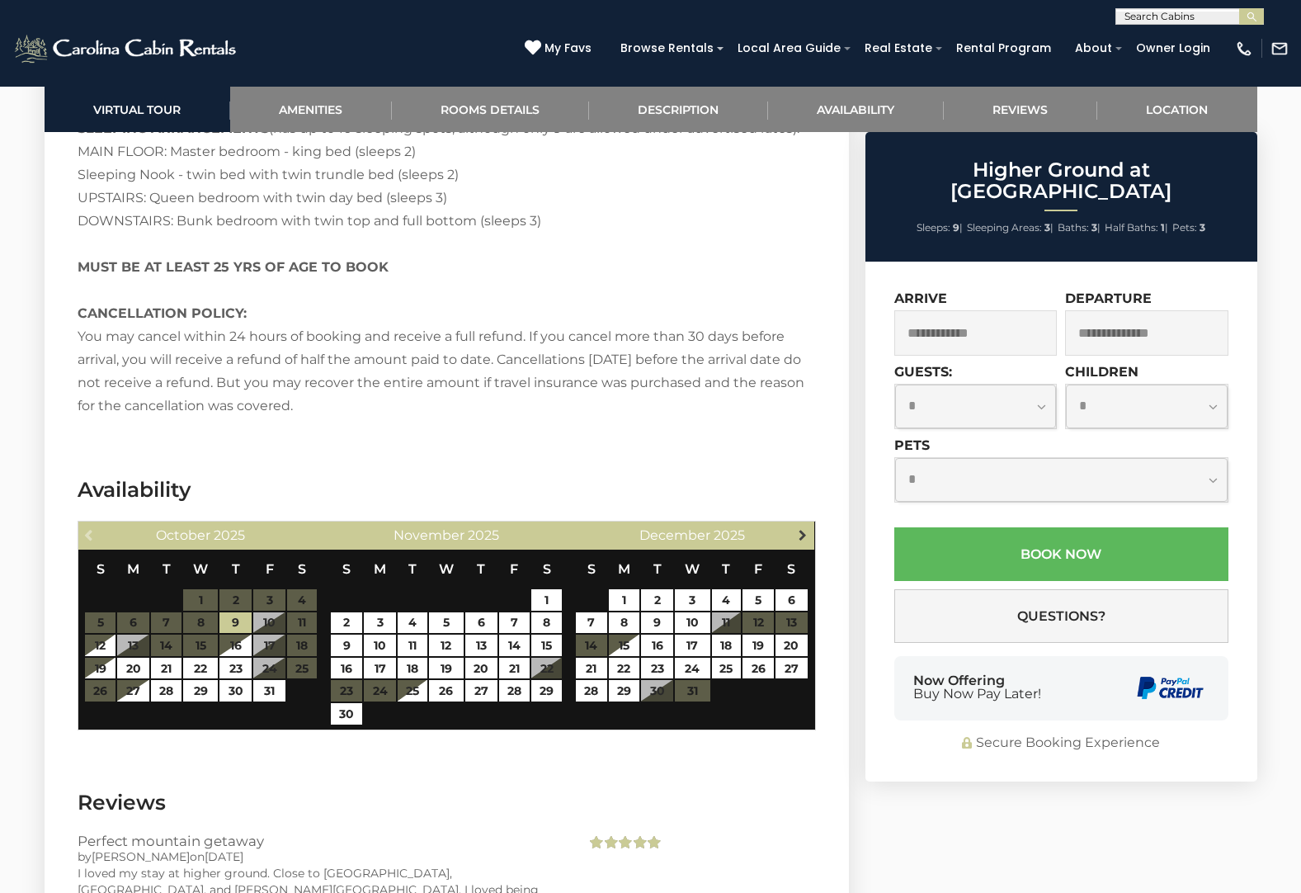
click at [807, 528] on span "Next" at bounding box center [802, 534] width 13 height 13
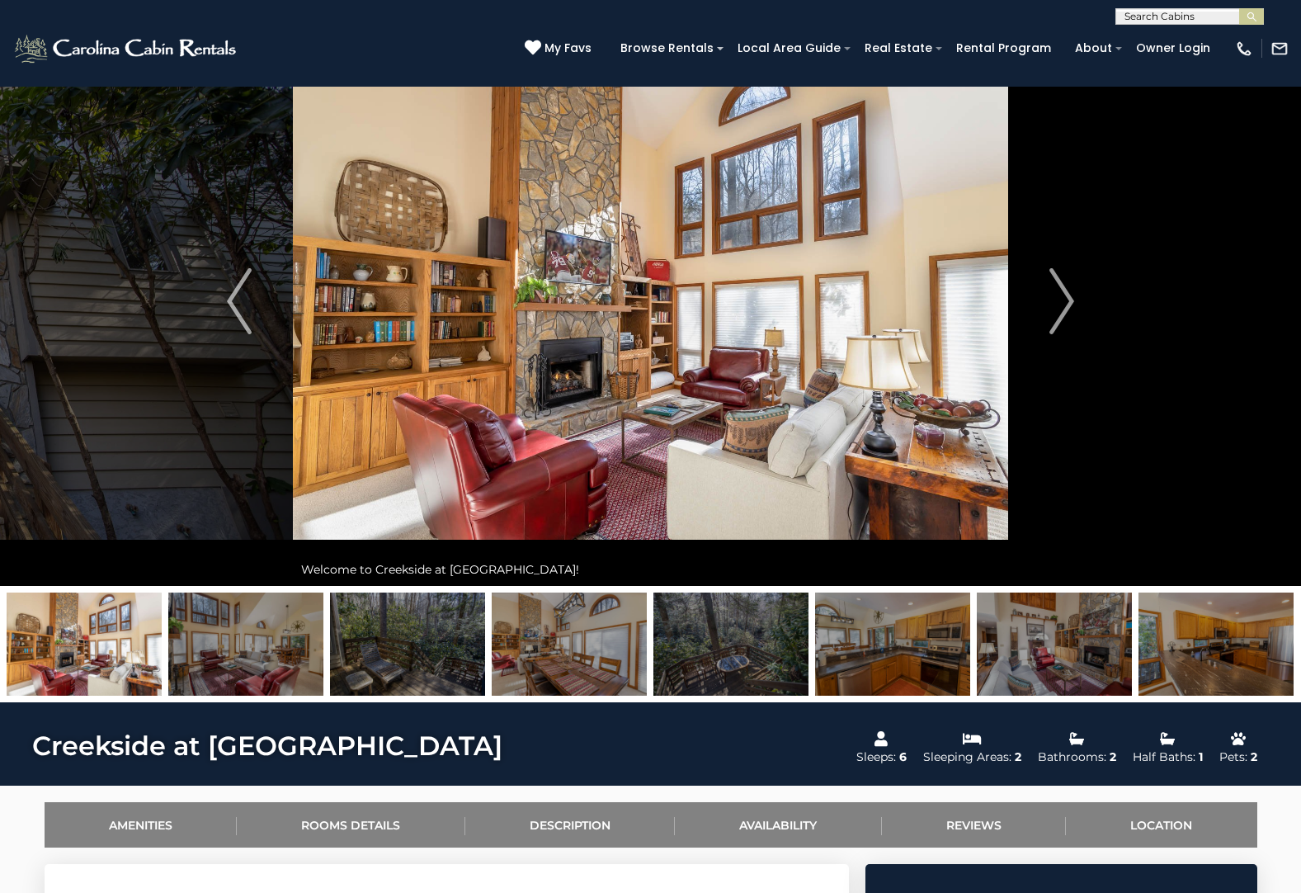
scroll to position [9, 0]
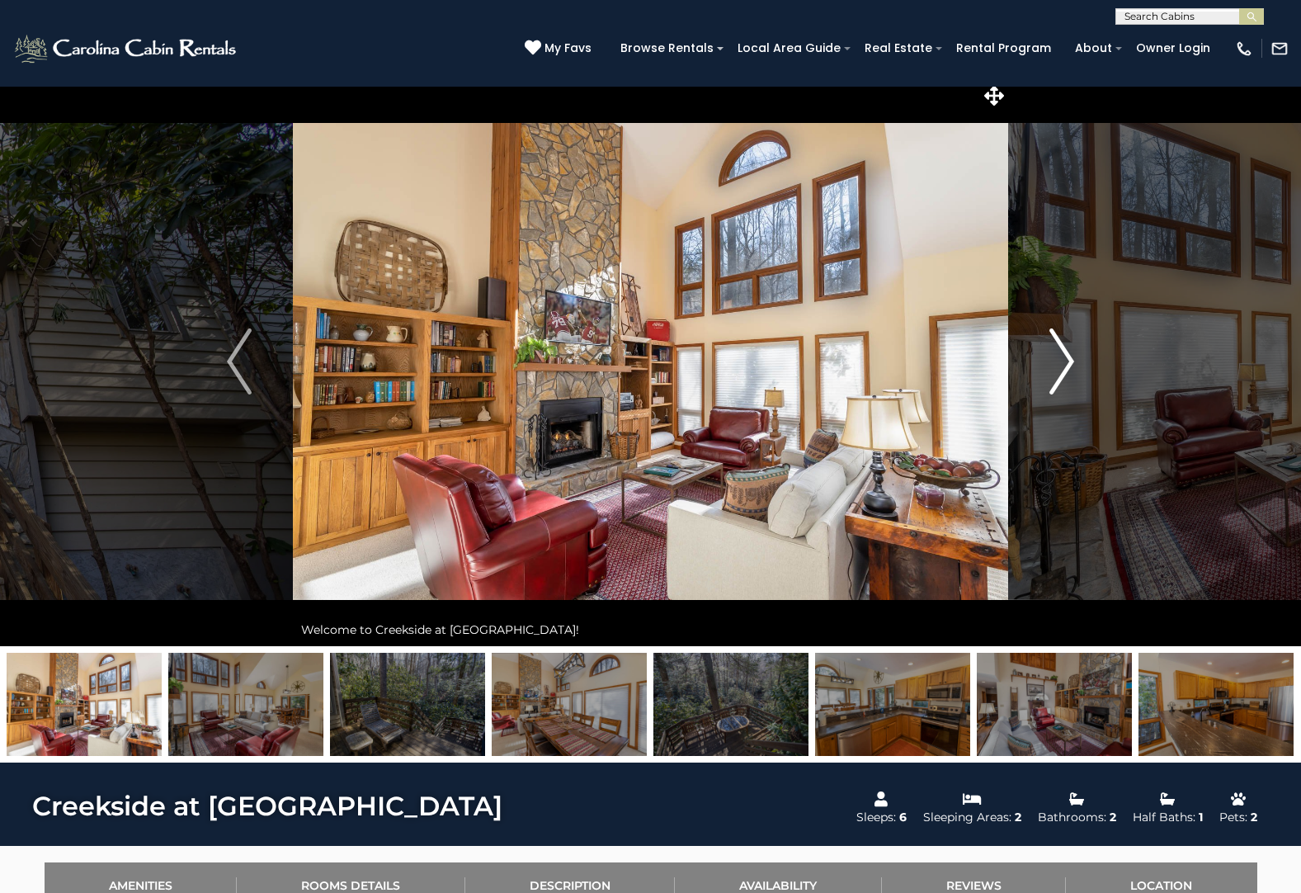
click at [1050, 356] on img "Next" at bounding box center [1061, 361] width 25 height 66
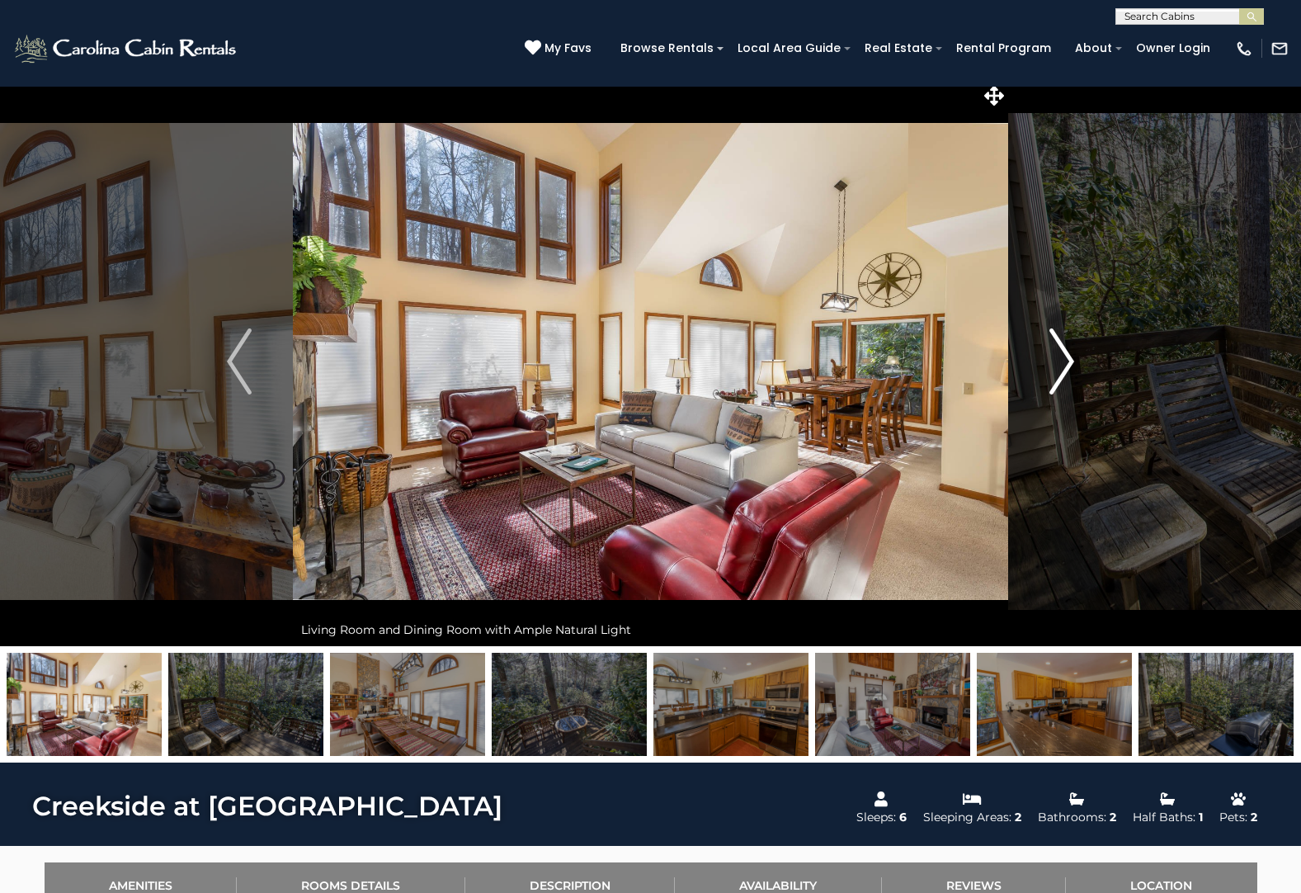
click at [1050, 356] on img "Next" at bounding box center [1061, 361] width 25 height 66
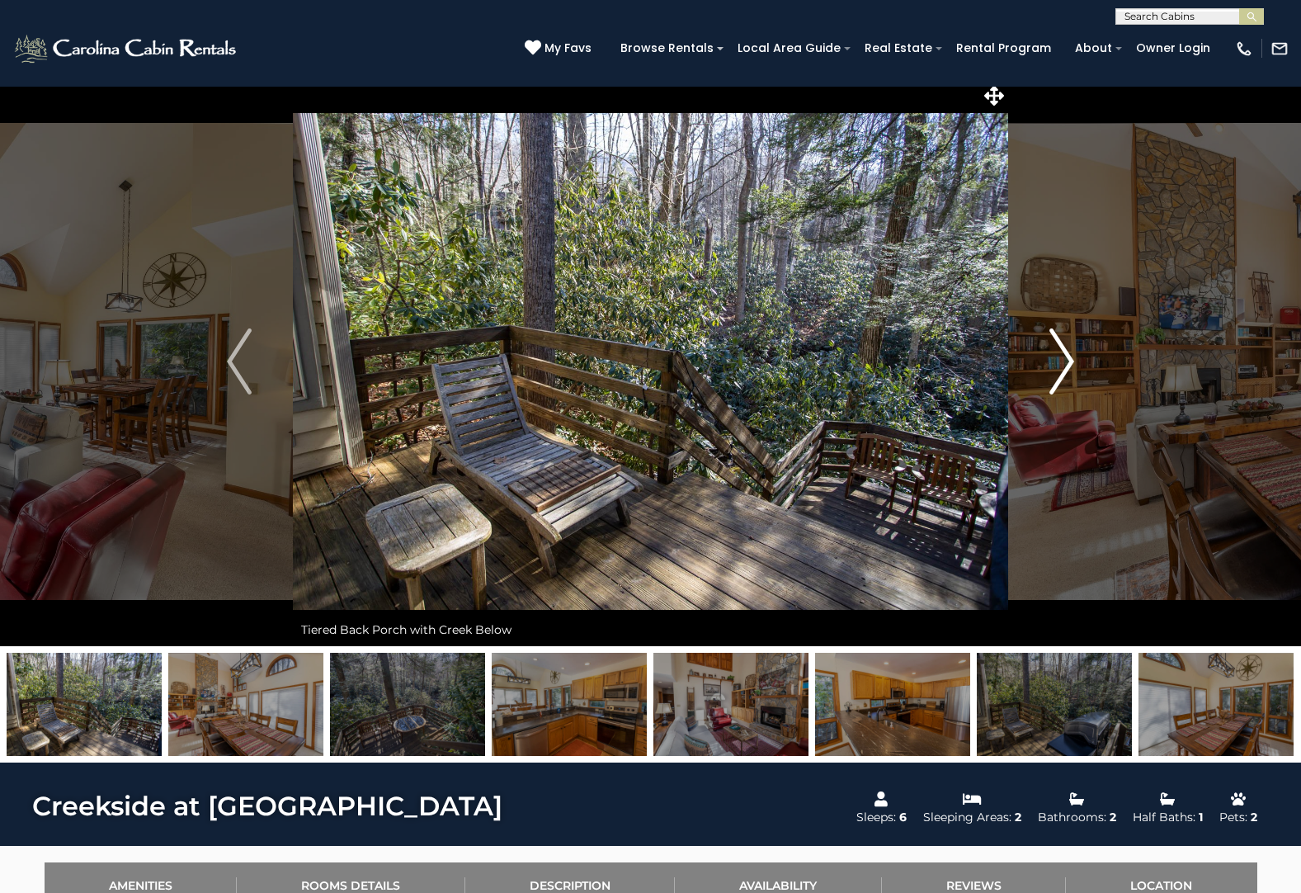
click at [1050, 356] on img "Next" at bounding box center [1061, 361] width 25 height 66
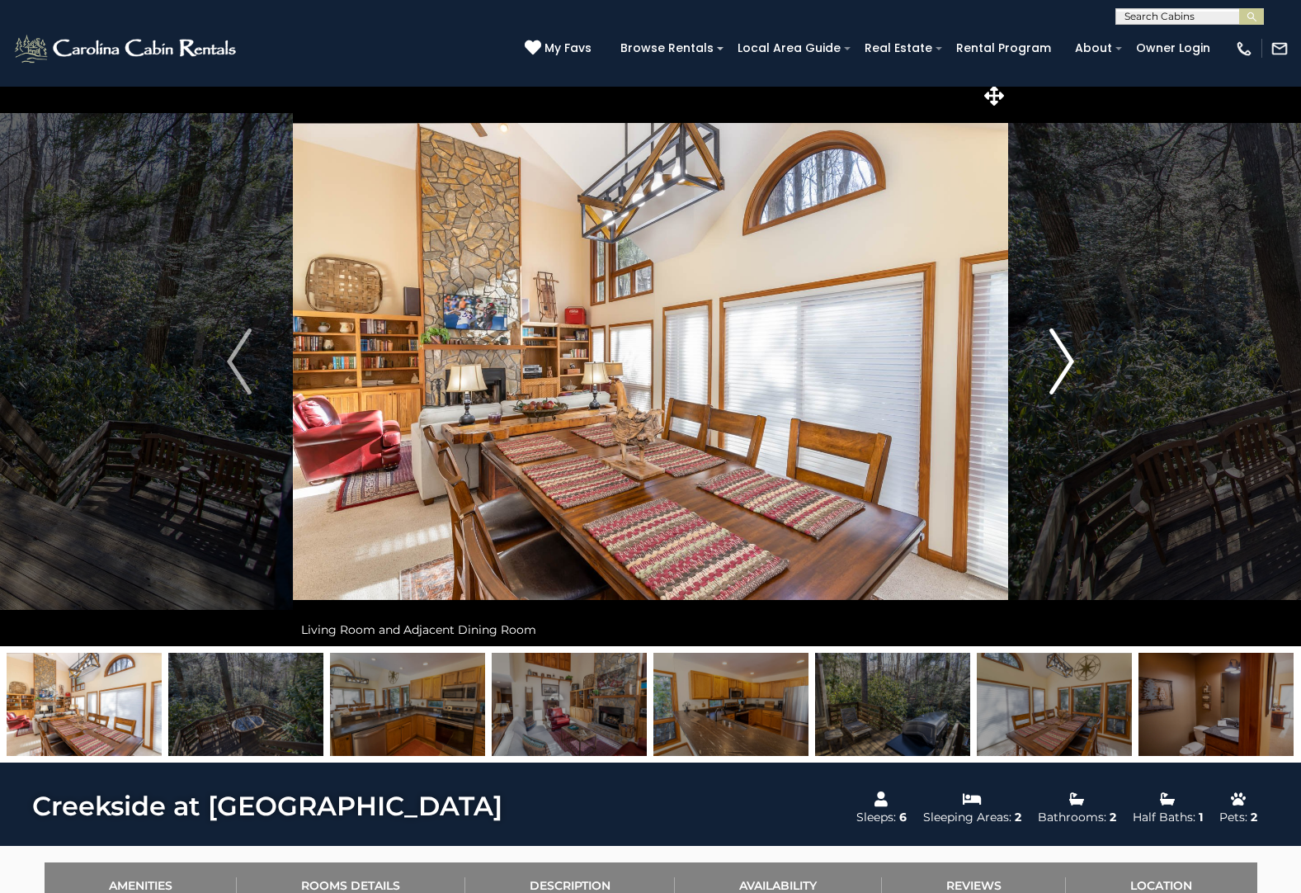
click at [1050, 356] on img "Next" at bounding box center [1061, 361] width 25 height 66
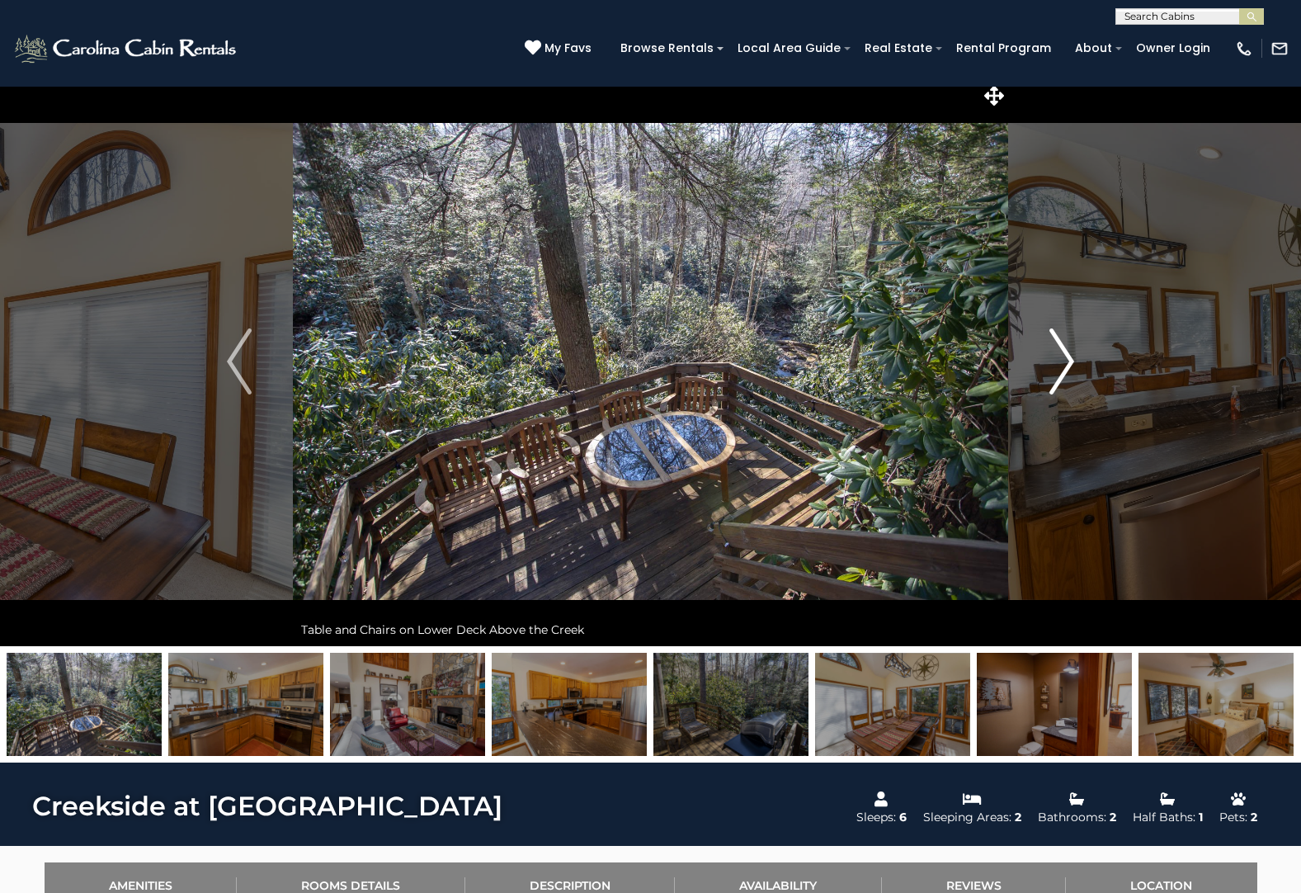
click at [1050, 356] on img "Next" at bounding box center [1061, 361] width 25 height 66
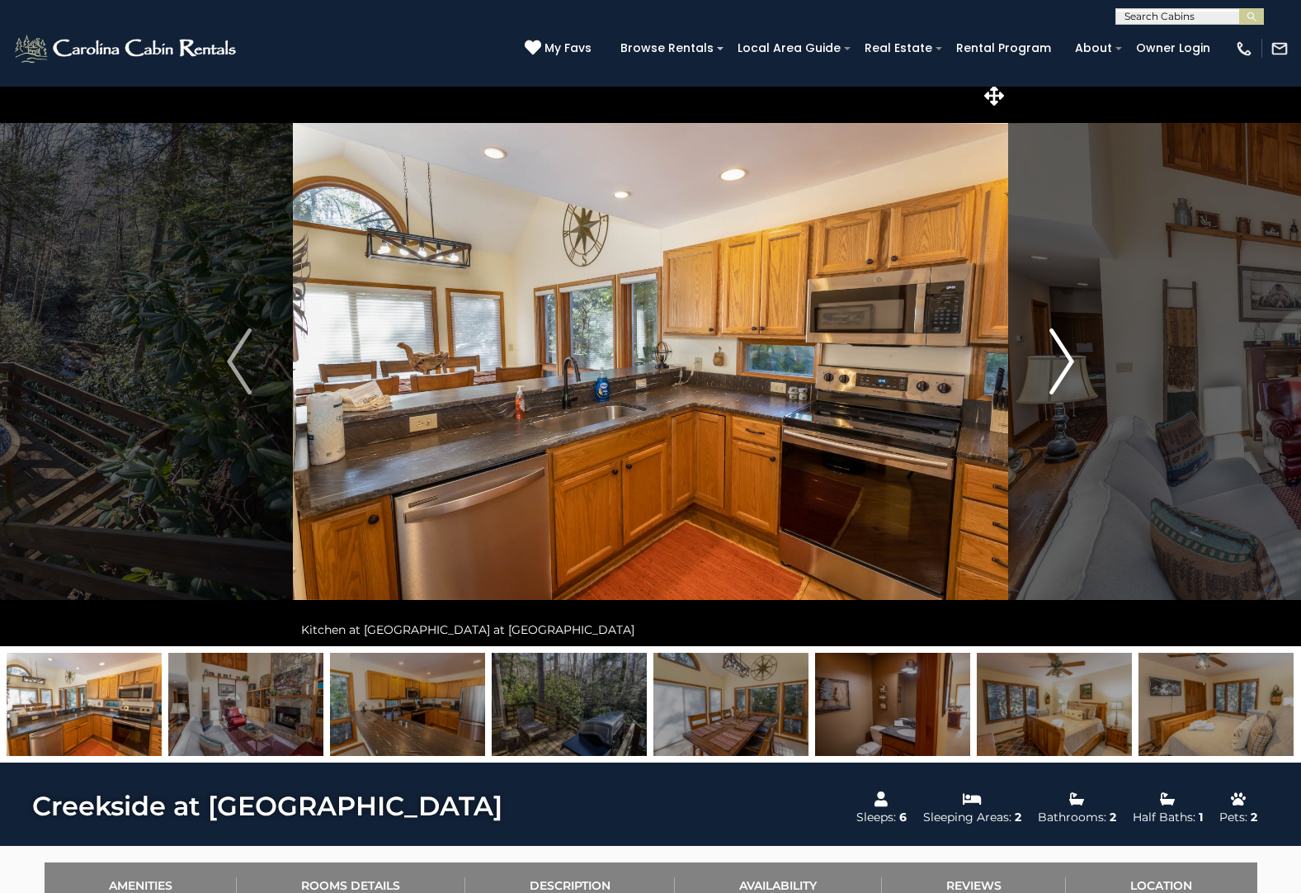
click at [1050, 356] on img "Next" at bounding box center [1061, 361] width 25 height 66
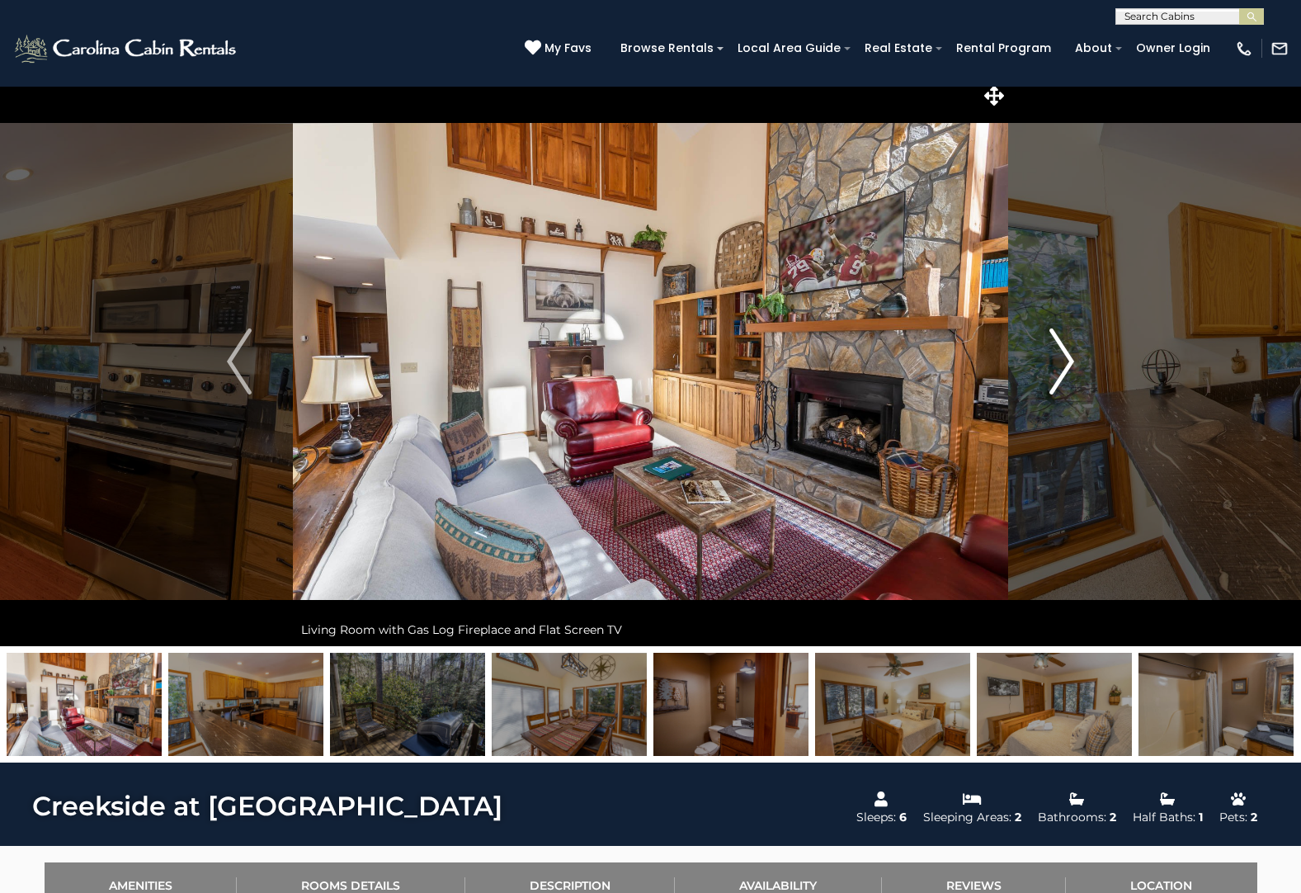
click at [1050, 356] on img "Next" at bounding box center [1061, 361] width 25 height 66
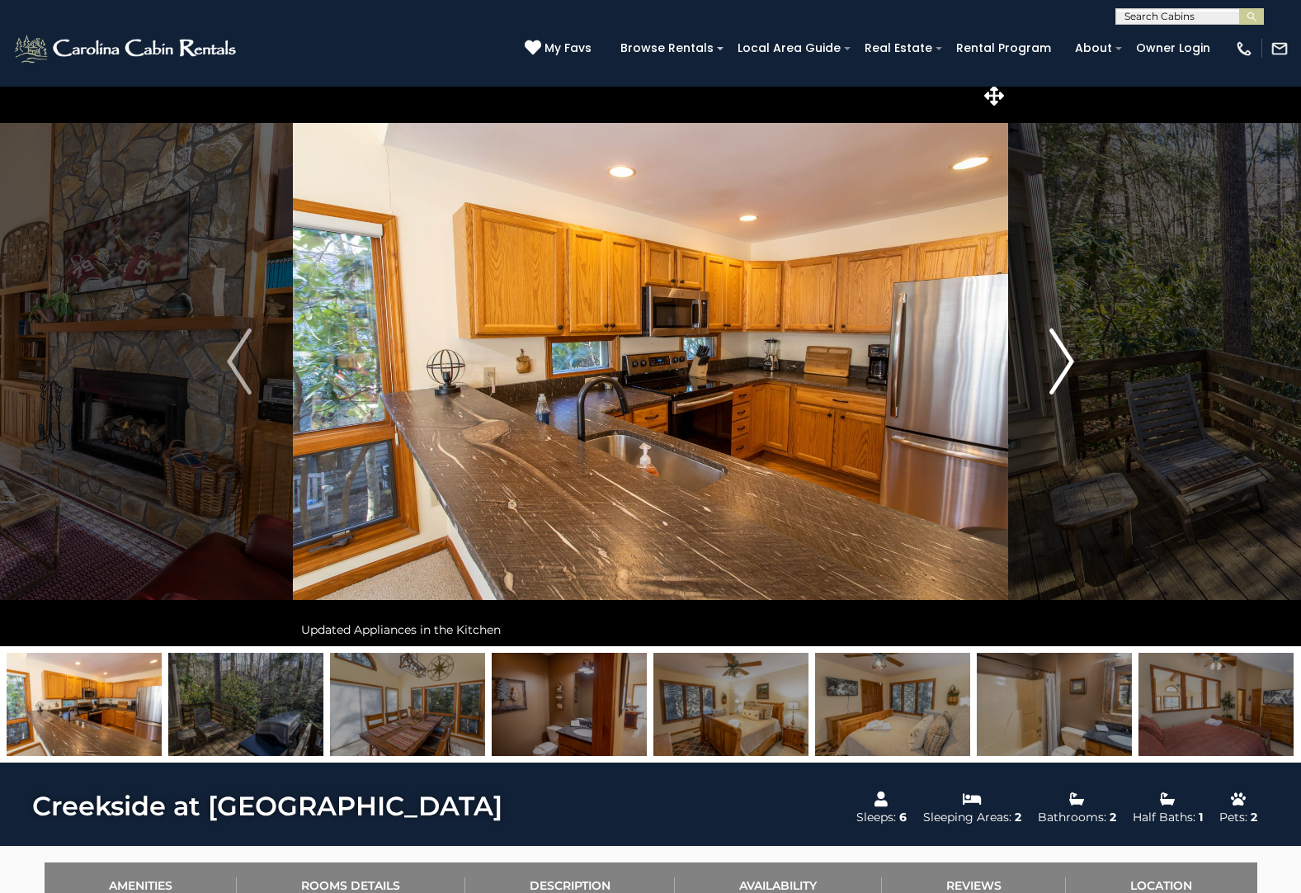
click at [1050, 356] on img "Next" at bounding box center [1061, 361] width 25 height 66
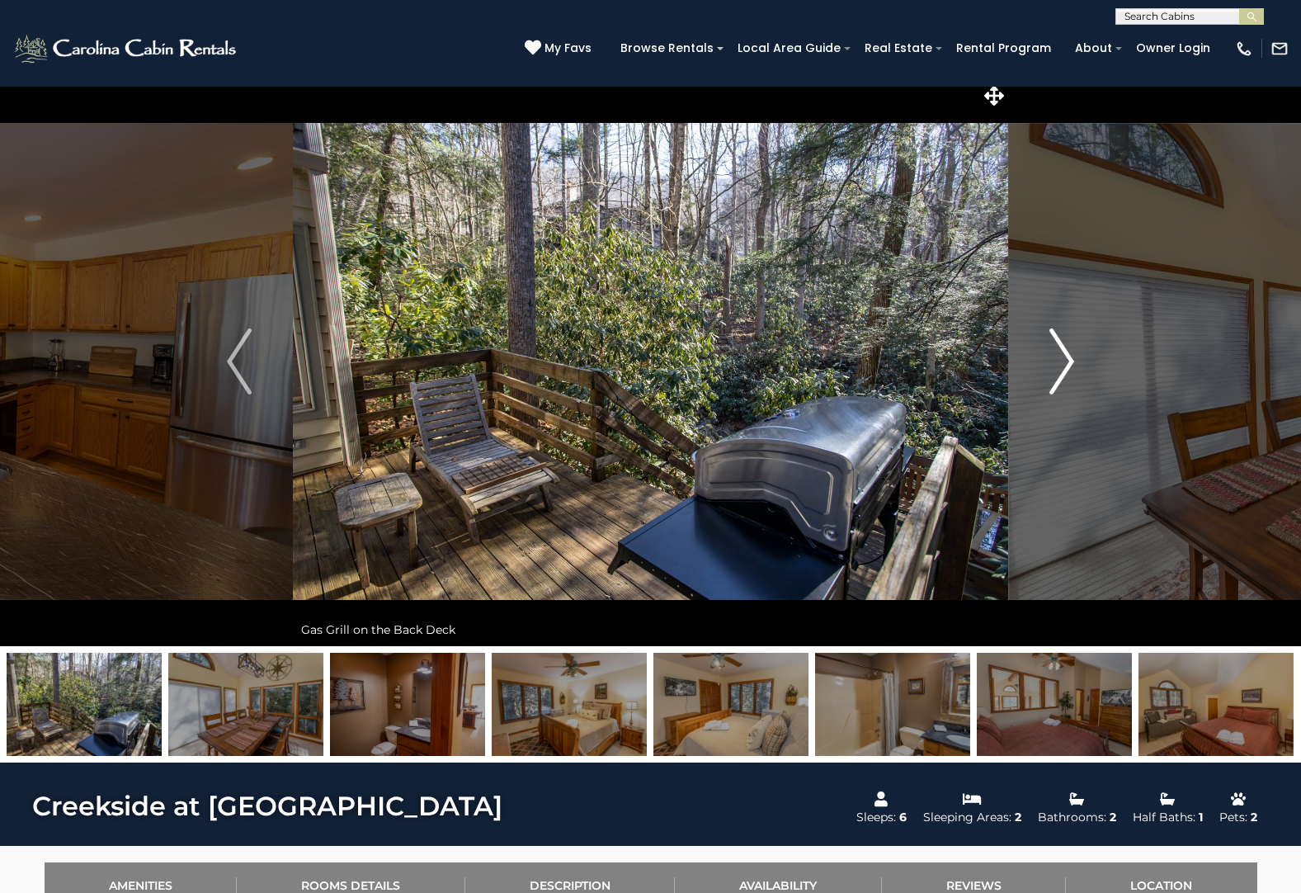
click at [1050, 356] on img "Next" at bounding box center [1061, 361] width 25 height 66
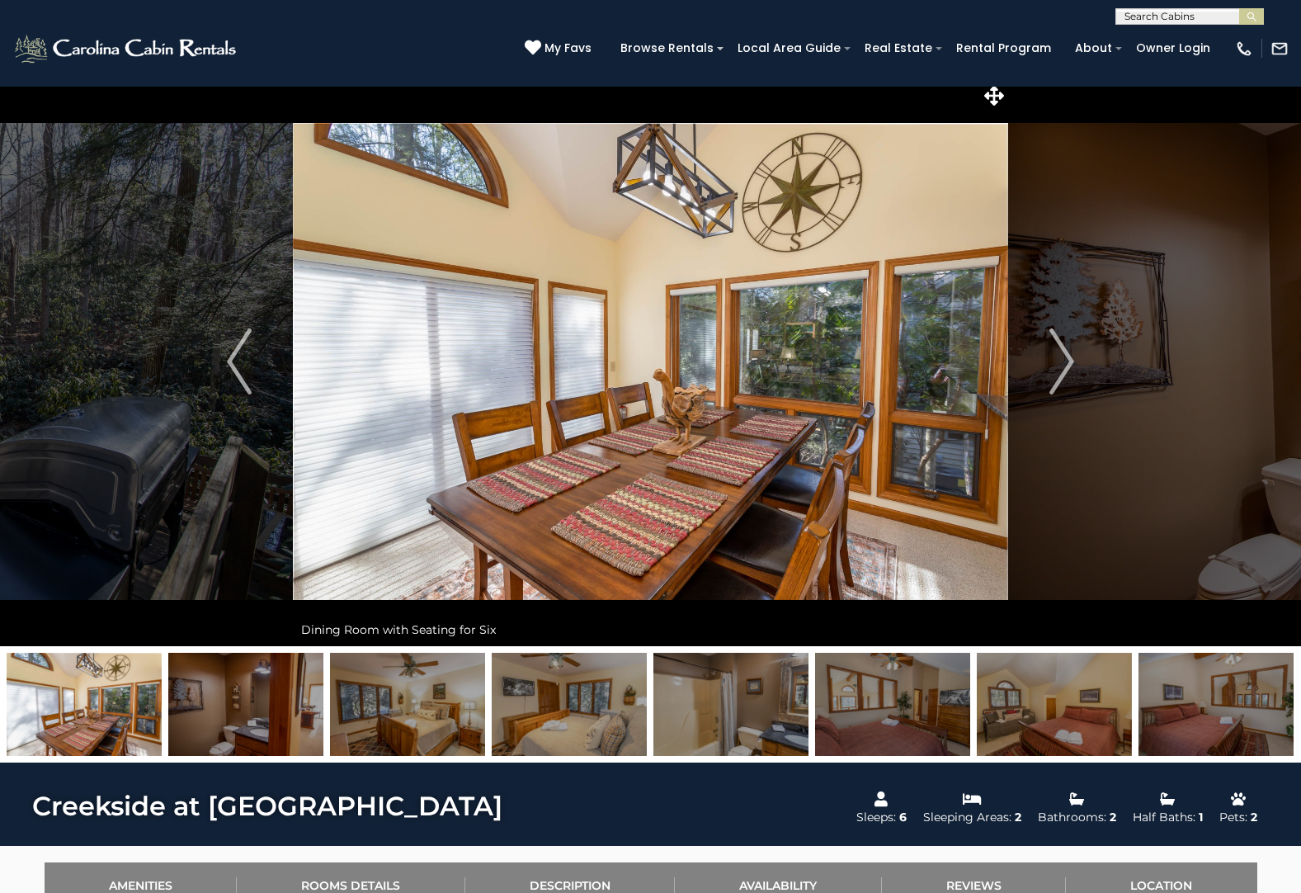
click at [595, 723] on img at bounding box center [569, 704] width 155 height 103
